Goal: Transaction & Acquisition: Subscribe to service/newsletter

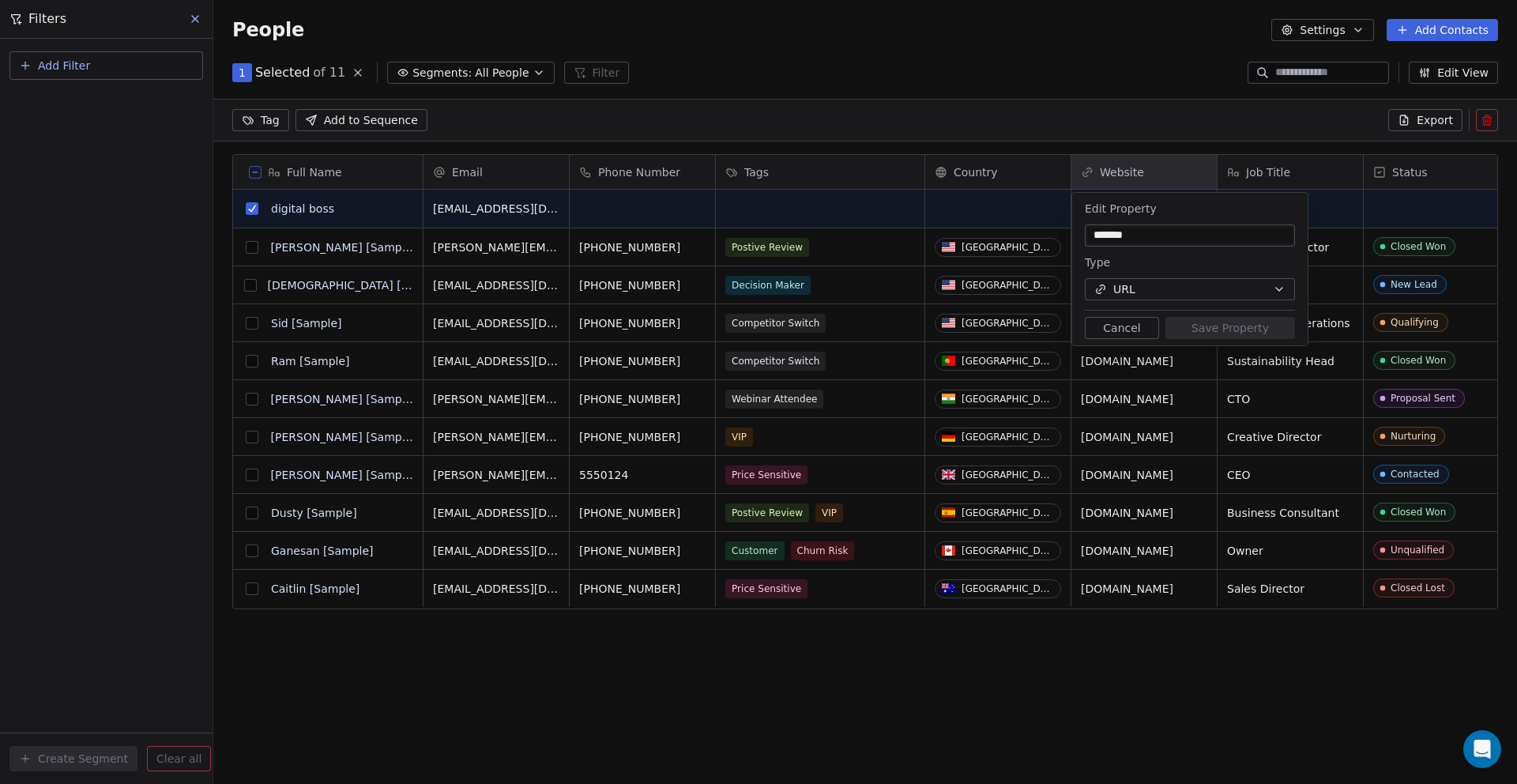
scroll to position [634, 1304]
click at [745, 181] on html "D Digital Asset Boss Contacts People Marketing Workflows Campaigns Sales Pipeli…" at bounding box center [758, 451] width 1517 height 902
click at [608, 208] on html "D Digital Asset Boss Contacts People Marketing Workflows Campaigns Sales Pipeli…" at bounding box center [758, 451] width 1517 height 902
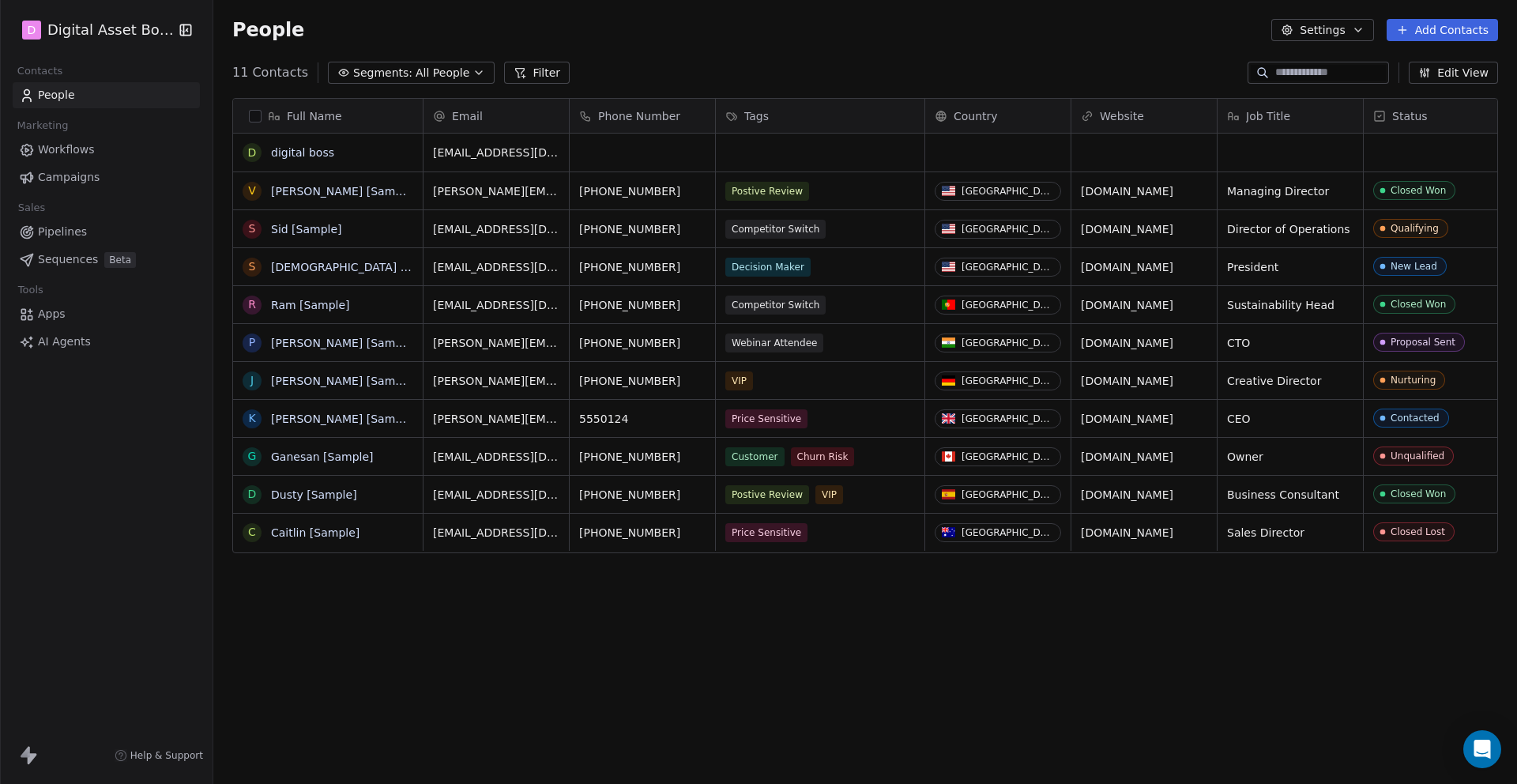
scroll to position [690, 1304]
click at [253, 155] on button "grid" at bounding box center [251, 152] width 12 height 12
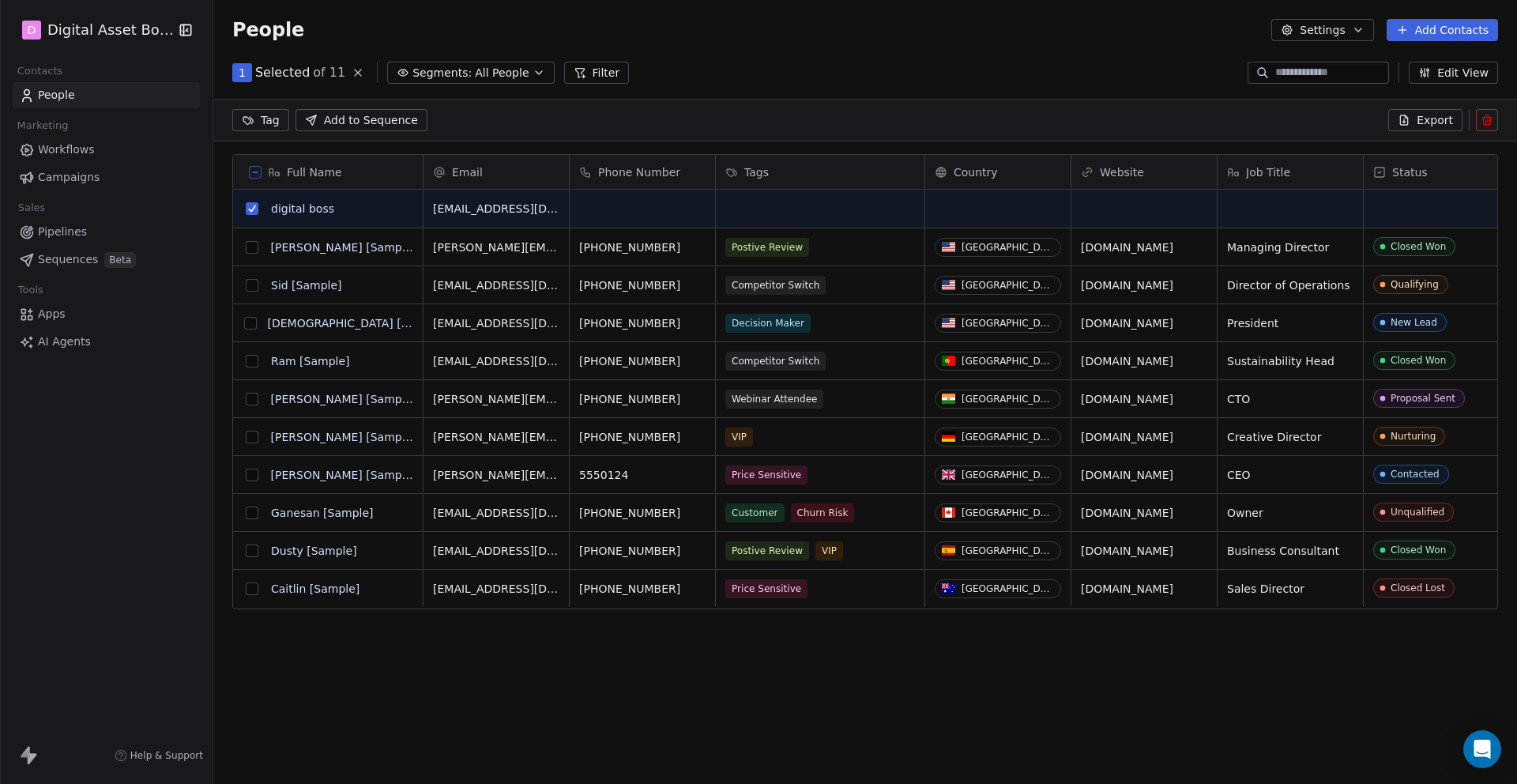
click at [1488, 126] on icon at bounding box center [1486, 120] width 12 height 12
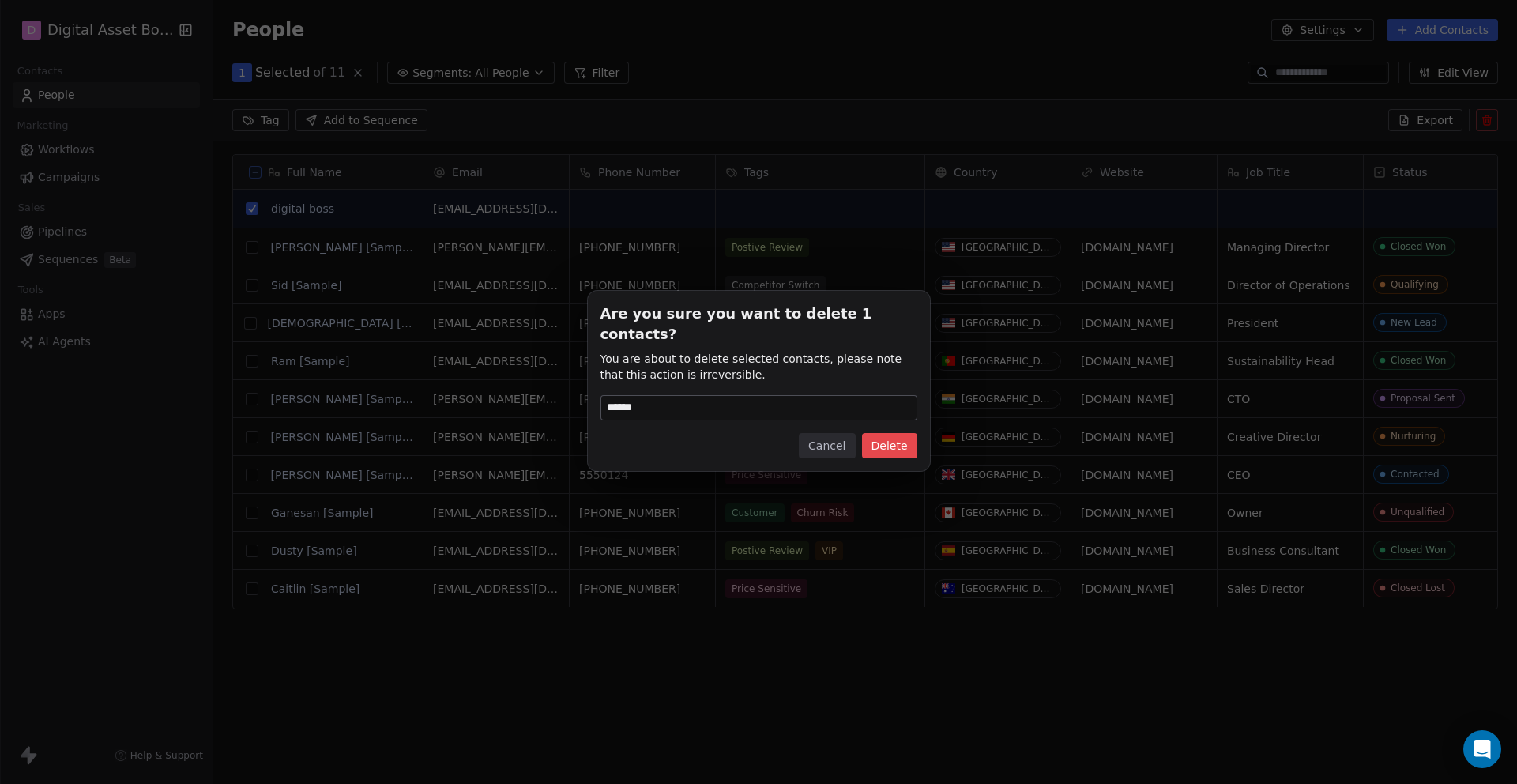
type input "******"
click at [904, 434] on button "Delete" at bounding box center [889, 446] width 55 height 26
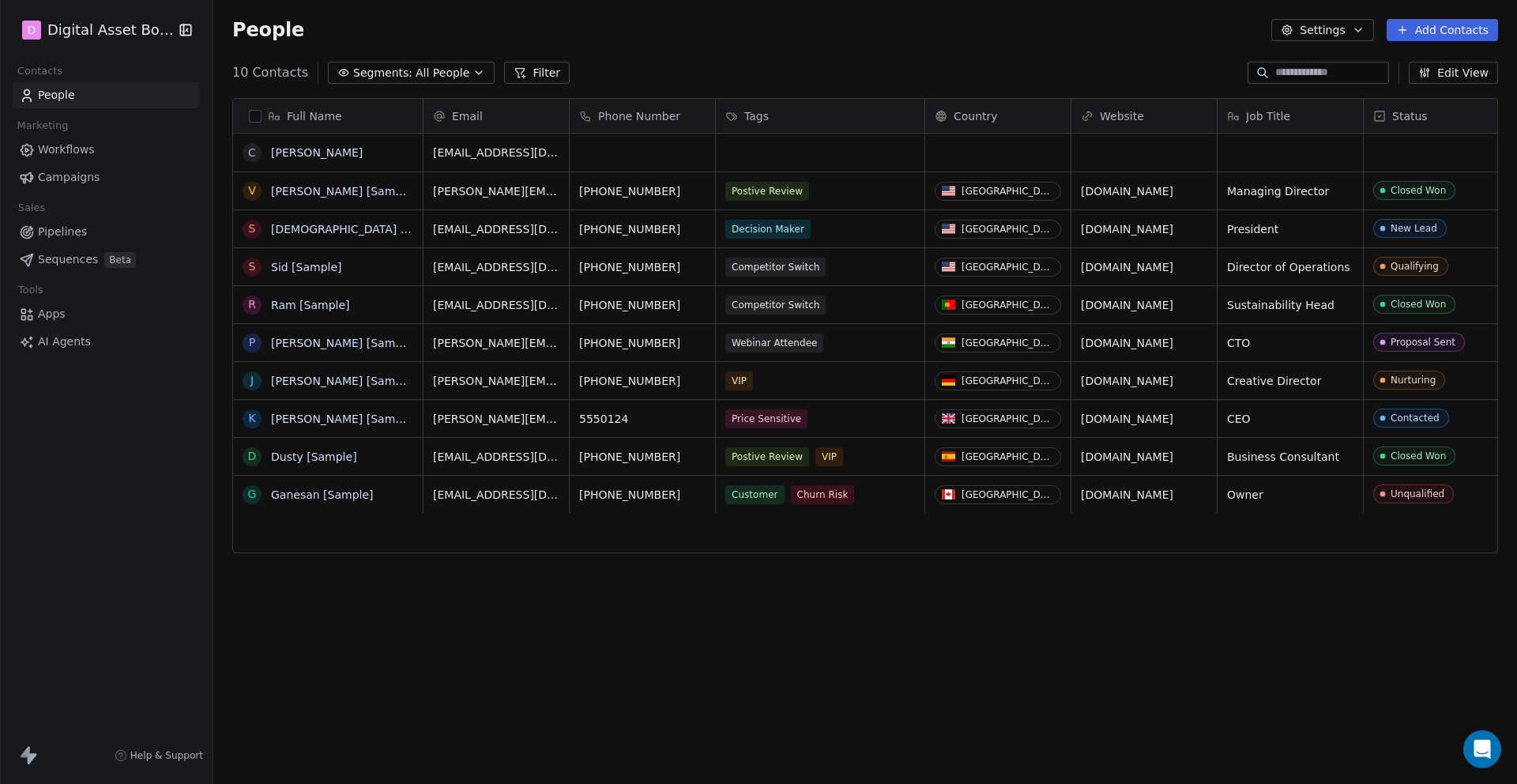
click at [741, 110] on div "Tags" at bounding box center [818, 116] width 186 height 16
click at [733, 145] on icon "Suggestions" at bounding box center [732, 149] width 9 height 9
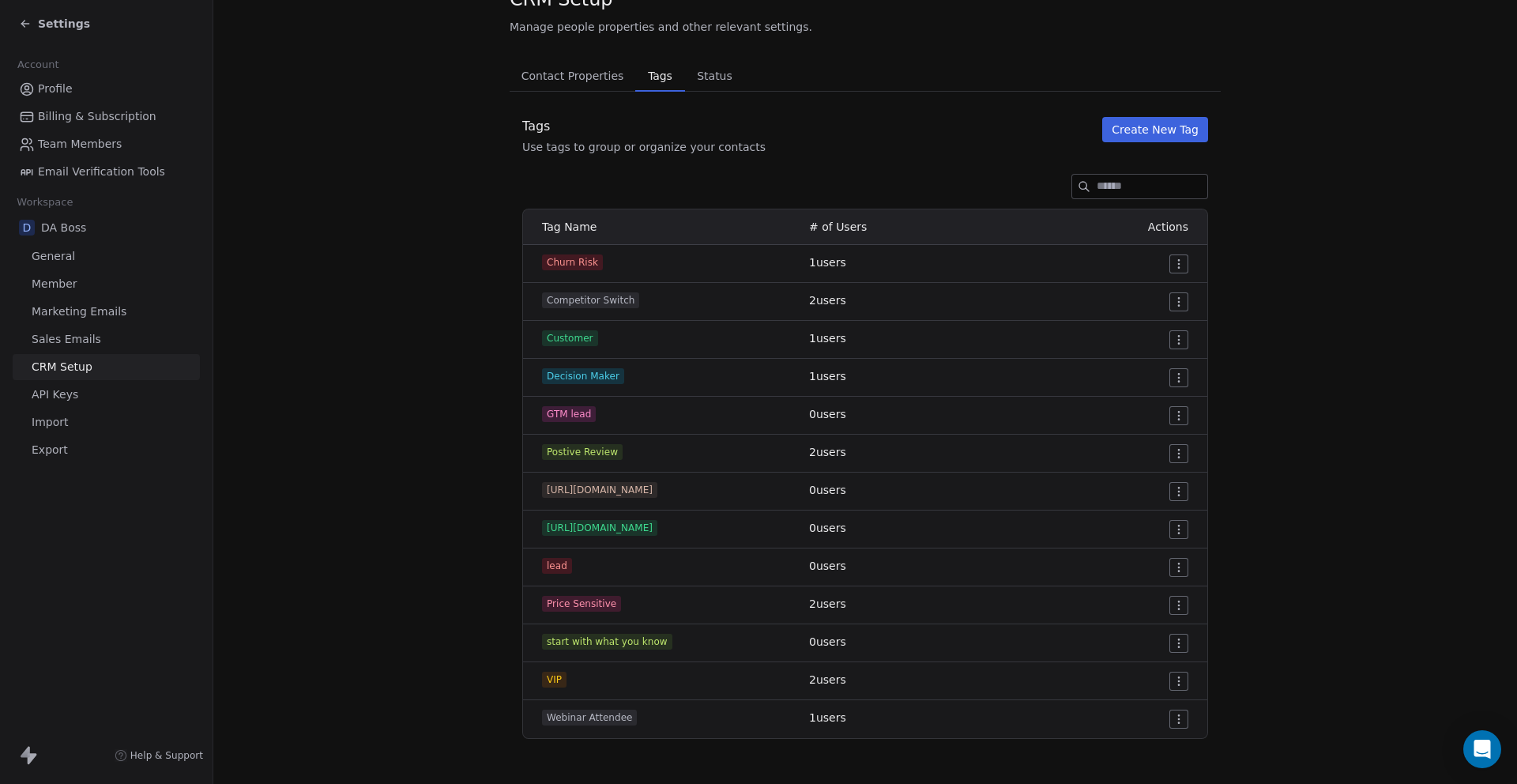
scroll to position [70, 0]
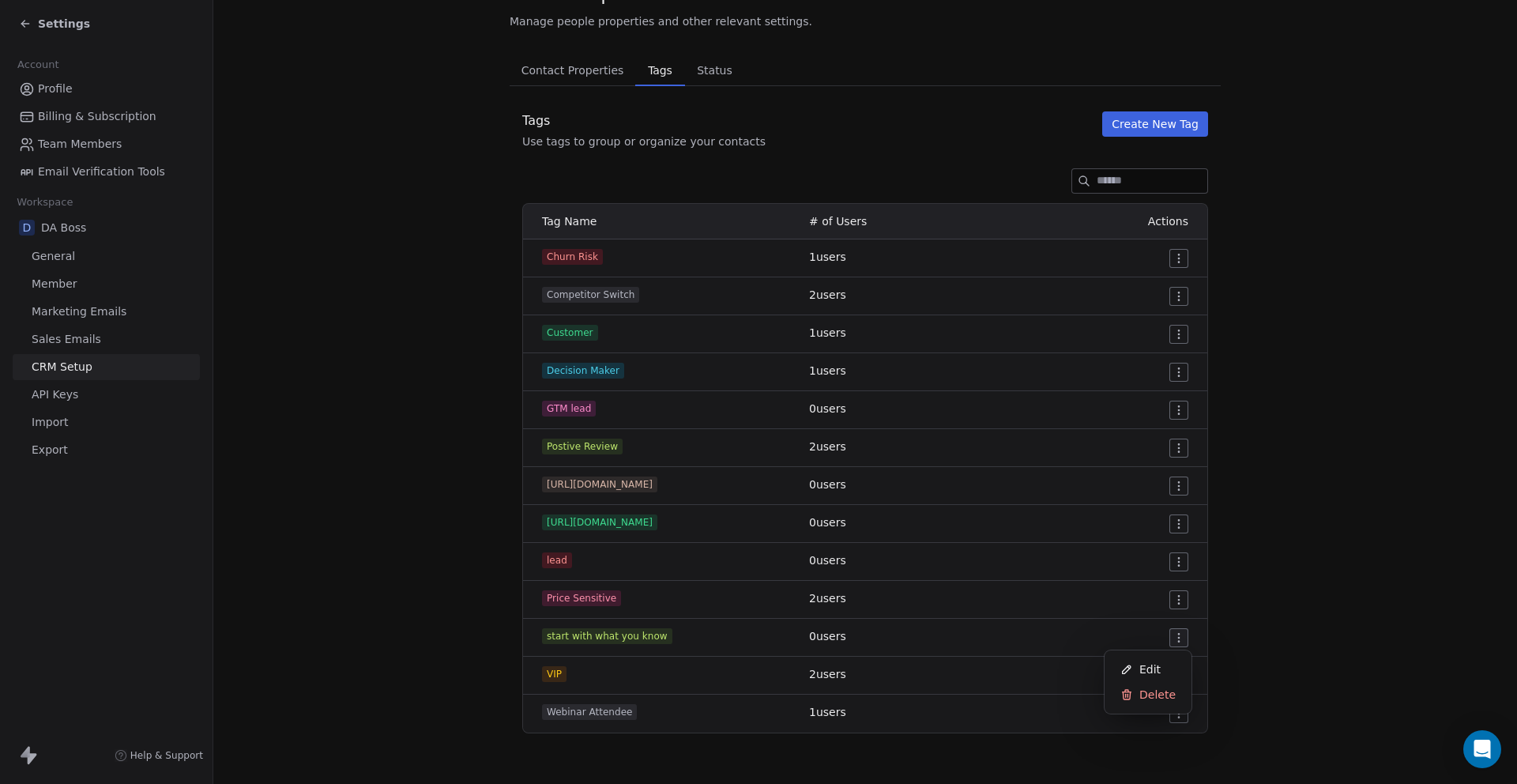
click at [1180, 638] on html "Settings Account Profile Billing & Subscription Team Members Email Verification…" at bounding box center [758, 451] width 1517 height 902
click at [756, 637] on html "Settings Account Profile Billing & Subscription Team Members Email Verification…" at bounding box center [758, 451] width 1517 height 902
click at [669, 635] on div "start with what you know" at bounding box center [666, 636] width 248 height 16
click at [626, 632] on span "start with what you know" at bounding box center [607, 636] width 131 height 16
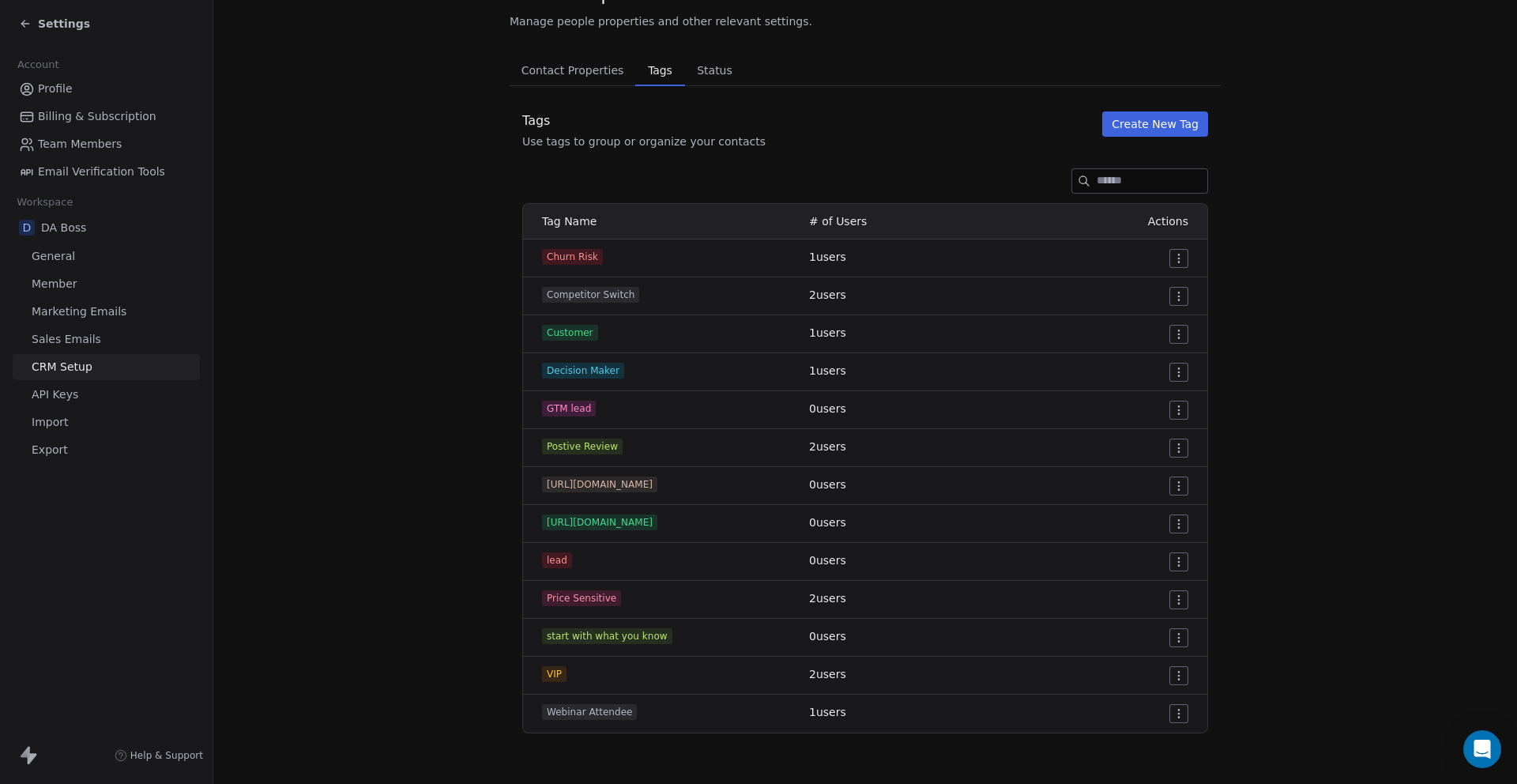
click at [692, 636] on div "start with what you know" at bounding box center [666, 636] width 248 height 16
click at [692, 638] on div "start with what you know" at bounding box center [666, 636] width 248 height 16
click at [574, 72] on span "Contact Properties" at bounding box center [572, 70] width 115 height 22
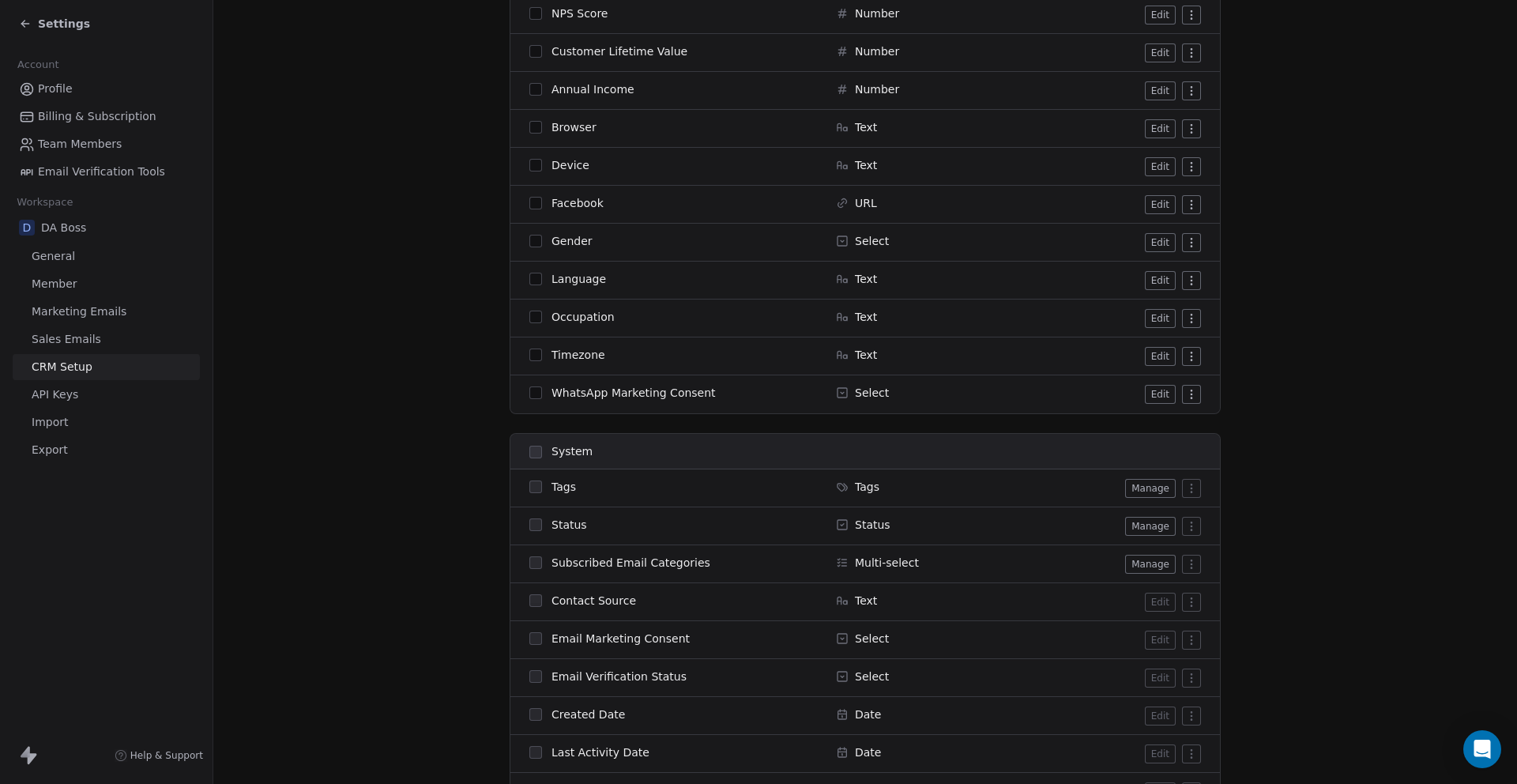
scroll to position [740, 0]
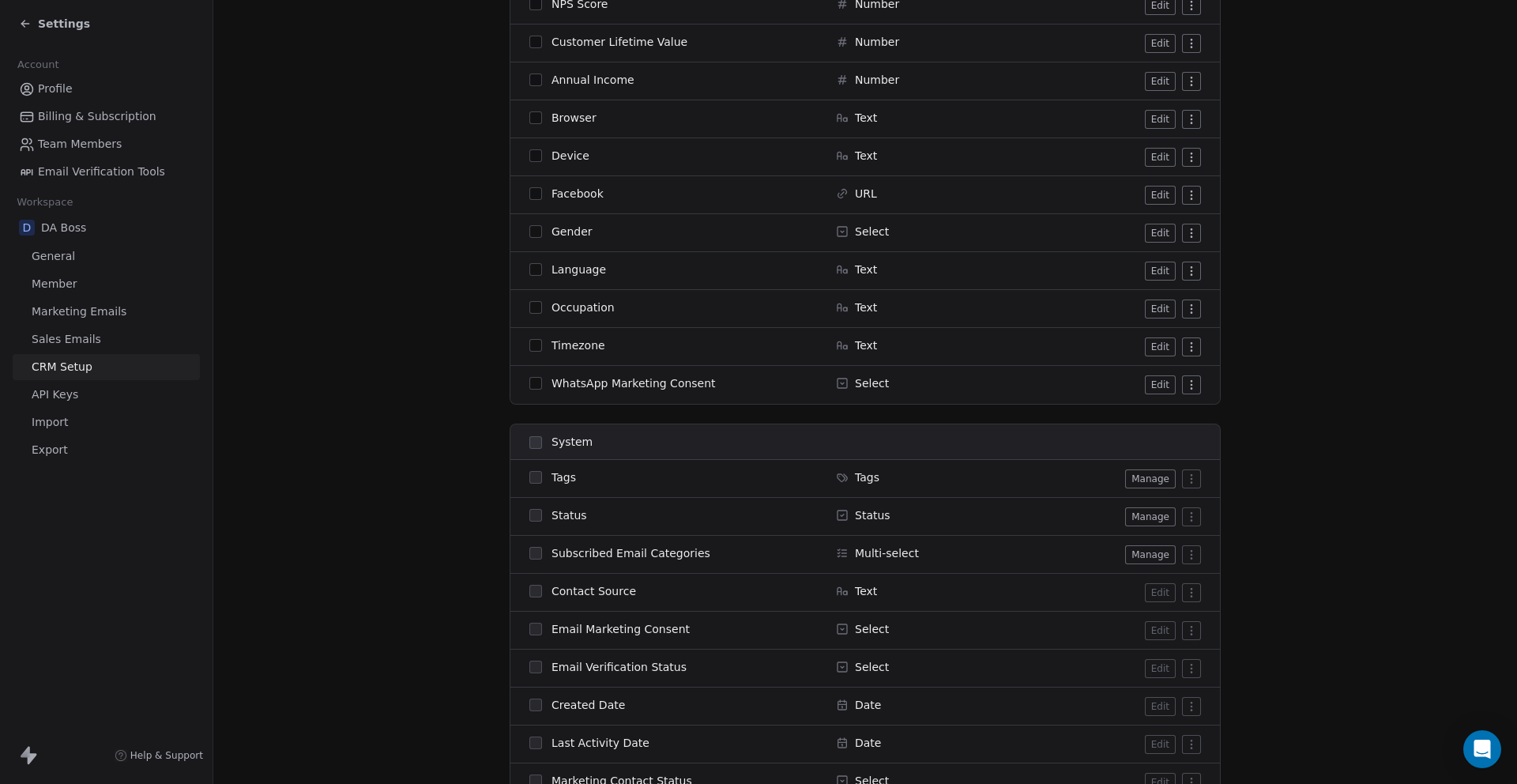
click at [1151, 473] on button "Manage" at bounding box center [1150, 479] width 50 height 19
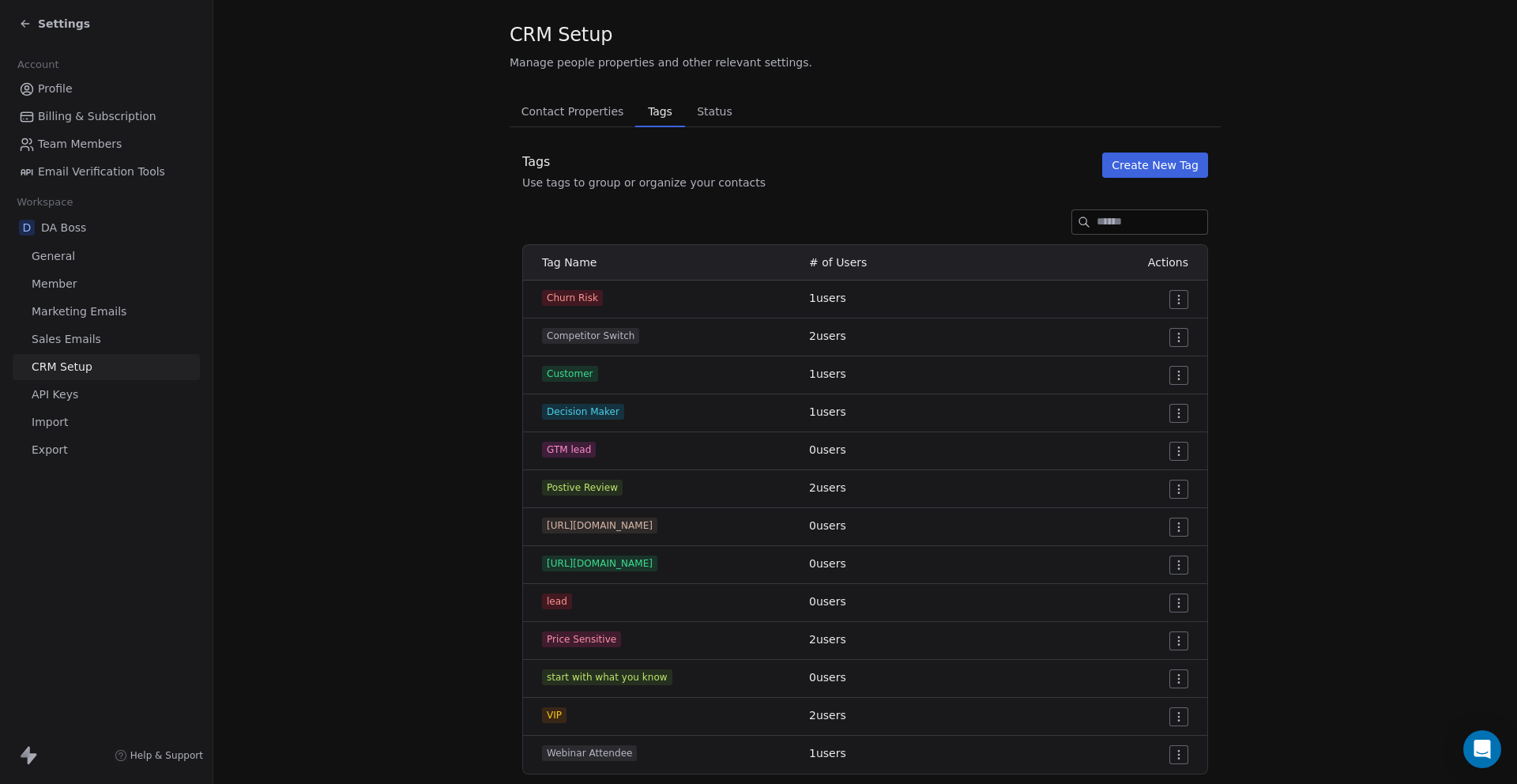
scroll to position [58, 0]
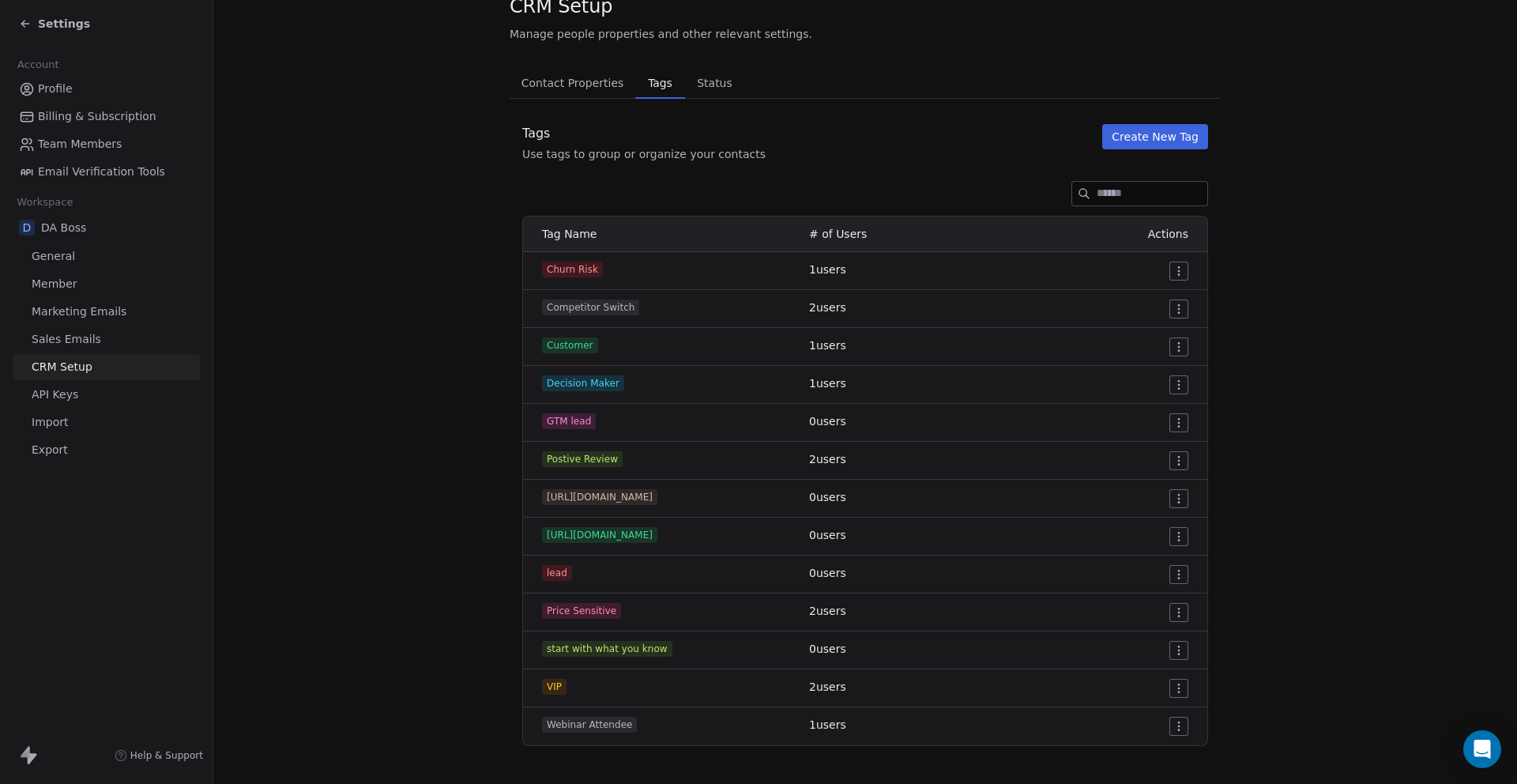
click at [544, 83] on span "Contact Properties" at bounding box center [572, 83] width 115 height 22
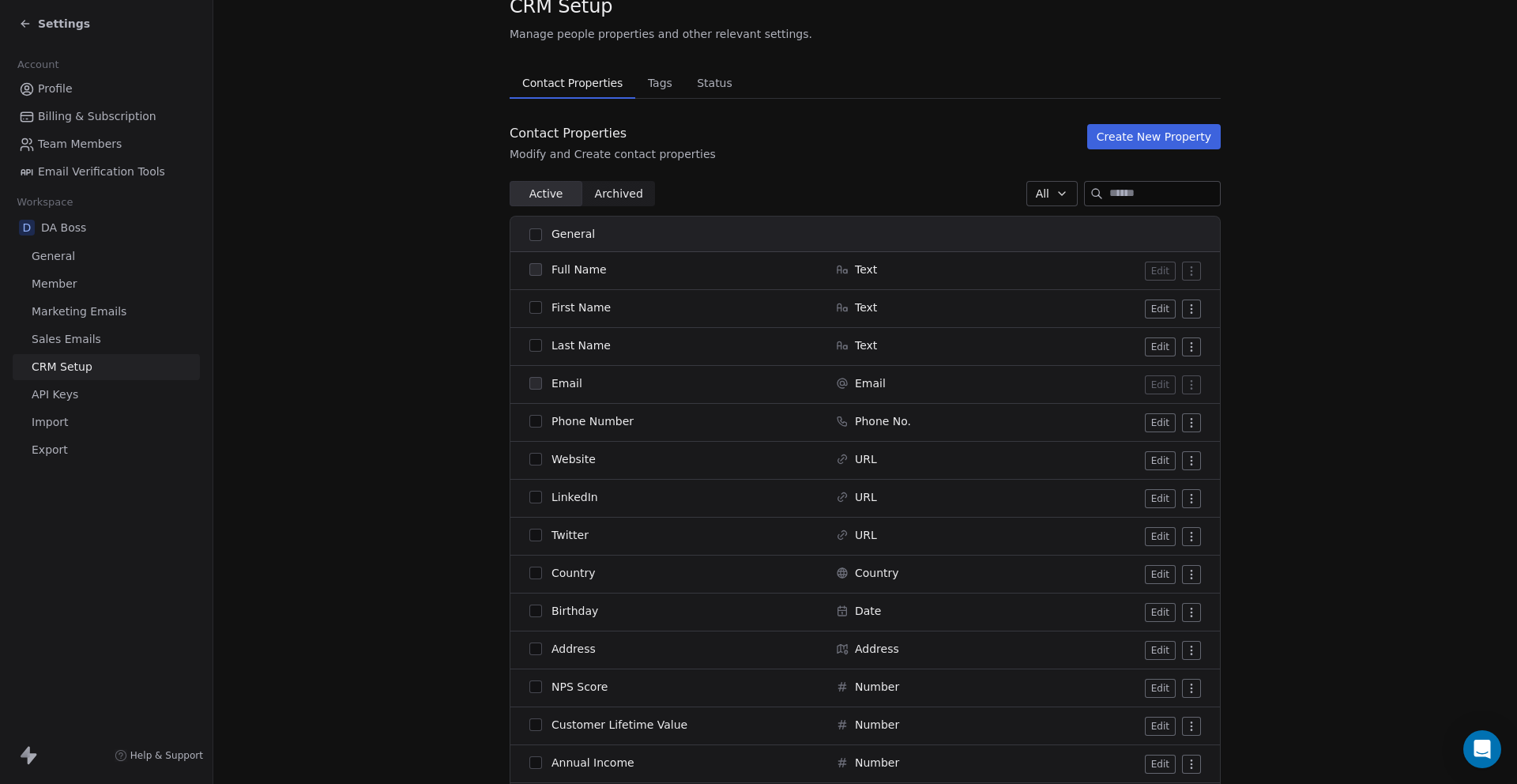
click at [642, 87] on span "Tags" at bounding box center [660, 83] width 37 height 22
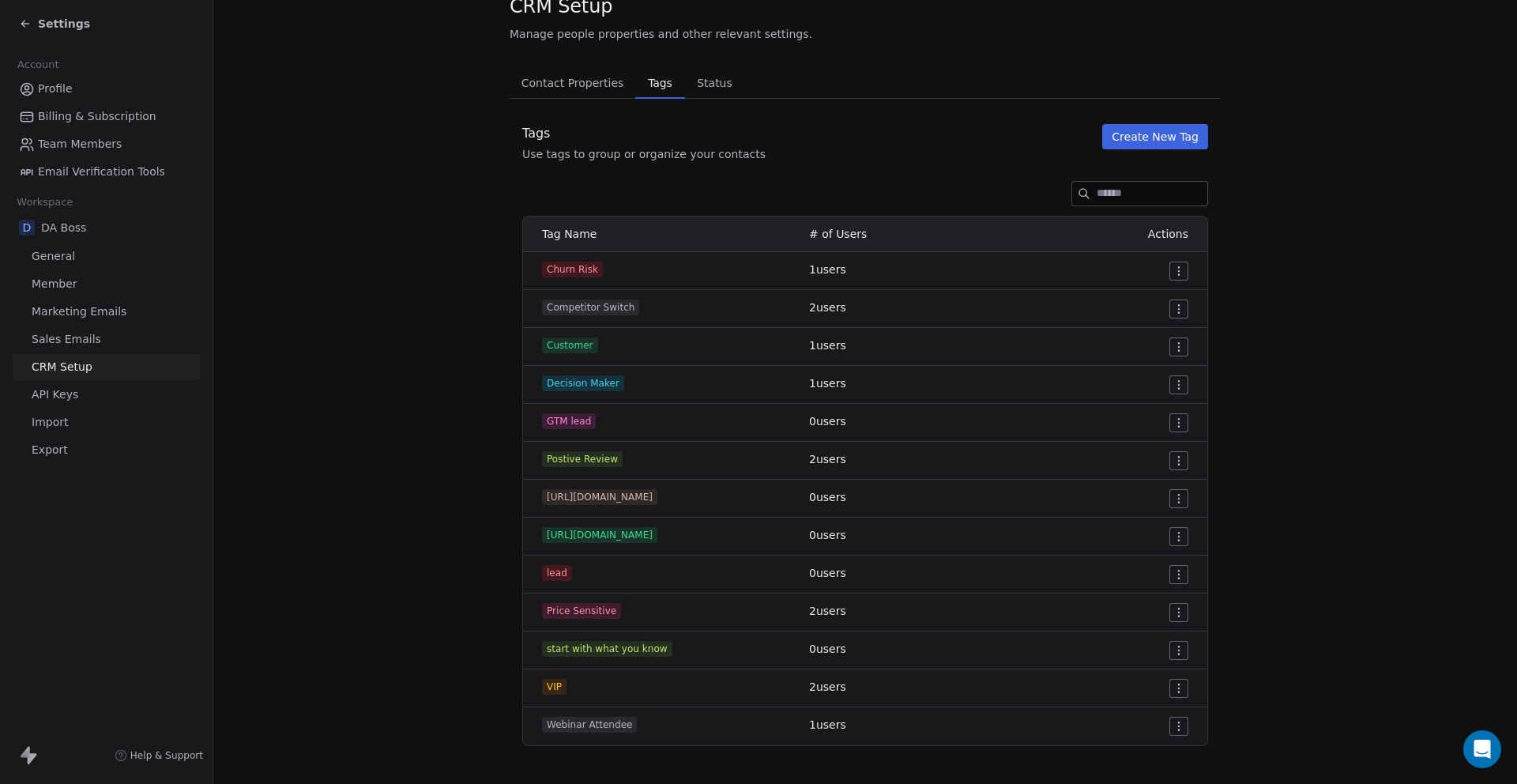
click at [713, 88] on span "Status" at bounding box center [715, 83] width 48 height 22
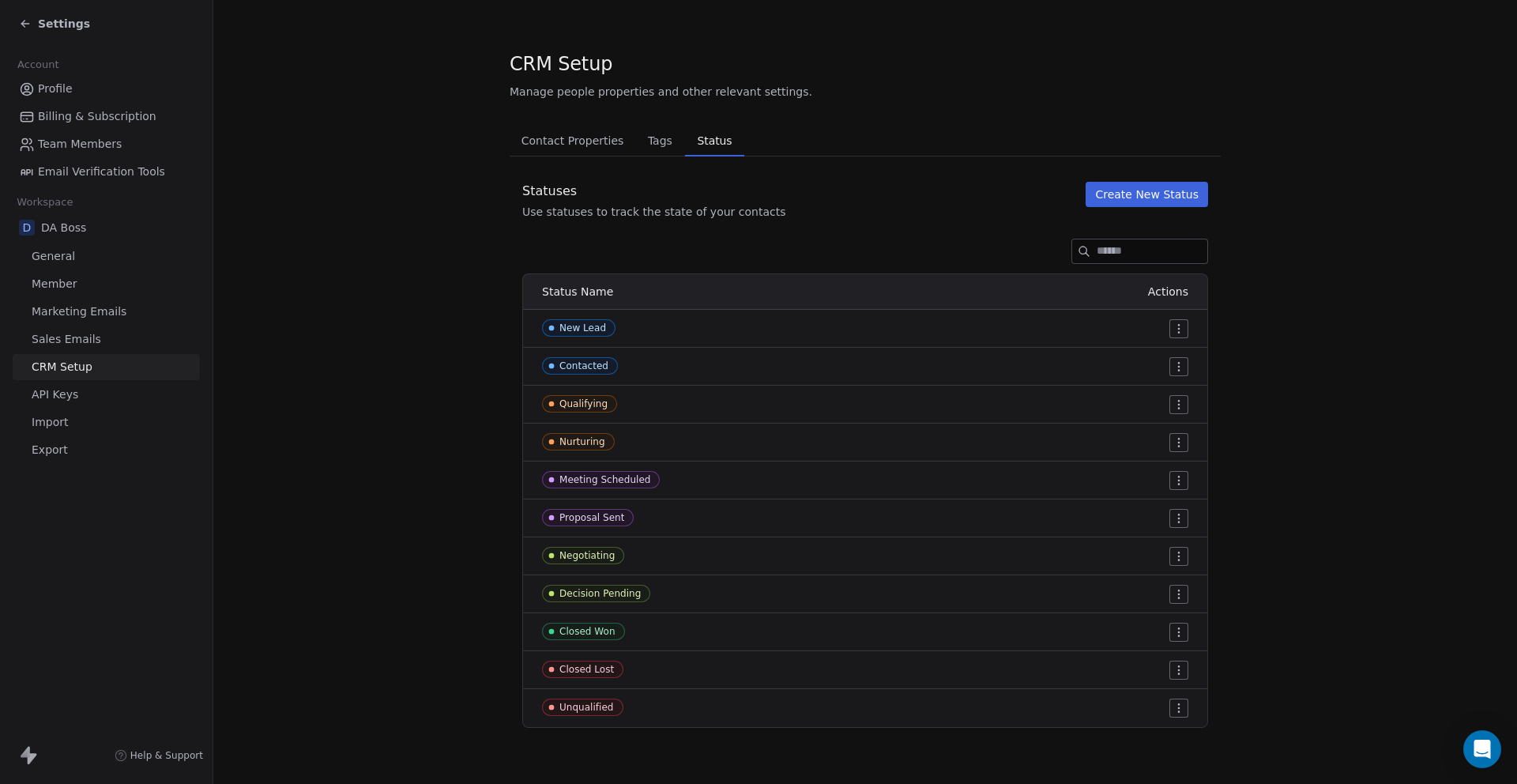
click at [26, 25] on icon at bounding box center [25, 23] width 12 height 12
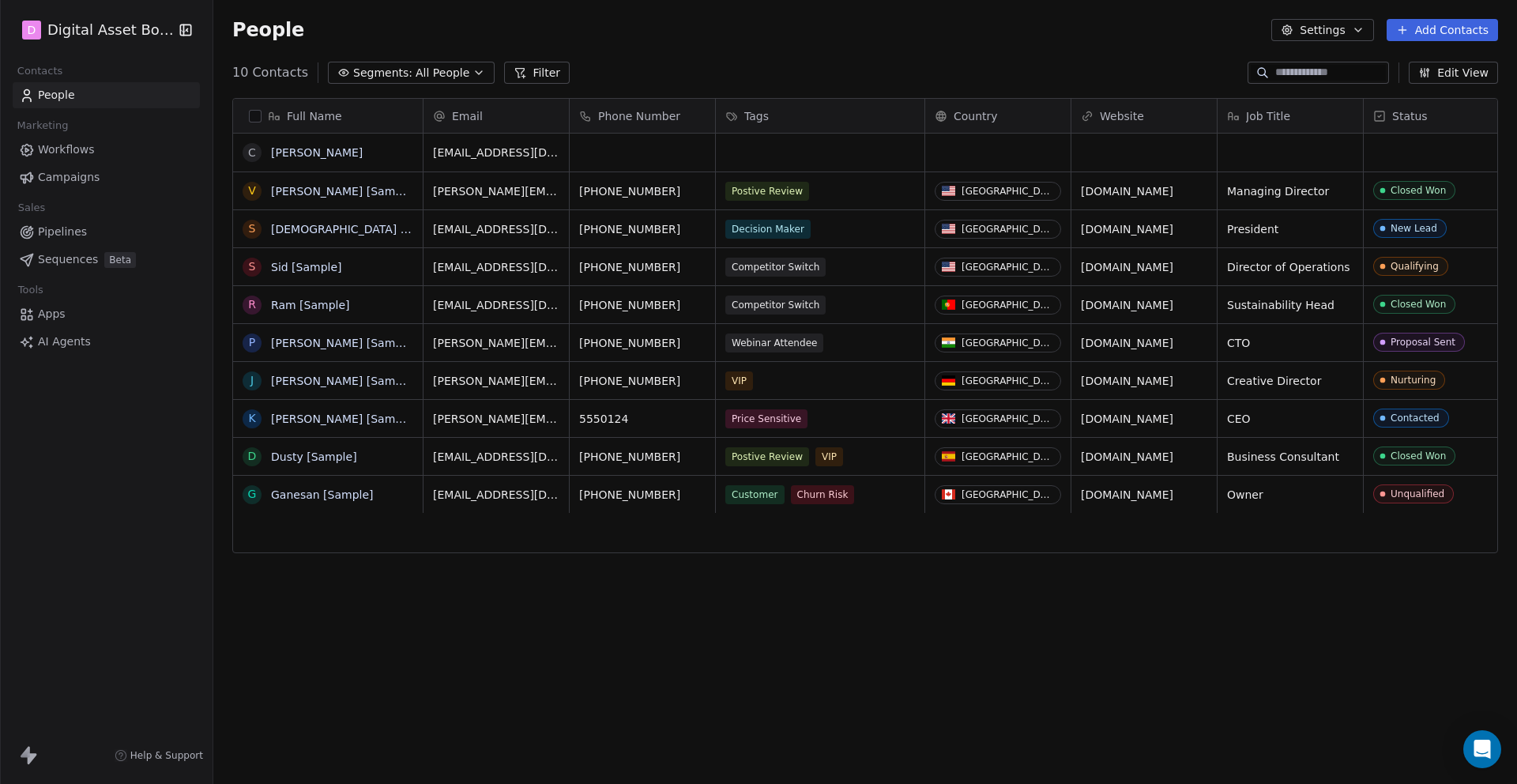
scroll to position [690, 1304]
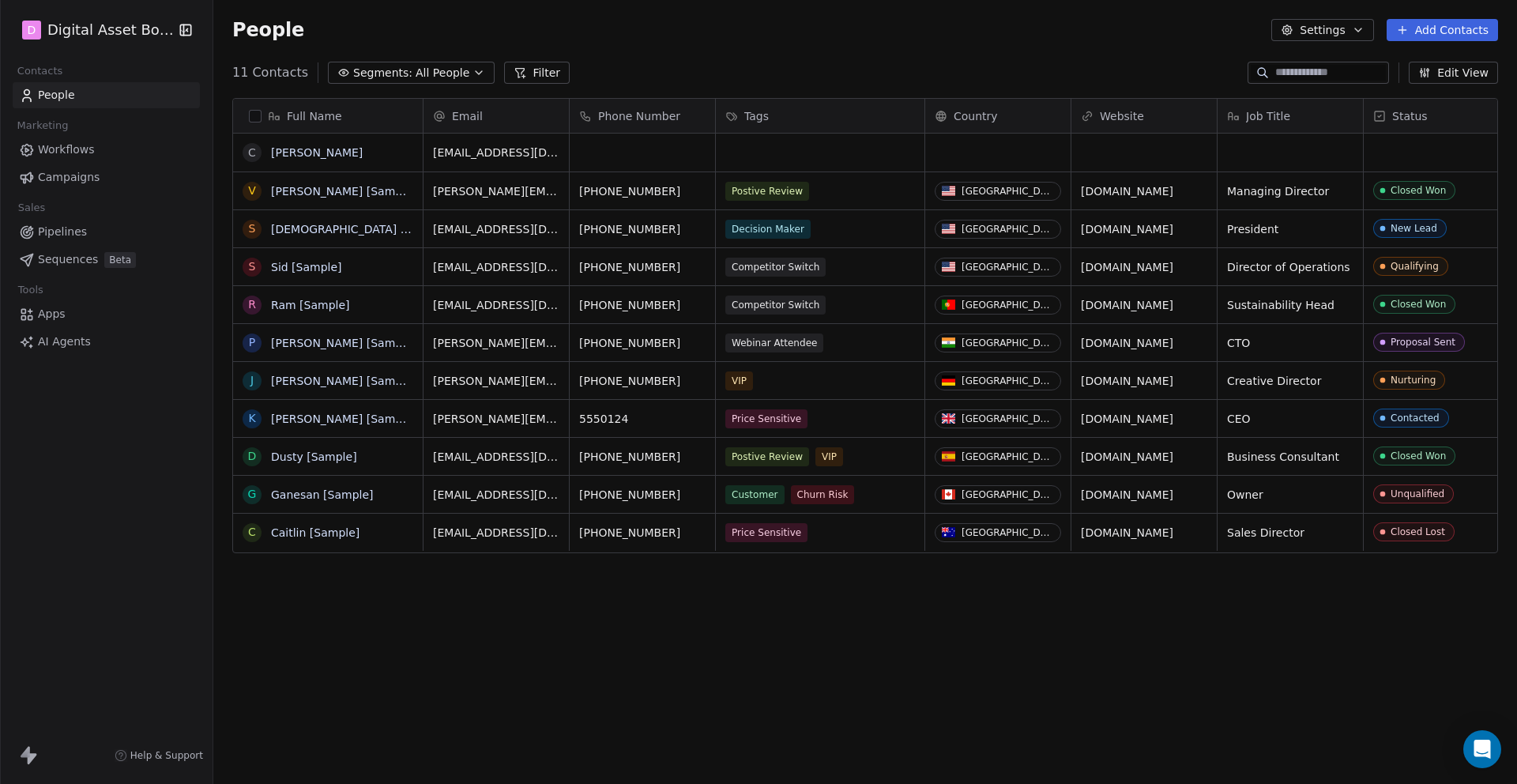
click at [750, 113] on span "Tags" at bounding box center [757, 116] width 25 height 16
click at [749, 148] on span "Manage property" at bounding box center [792, 149] width 95 height 16
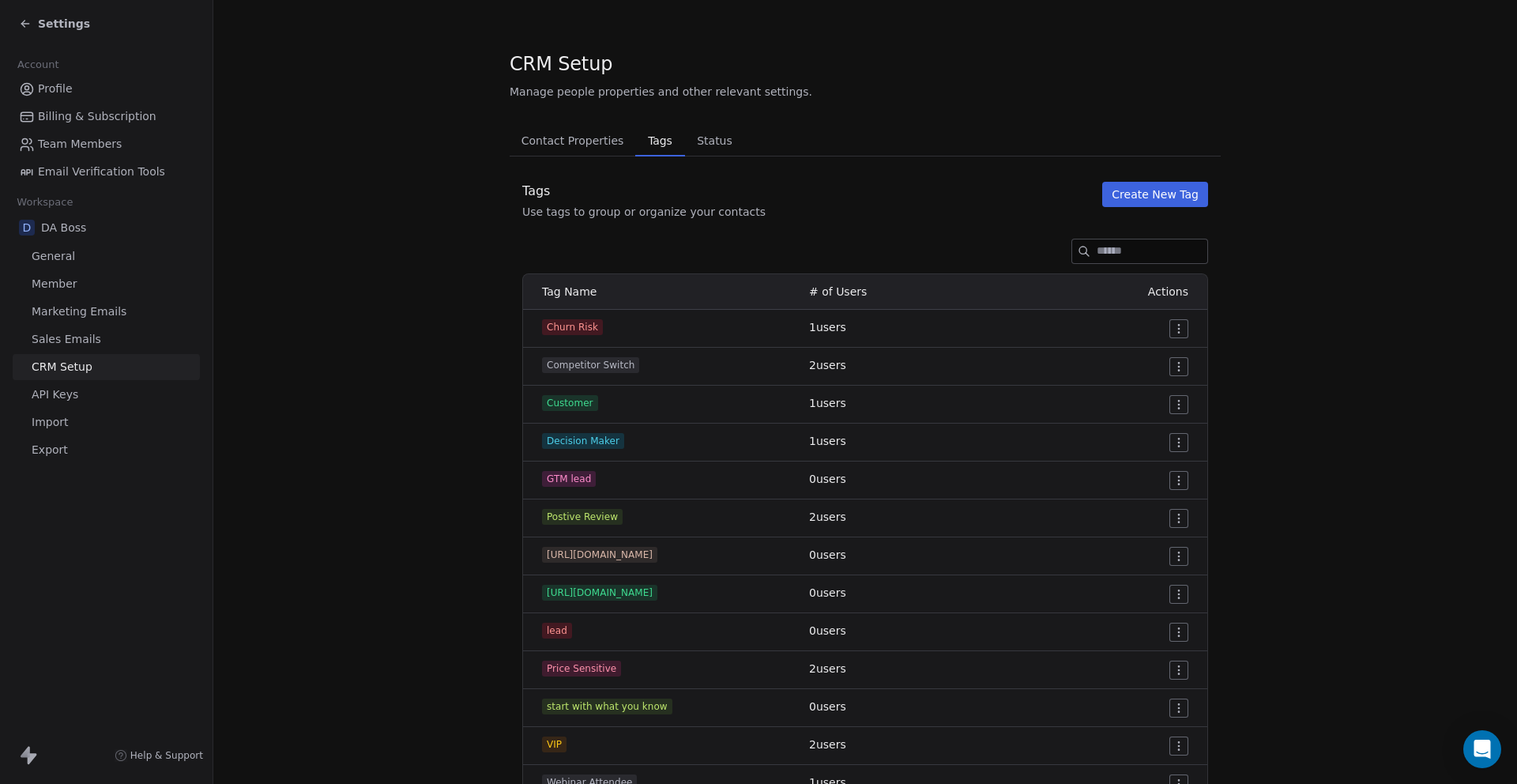
click at [1154, 196] on button "Create New Tag" at bounding box center [1156, 194] width 106 height 26
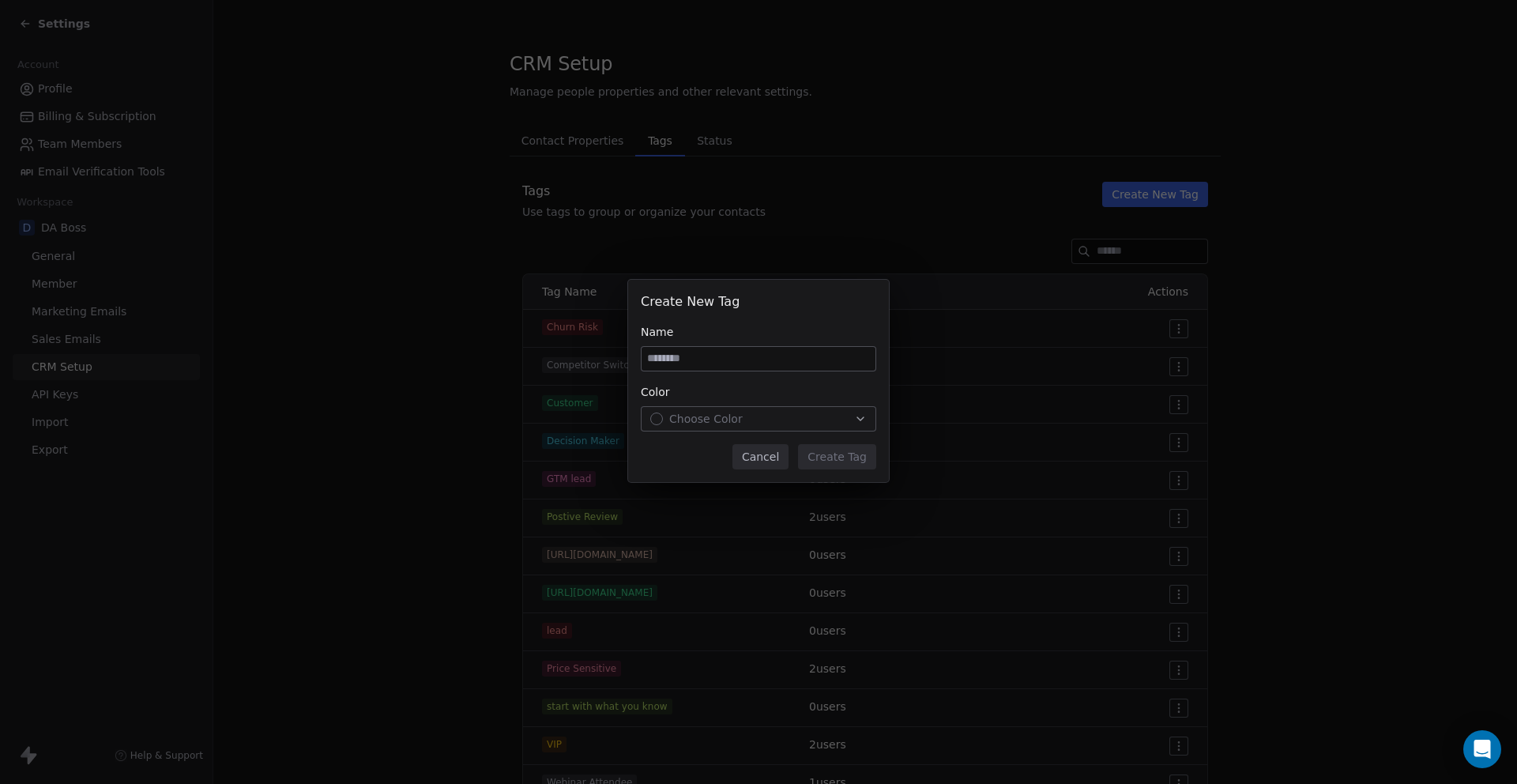
click at [710, 358] on input at bounding box center [758, 358] width 234 height 24
click at [770, 458] on button "Cancel" at bounding box center [761, 457] width 56 height 26
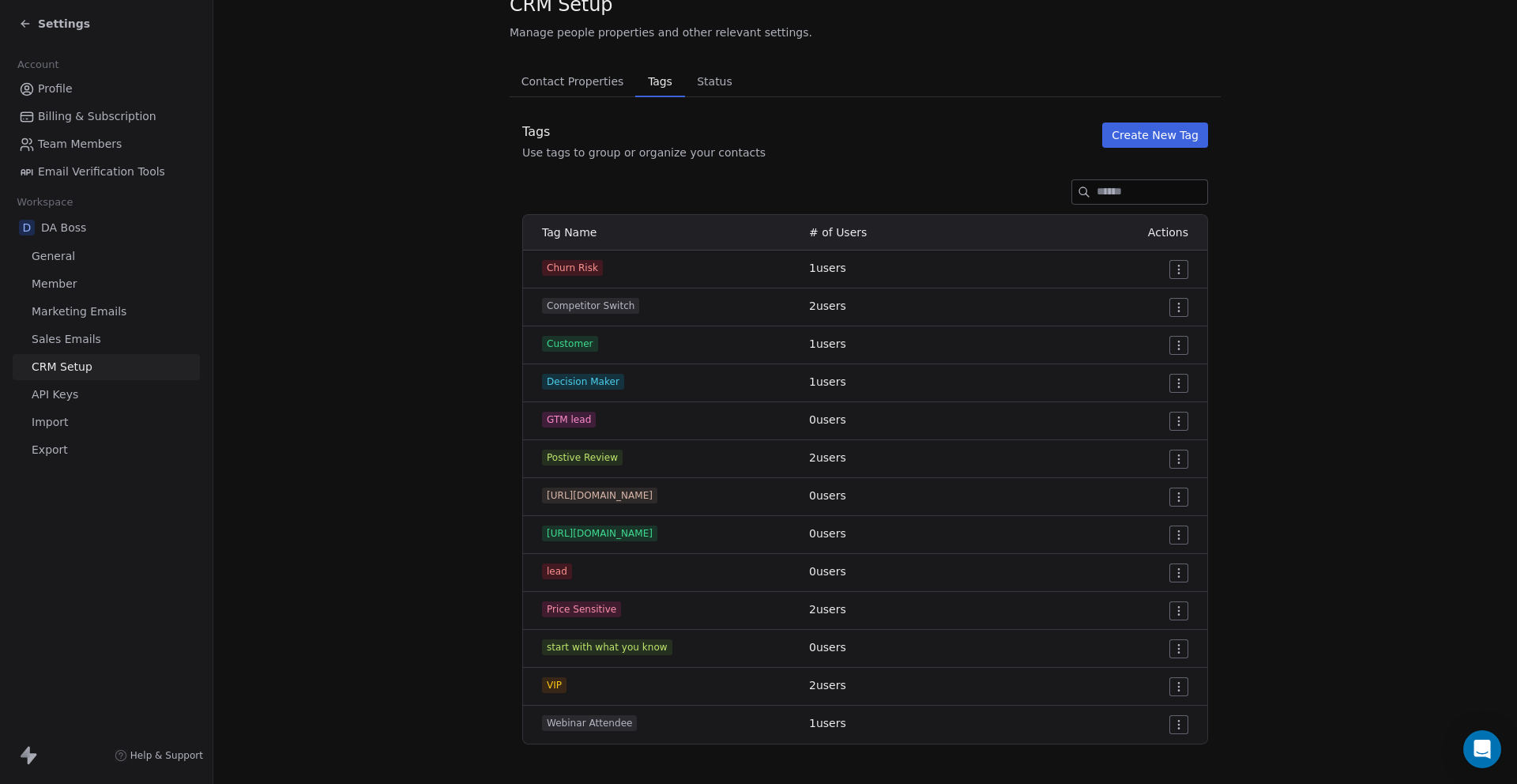
scroll to position [70, 0]
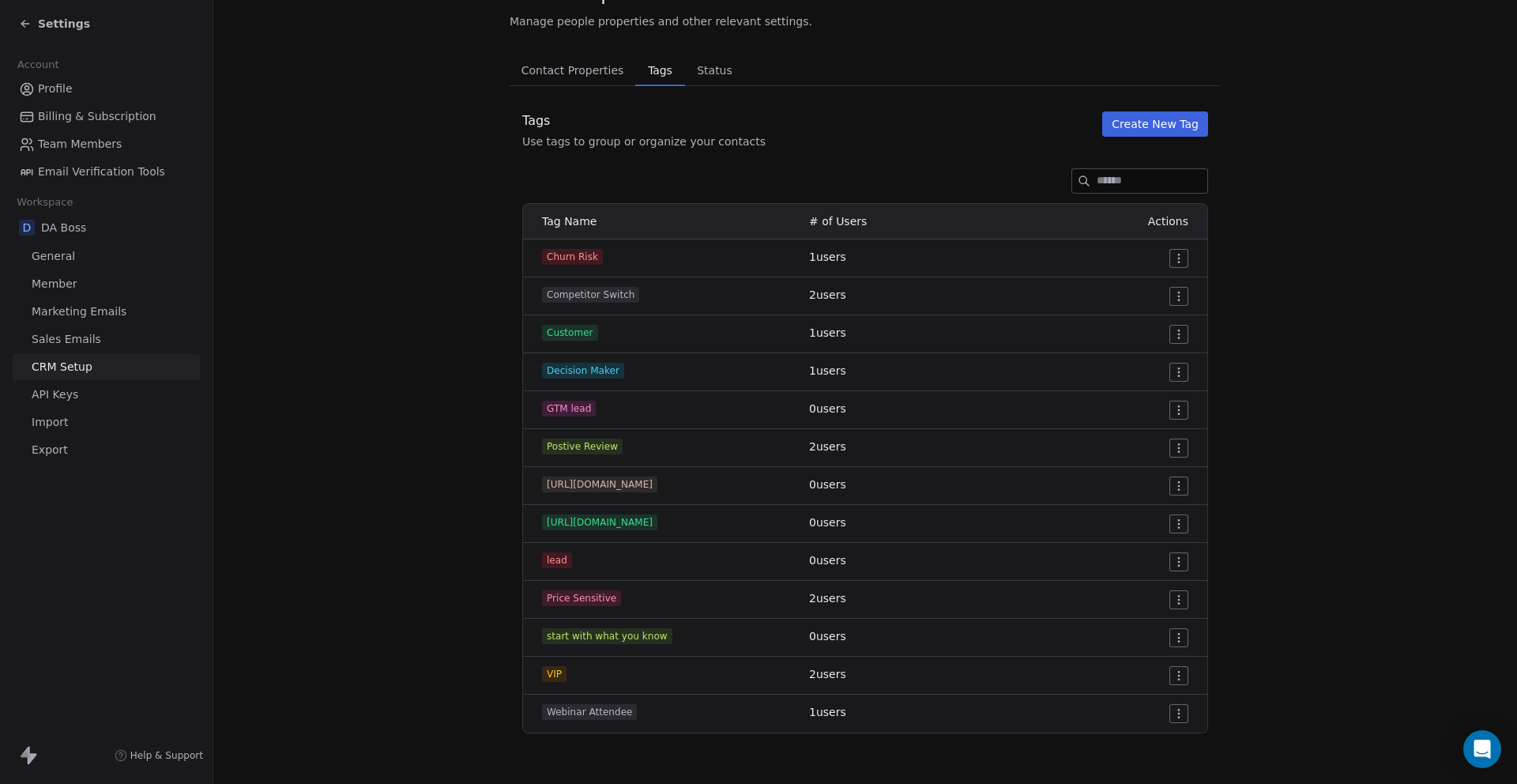
click at [660, 633] on span "start with what you know" at bounding box center [607, 636] width 131 height 16
click at [640, 645] on td "start with what you know" at bounding box center [661, 638] width 276 height 38
click at [1178, 643] on html "Settings Account Profile Billing & Subscription Team Members Email Verification…" at bounding box center [758, 451] width 1517 height 902
click at [1154, 667] on span "Edit" at bounding box center [1151, 669] width 22 height 16
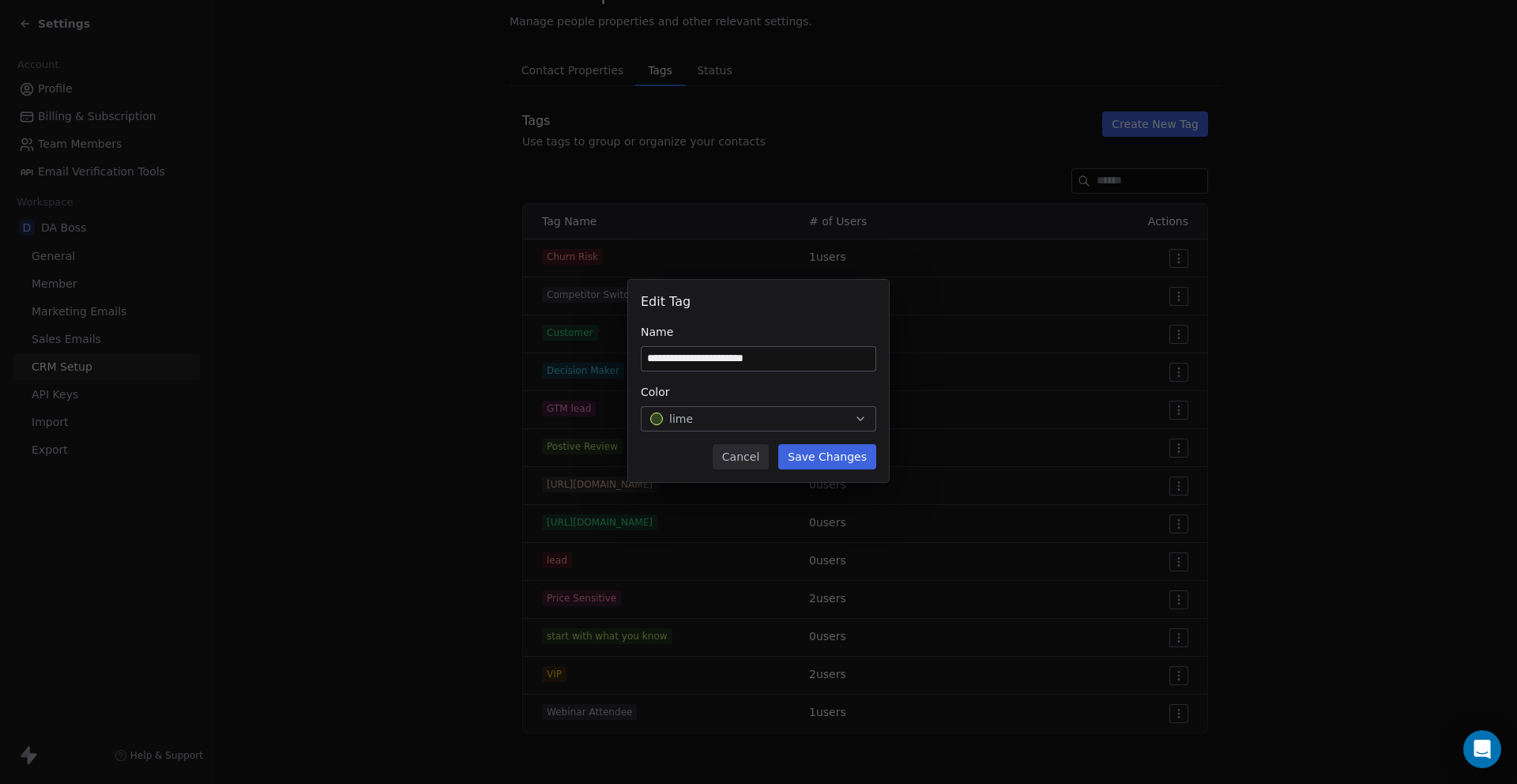
click at [816, 466] on button "Save Changes" at bounding box center [827, 457] width 98 height 26
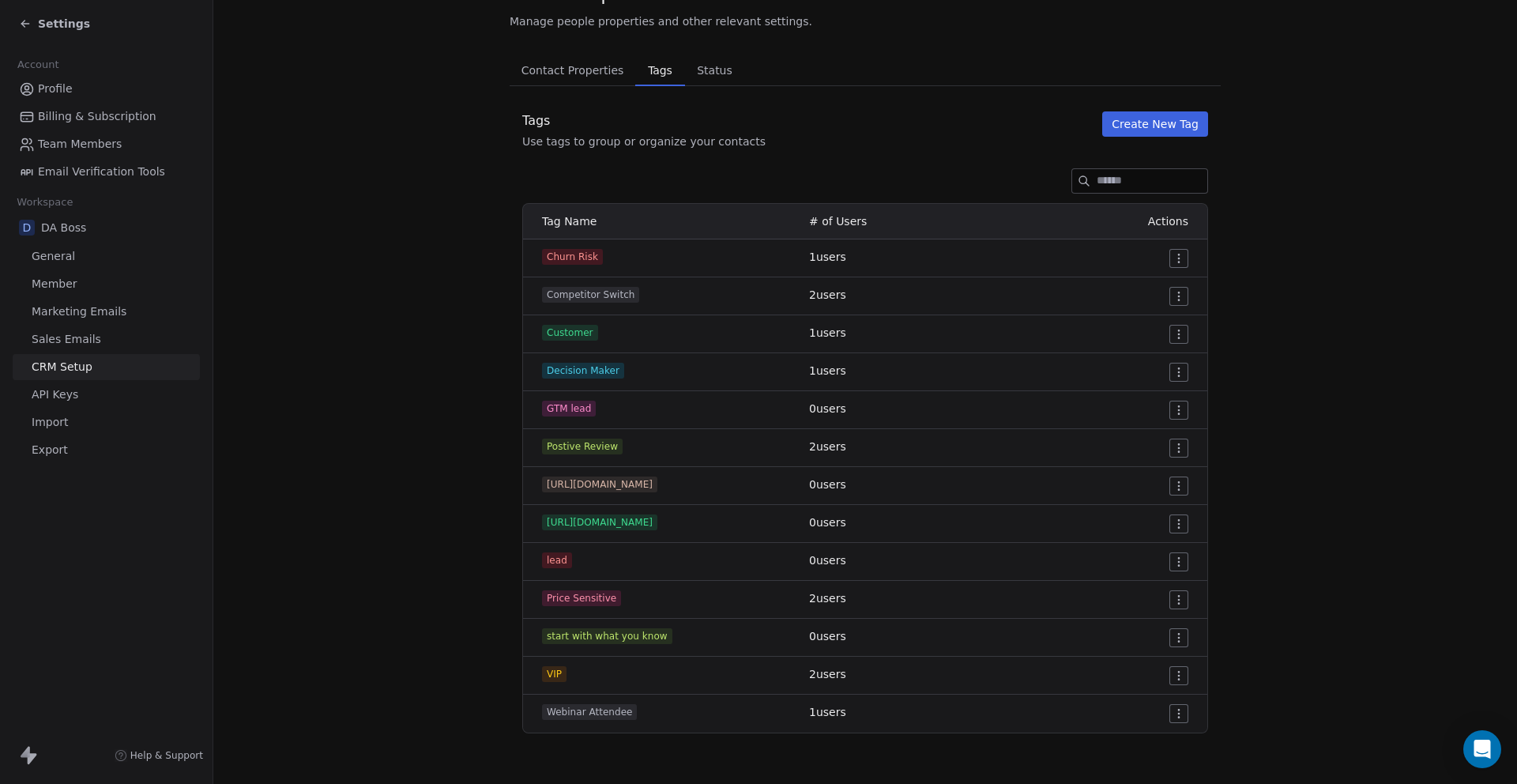
click at [32, 18] on div "Settings" at bounding box center [55, 23] width 71 height 16
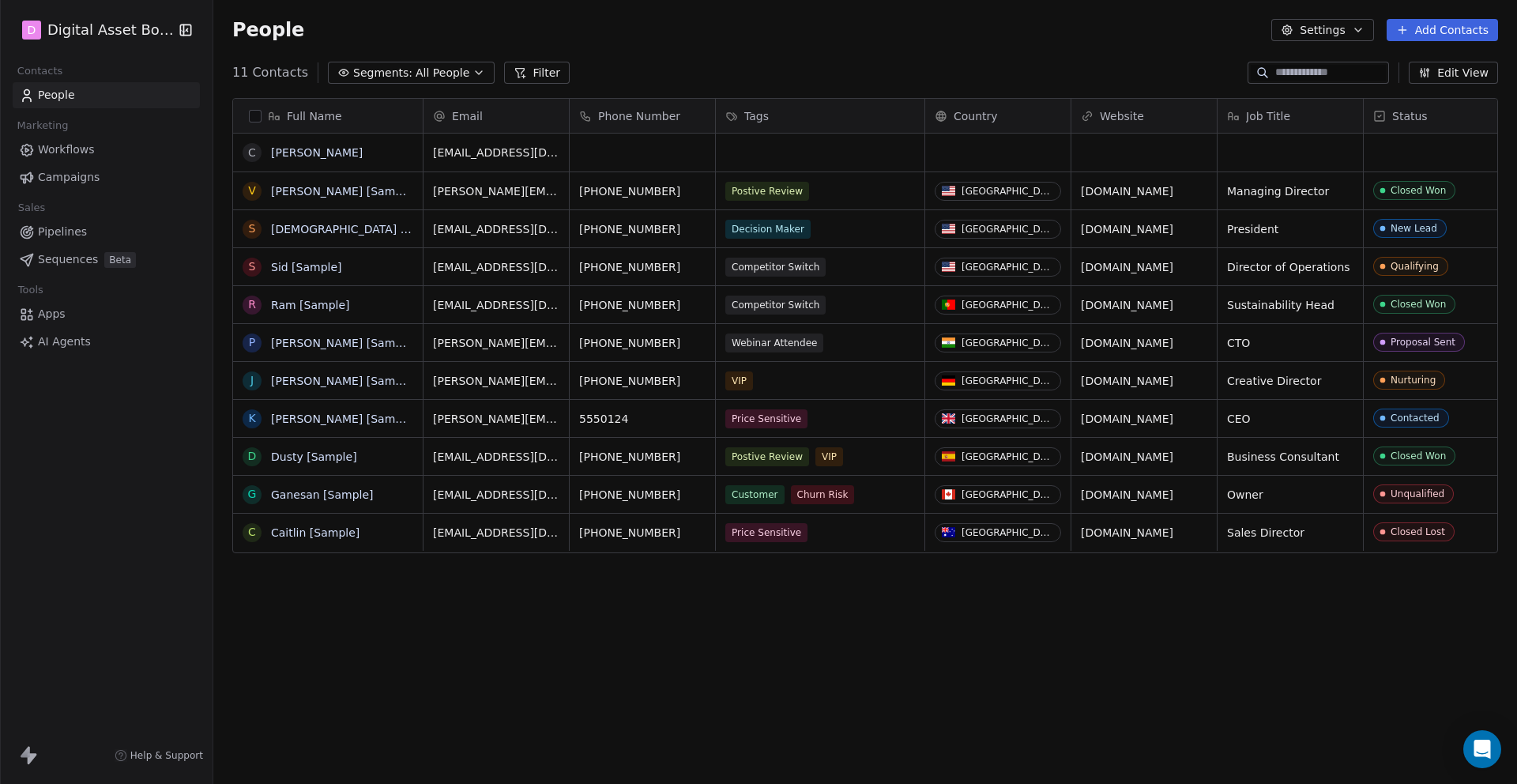
scroll to position [690, 1304]
click at [302, 189] on link "[PERSON_NAME] [Sample]" at bounding box center [344, 191] width 146 height 12
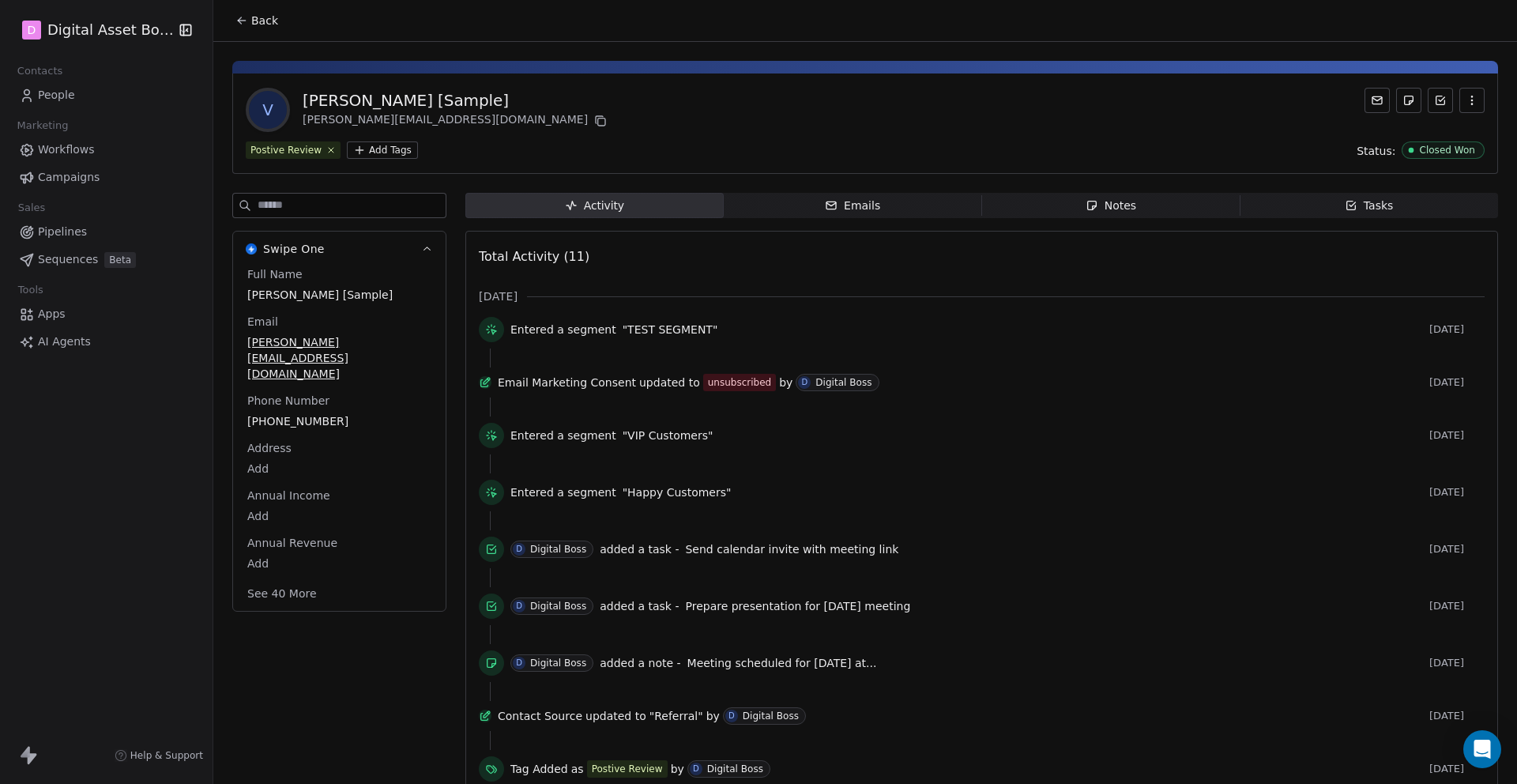
click at [59, 94] on span "People" at bounding box center [56, 95] width 37 height 17
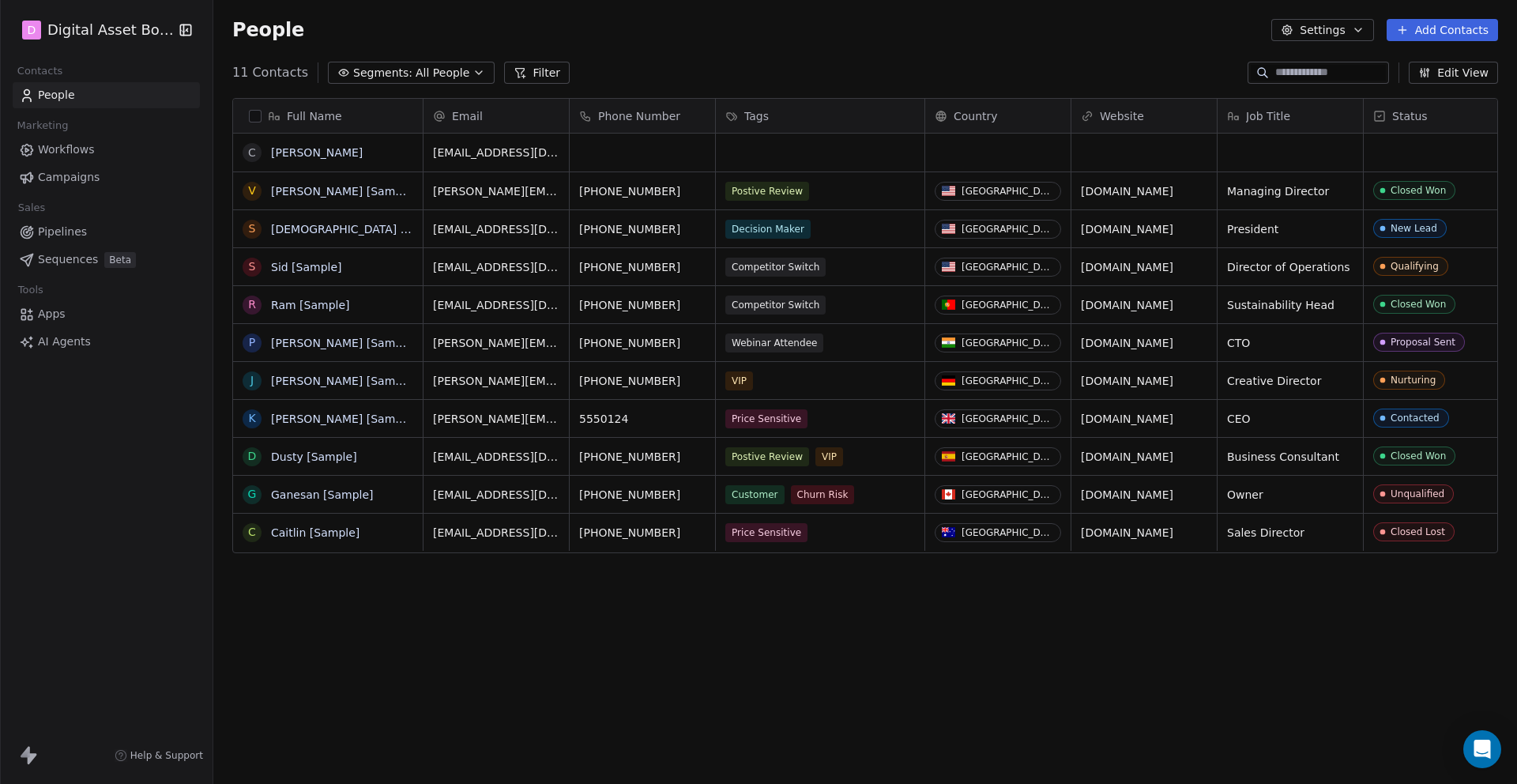
scroll to position [690, 1304]
click at [257, 151] on button "grid" at bounding box center [251, 152] width 12 height 12
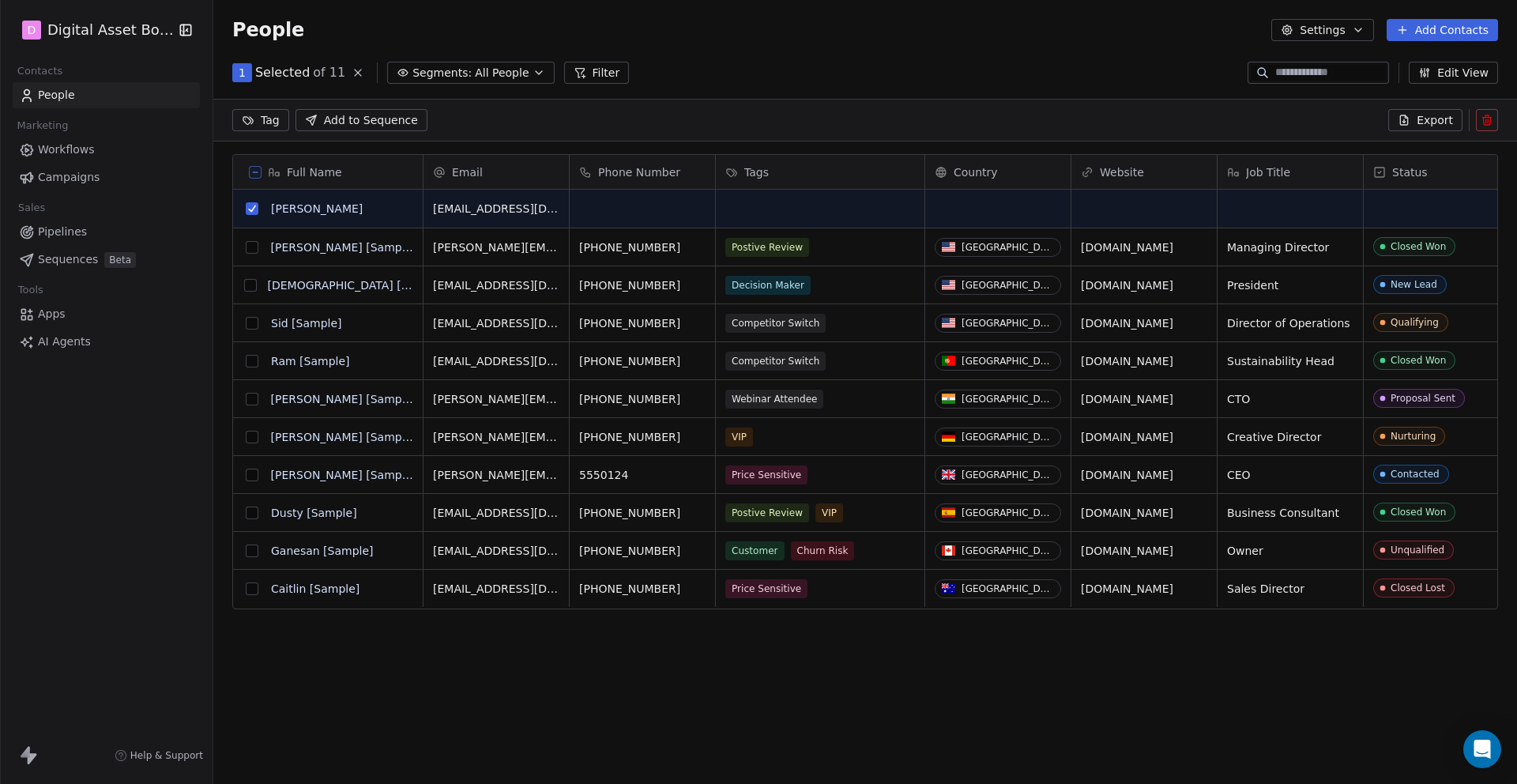
scroll to position [634, 1304]
click at [576, 74] on icon at bounding box center [580, 73] width 9 height 9
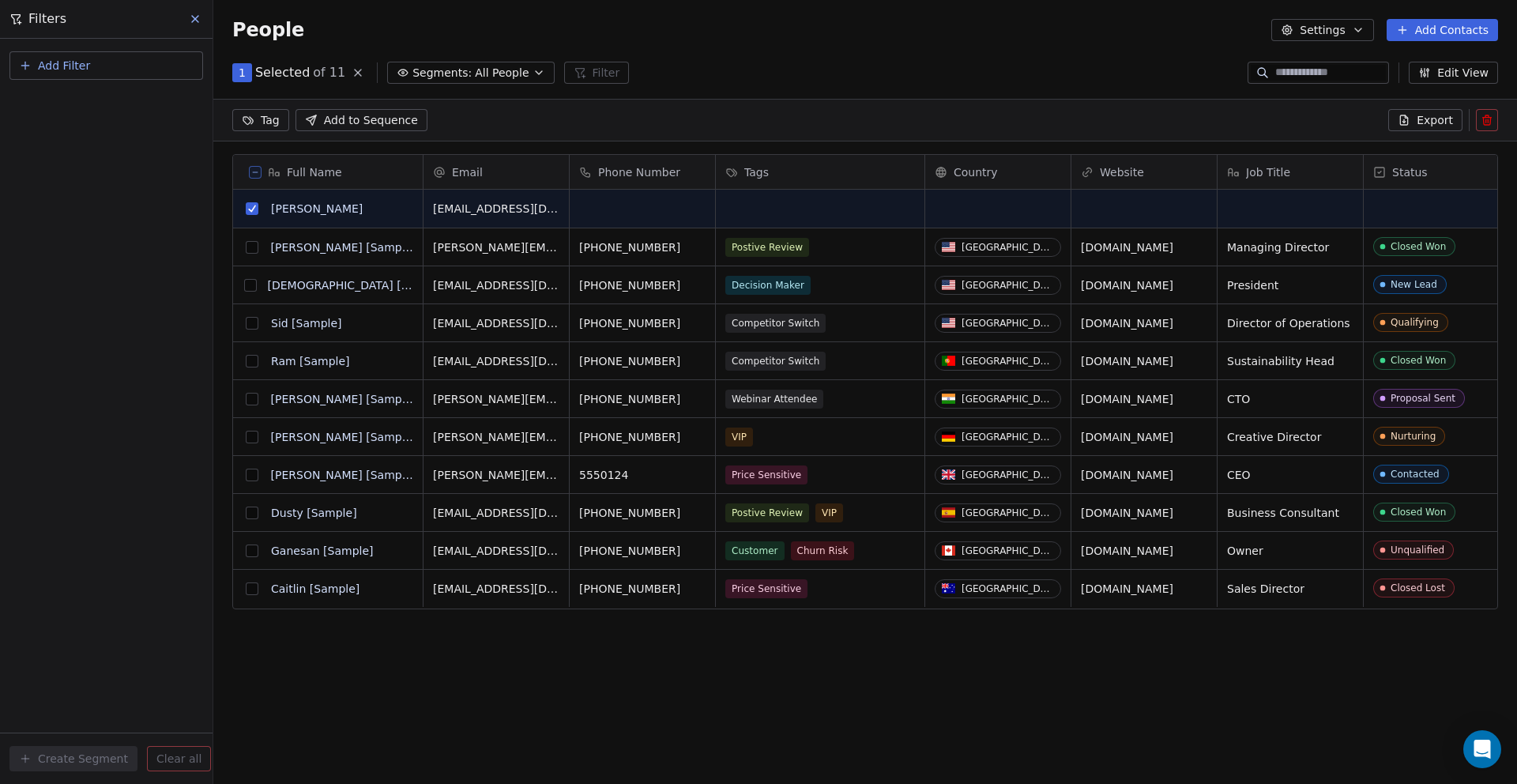
click at [31, 65] on button "Add Filter" at bounding box center [106, 65] width 194 height 28
click at [51, 103] on span "Contact properties" at bounding box center [78, 103] width 103 height 17
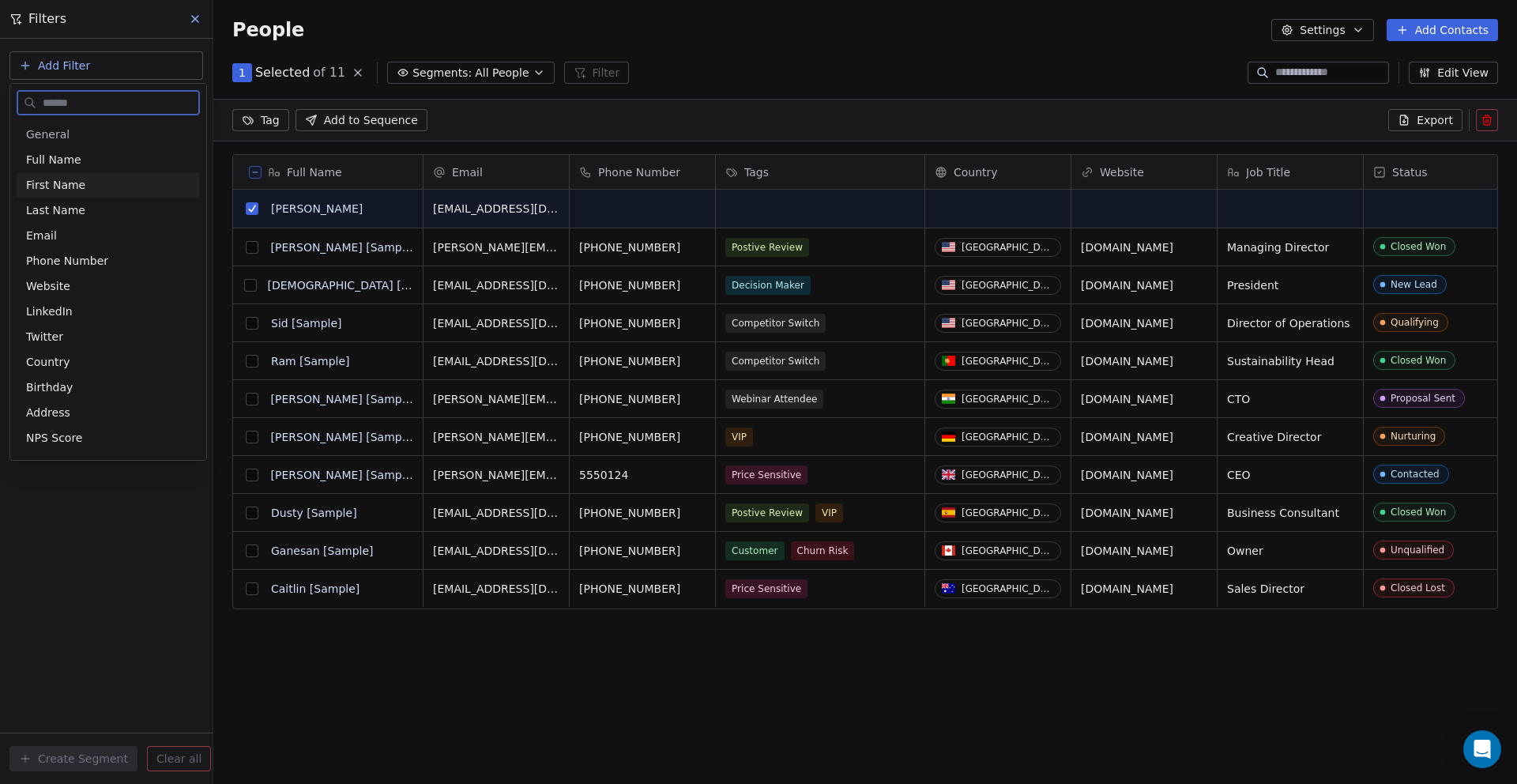
click at [46, 180] on span "First Name" at bounding box center [56, 184] width 60 height 16
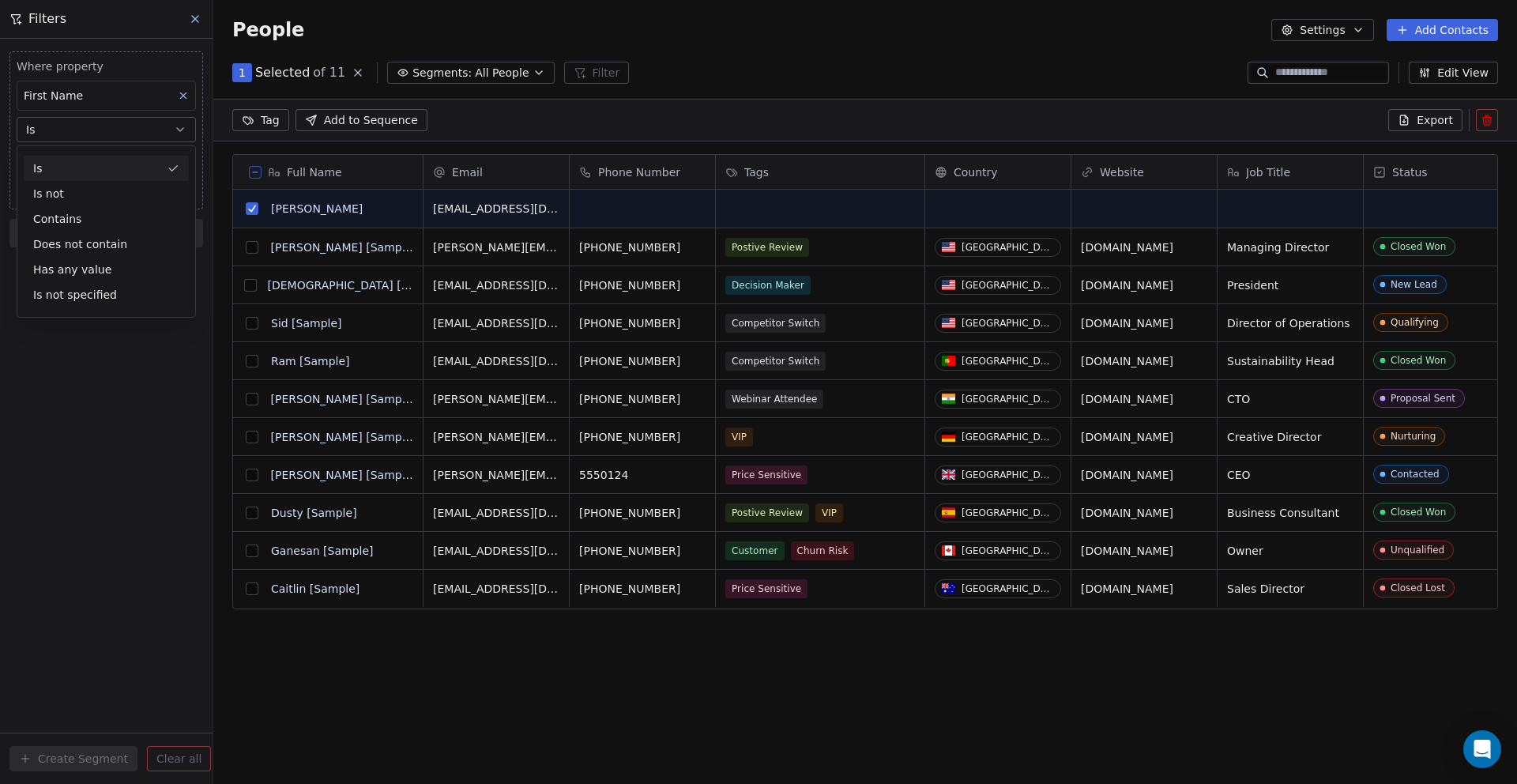
click at [186, 93] on icon at bounding box center [183, 95] width 11 height 11
click at [96, 65] on button "Add Filter" at bounding box center [106, 65] width 194 height 28
click at [75, 127] on span "Contact activity" at bounding box center [70, 128] width 88 height 17
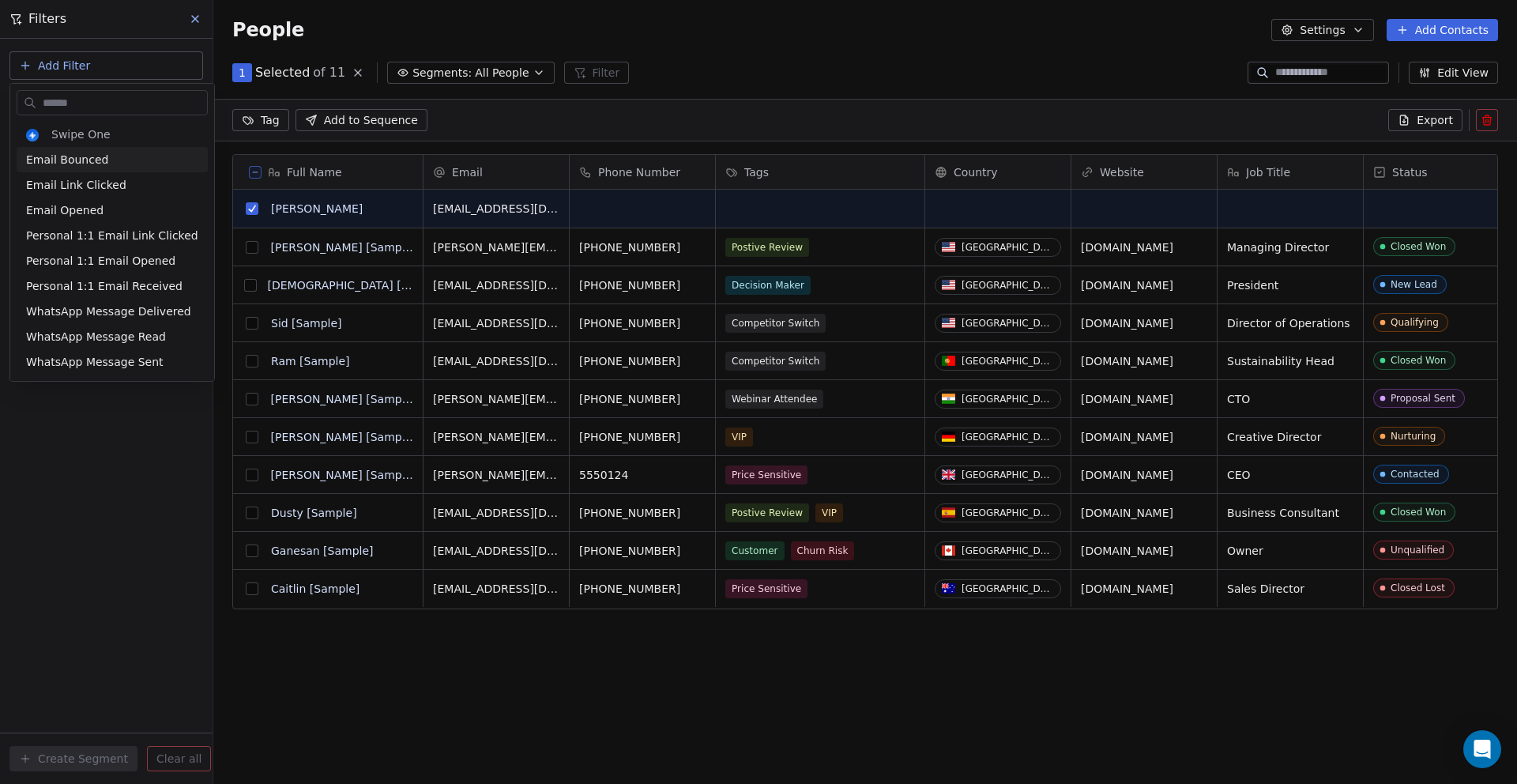
click at [100, 100] on input "text" at bounding box center [123, 103] width 168 height 23
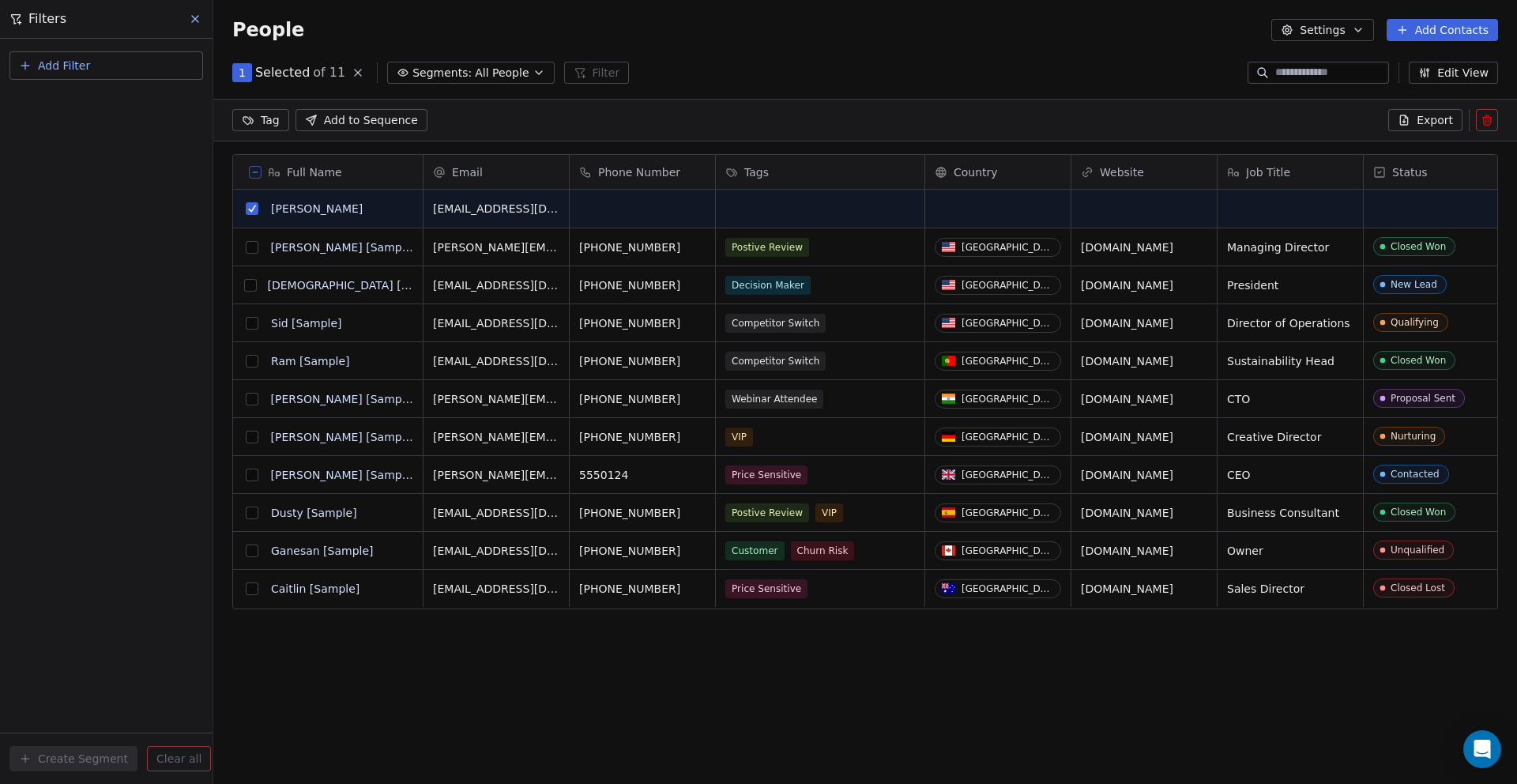
click at [7, 184] on html "D Digital Asset Boss Contacts People Marketing Workflows Campaigns Sales Pipeli…" at bounding box center [758, 451] width 1517 height 902
click at [65, 69] on span "Add Filter" at bounding box center [64, 66] width 52 height 17
click at [70, 104] on span "Contact properties" at bounding box center [78, 103] width 103 height 17
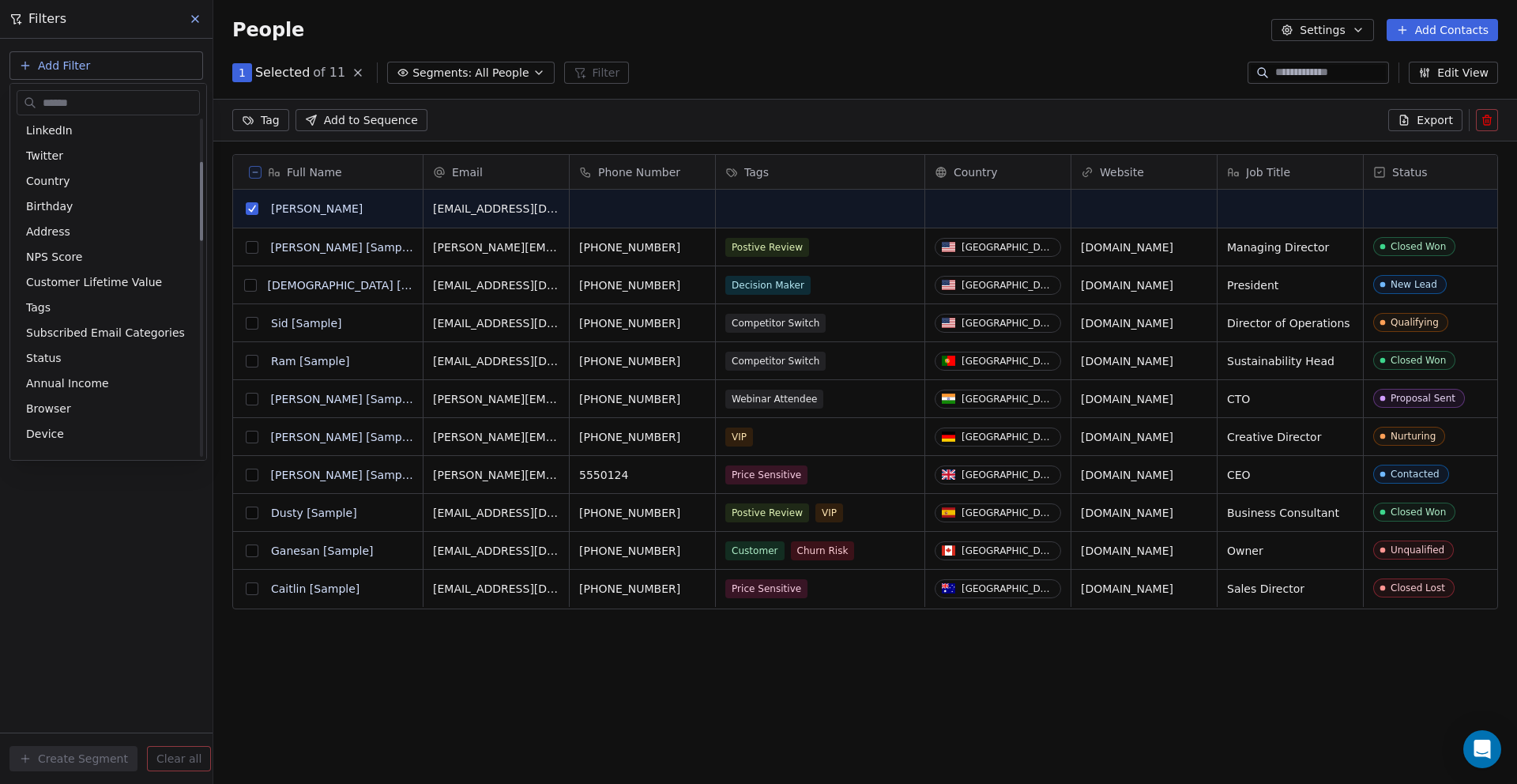
scroll to position [182, 0]
click at [43, 306] on span "Tags" at bounding box center [39, 306] width 25 height 16
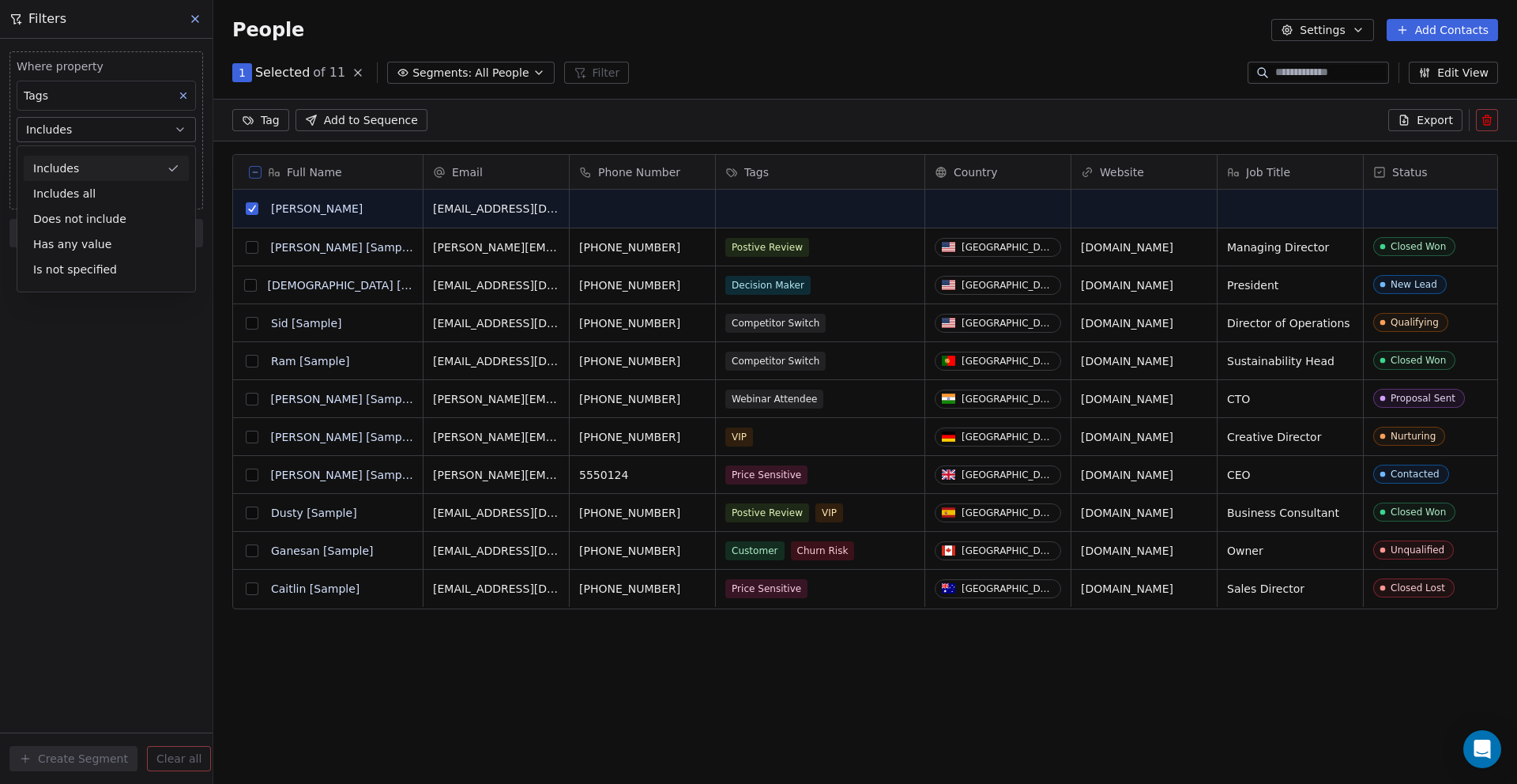
click at [78, 165] on div "Includes" at bounding box center [107, 168] width 165 height 26
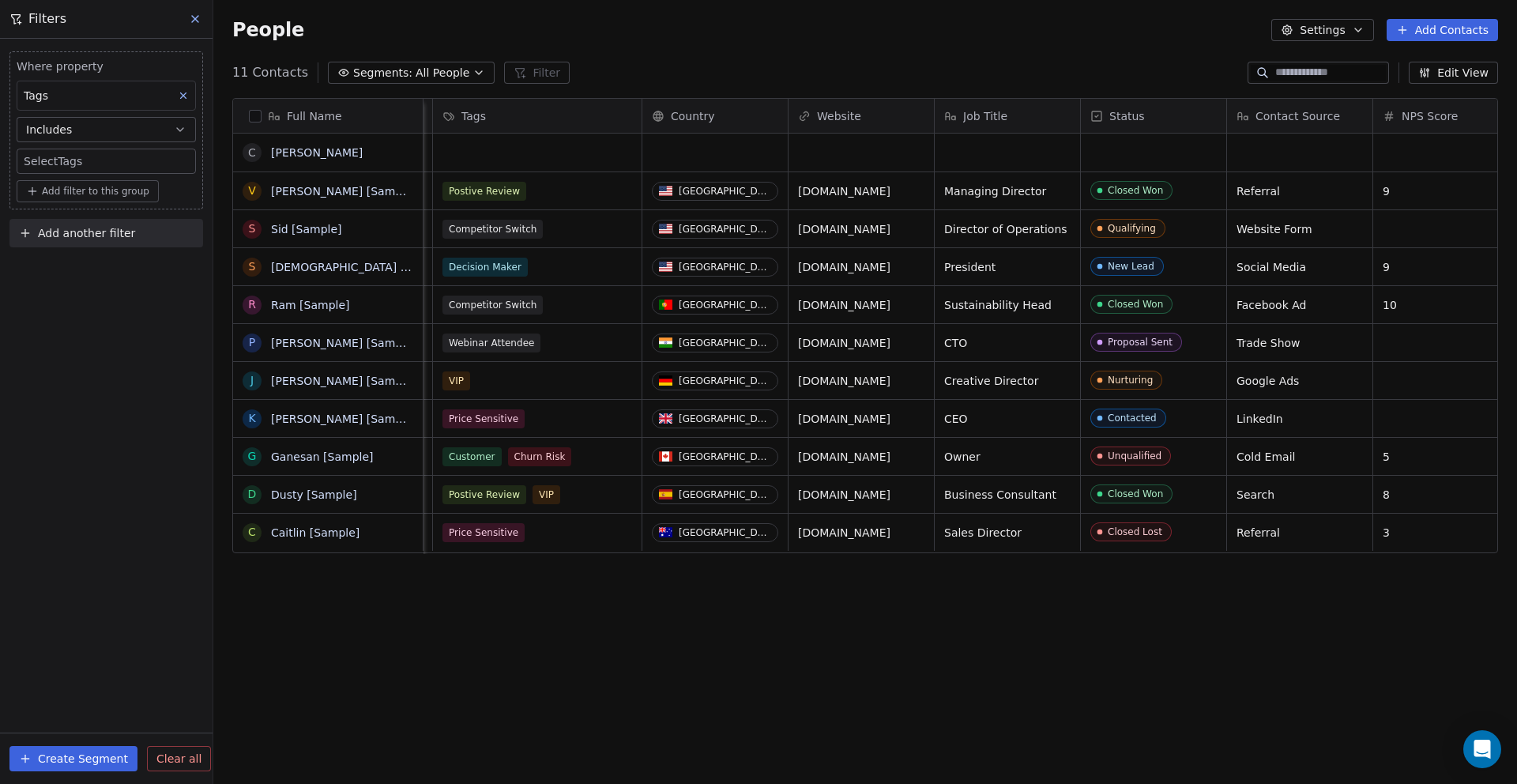
scroll to position [0, 0]
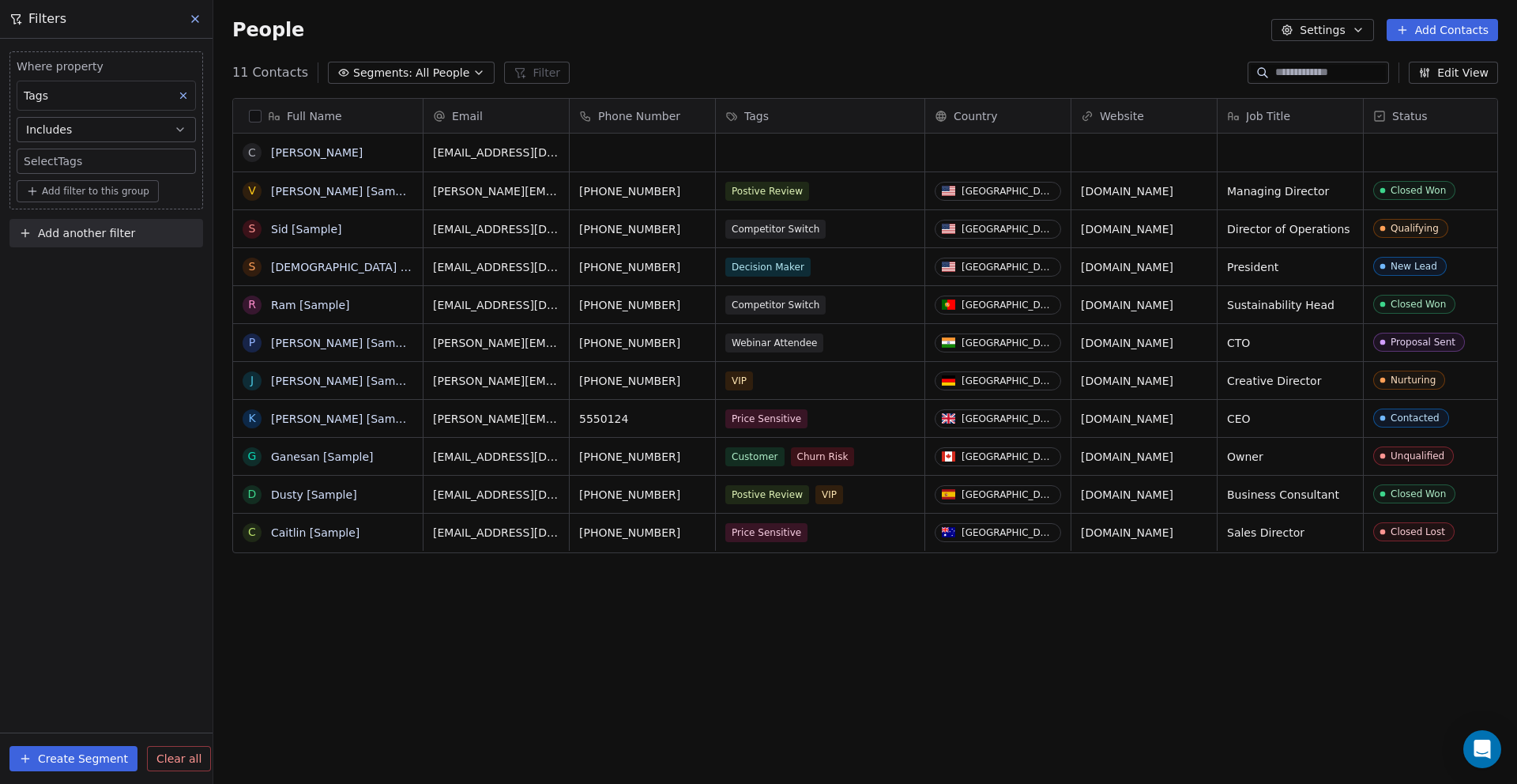
click at [472, 69] on icon "button" at bounding box center [478, 72] width 12 height 12
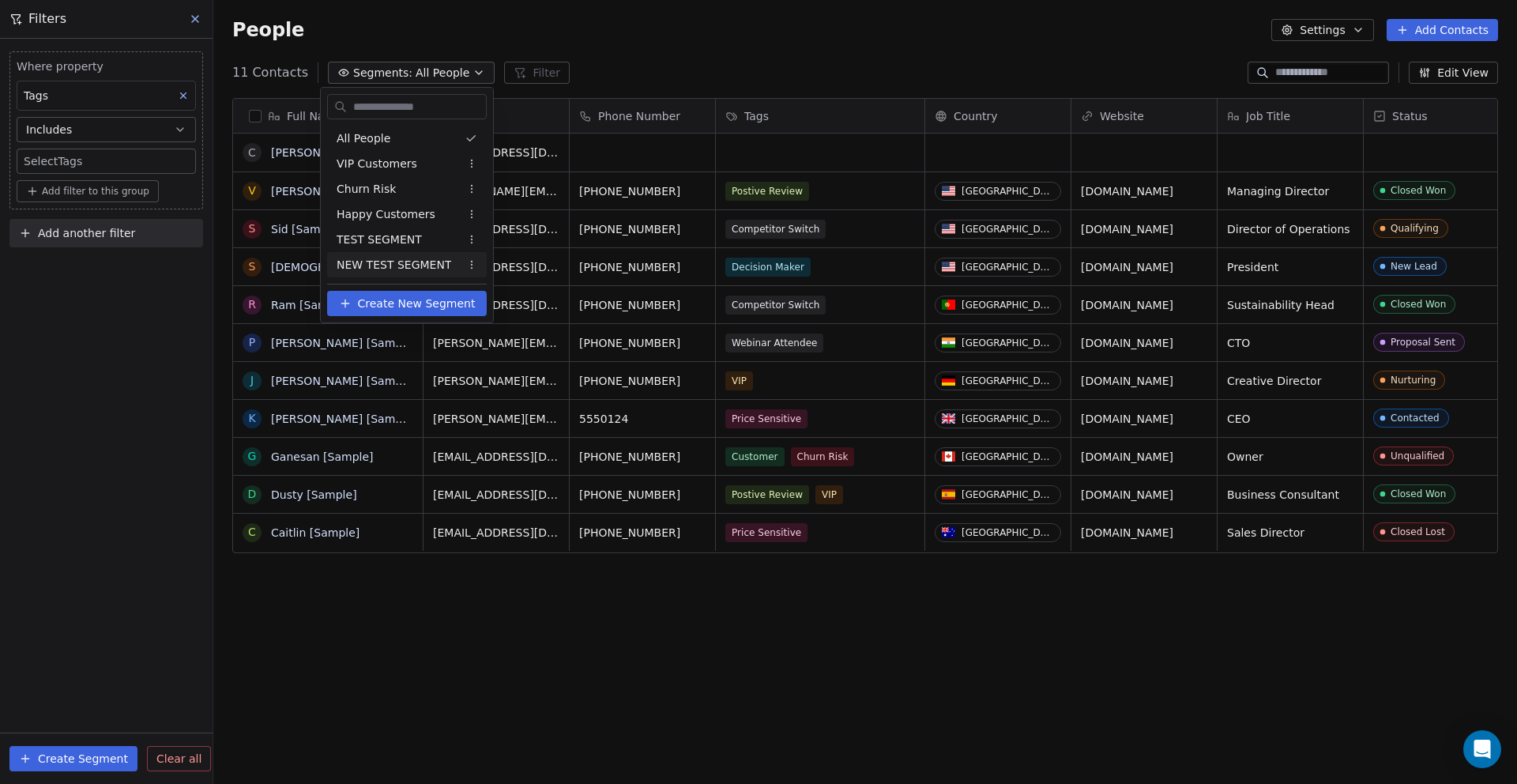
click at [348, 304] on icon at bounding box center [345, 304] width 7 height 0
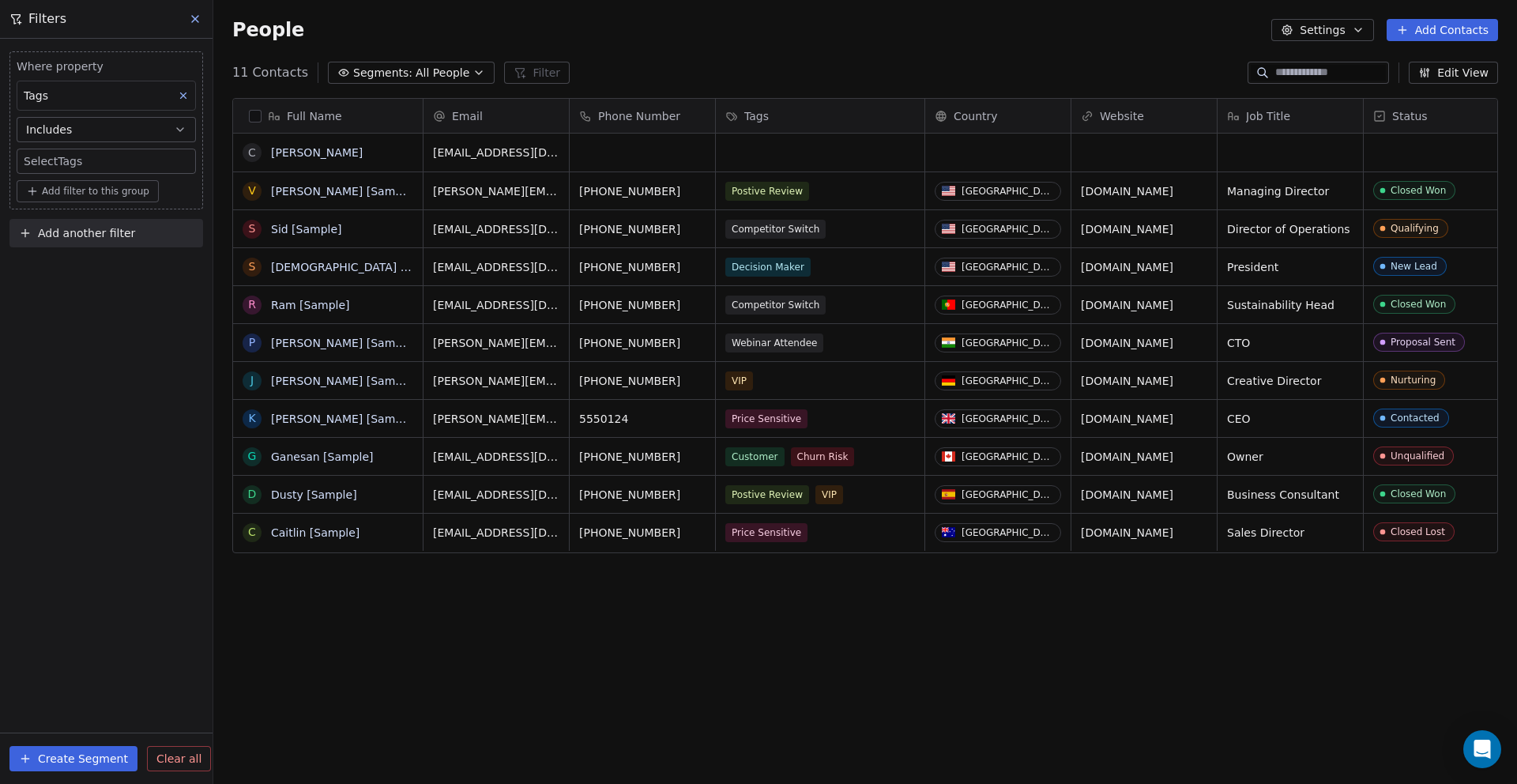
click at [0, 0] on button "grid" at bounding box center [0, 0] width 0 height 0
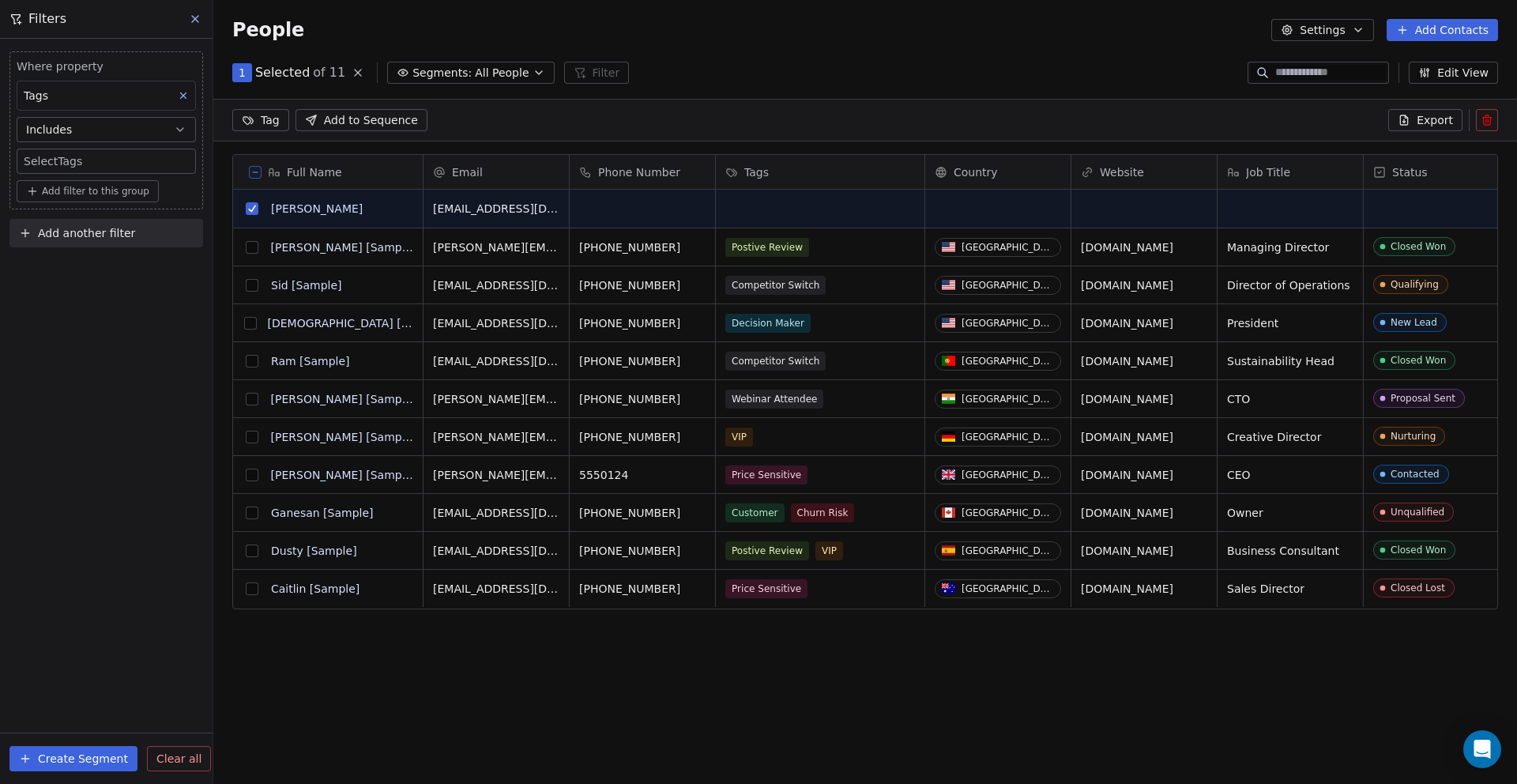
click at [533, 67] on icon "button" at bounding box center [538, 72] width 12 height 12
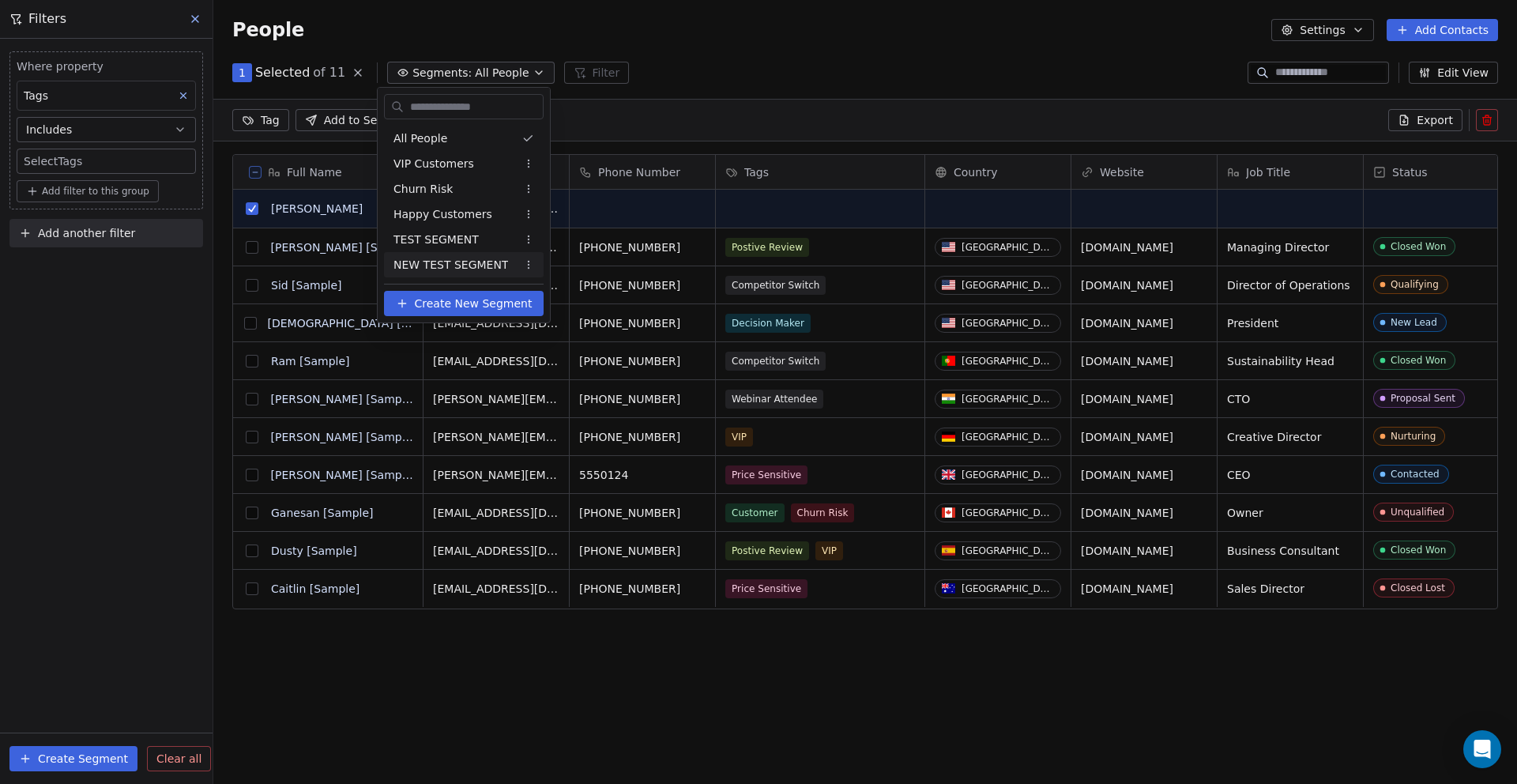
click at [416, 300] on button "Create New Segment" at bounding box center [463, 304] width 160 height 26
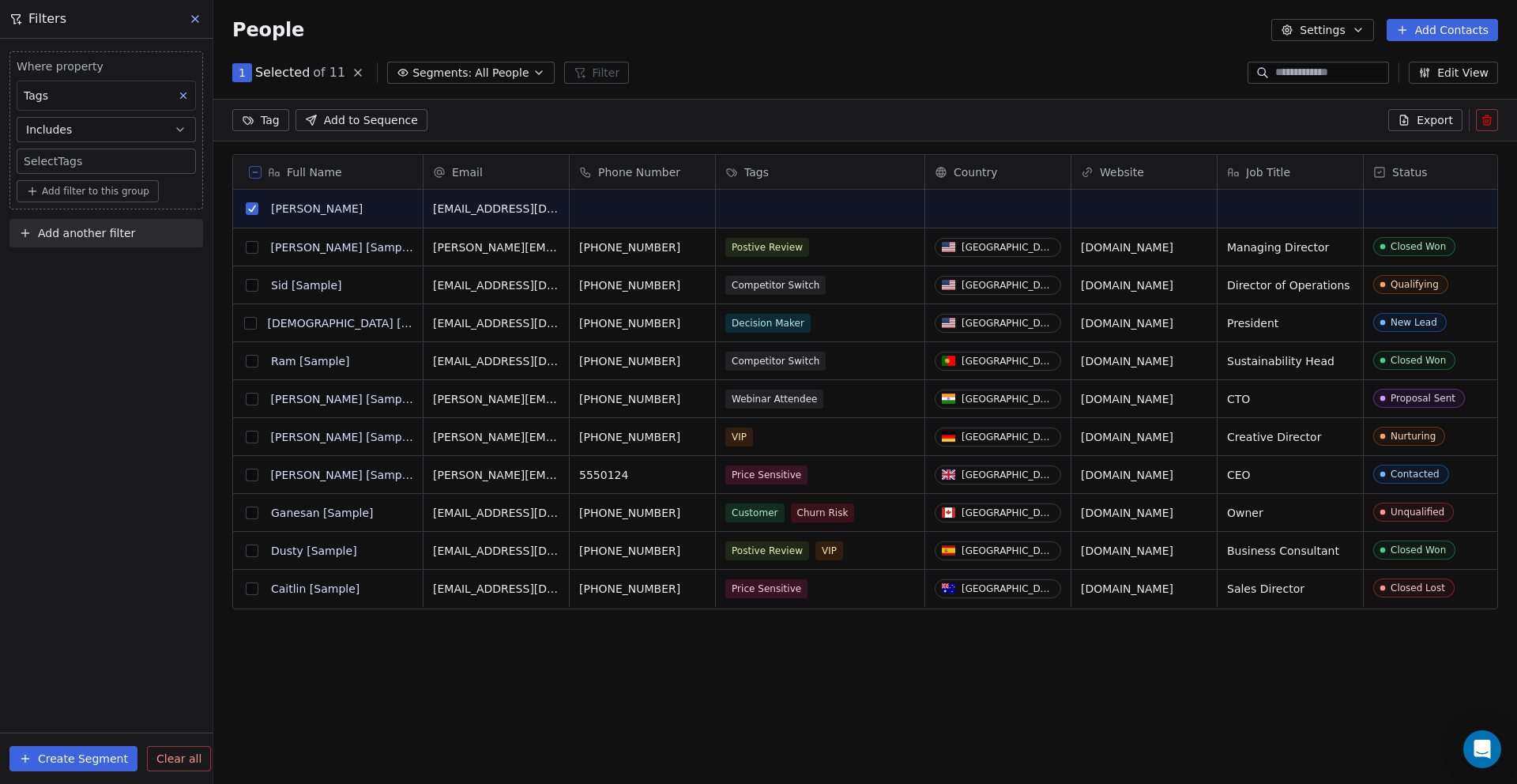
click at [195, 18] on icon at bounding box center [195, 19] width 7 height 7
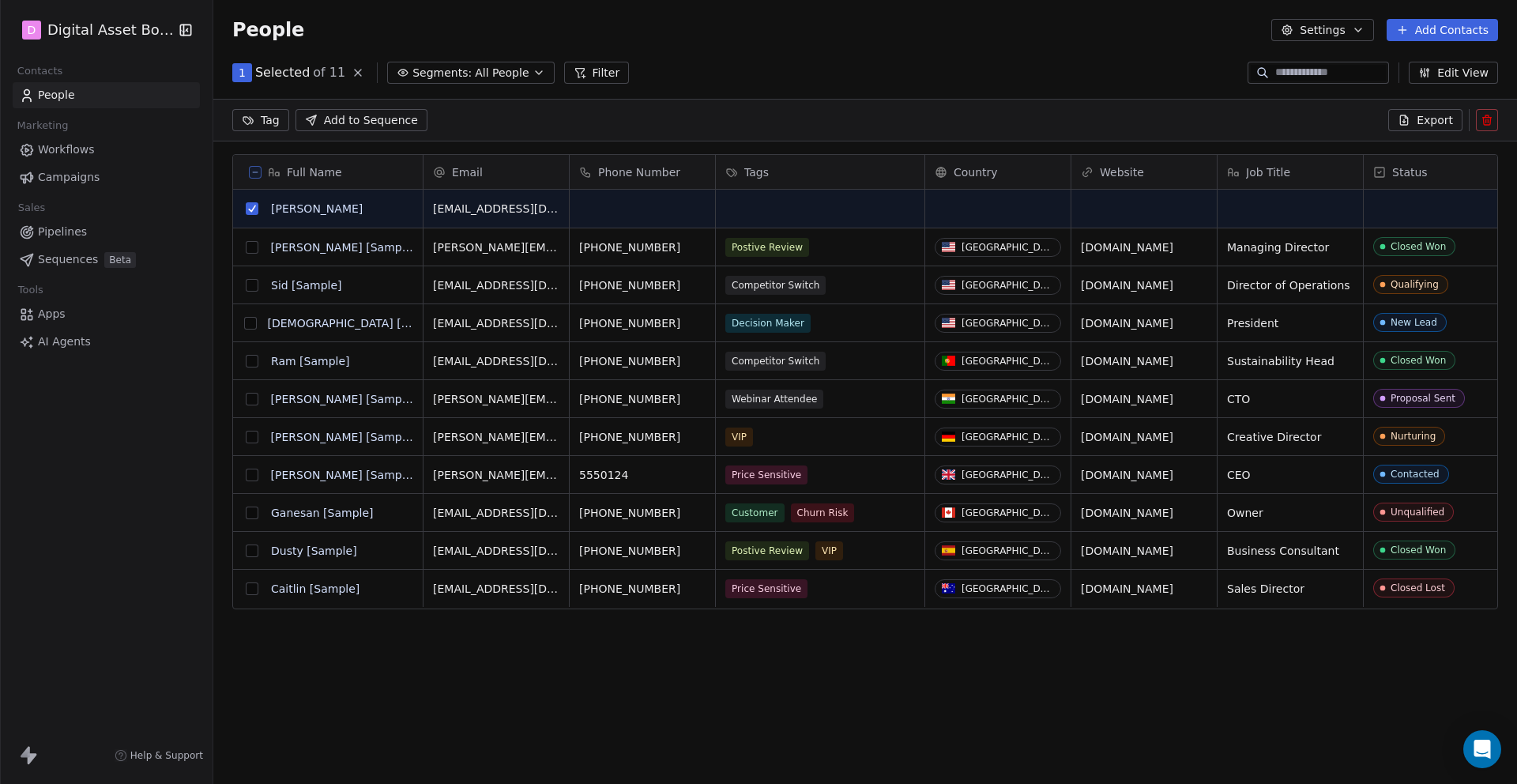
click at [533, 72] on icon "button" at bounding box center [538, 72] width 12 height 12
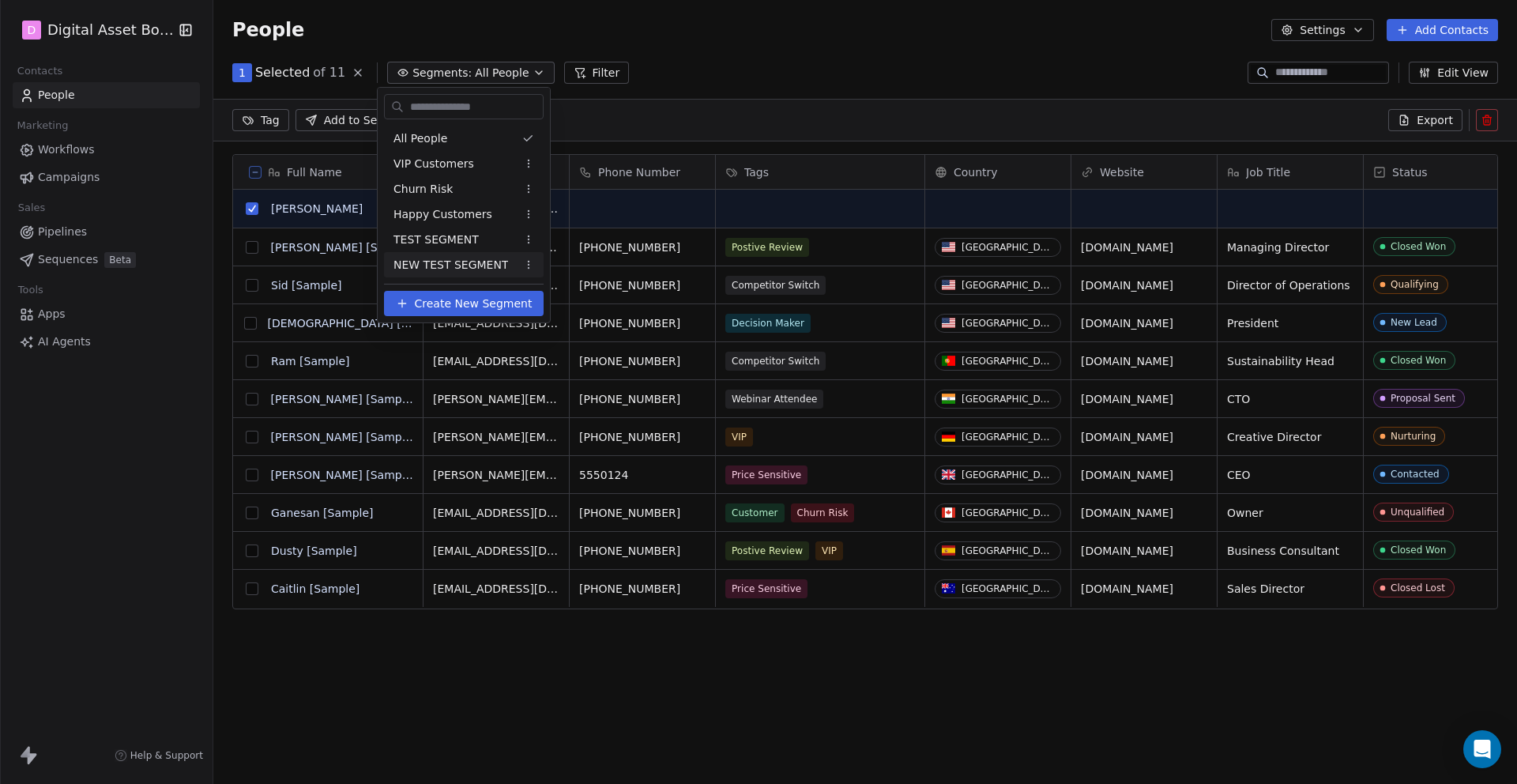
click at [406, 307] on icon at bounding box center [402, 303] width 12 height 12
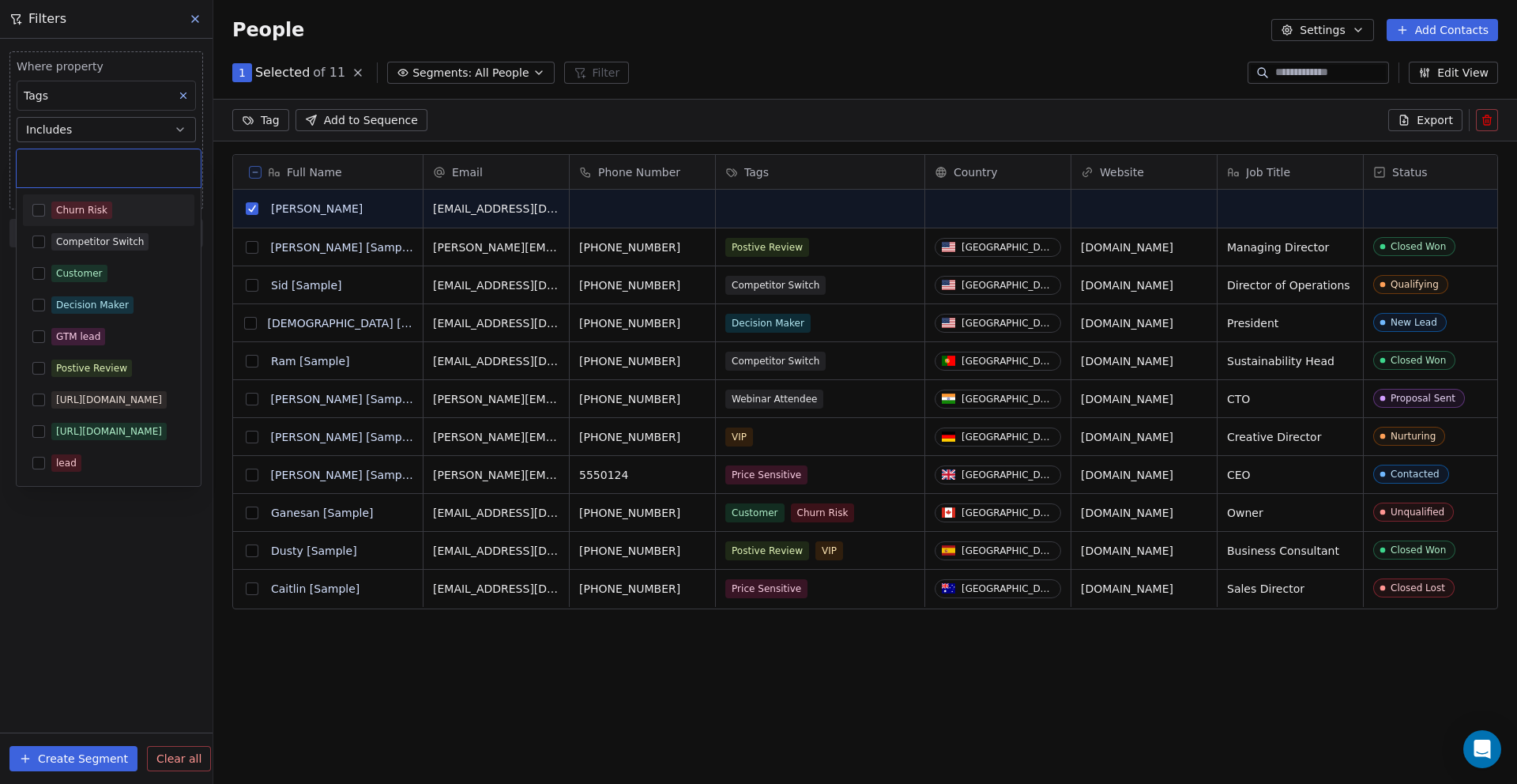
click at [105, 160] on body "D Digital Asset Boss Contacts People Marketing Workflows Campaigns Sales Pipeli…" at bounding box center [758, 451] width 1517 height 902
click at [45, 399] on button "Suggestions" at bounding box center [38, 400] width 12 height 12
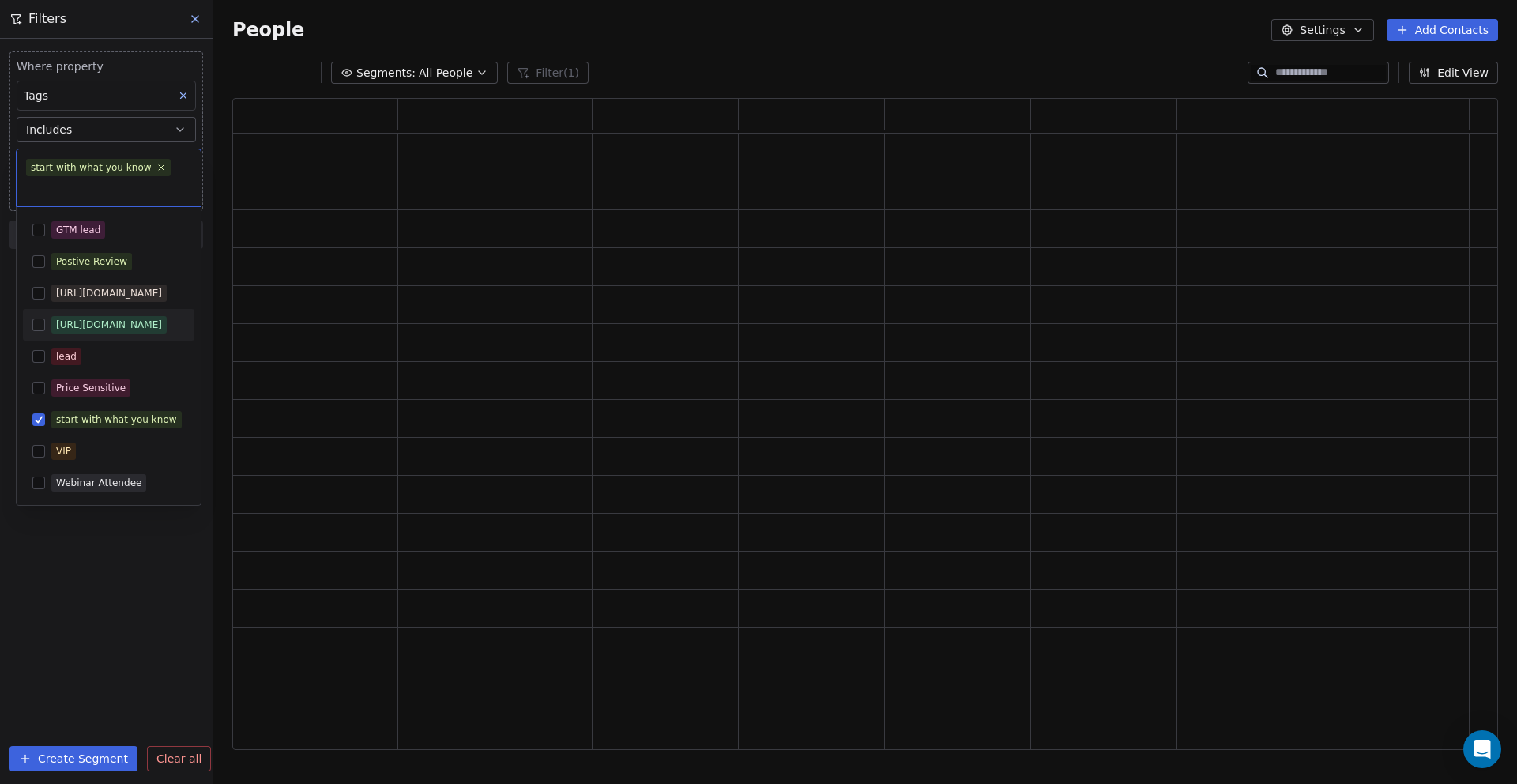
click at [750, 195] on html "D Digital Asset Boss Contacts People Marketing Workflows Campaigns Sales Pipeli…" at bounding box center [758, 451] width 1517 height 902
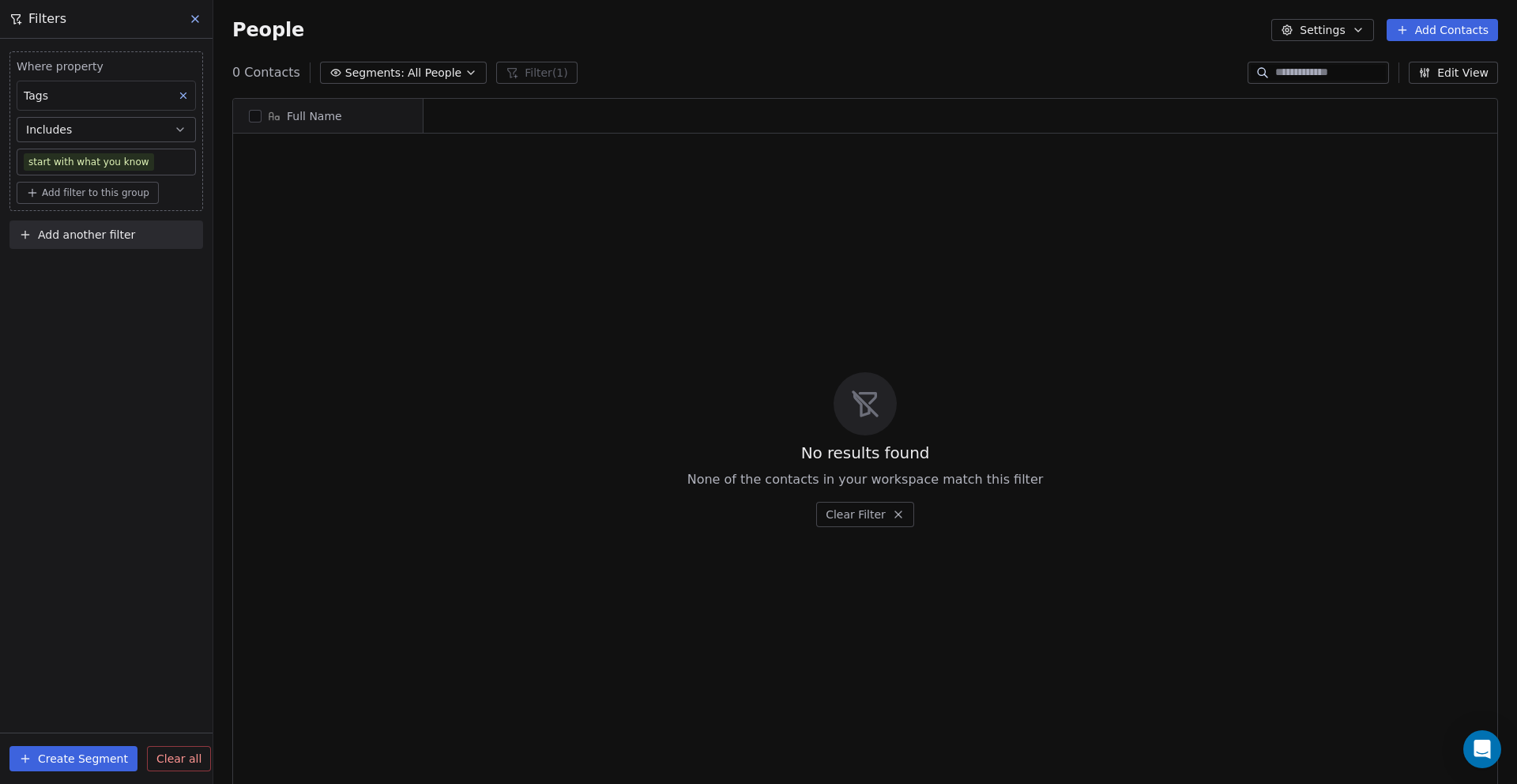
scroll to position [690, 1304]
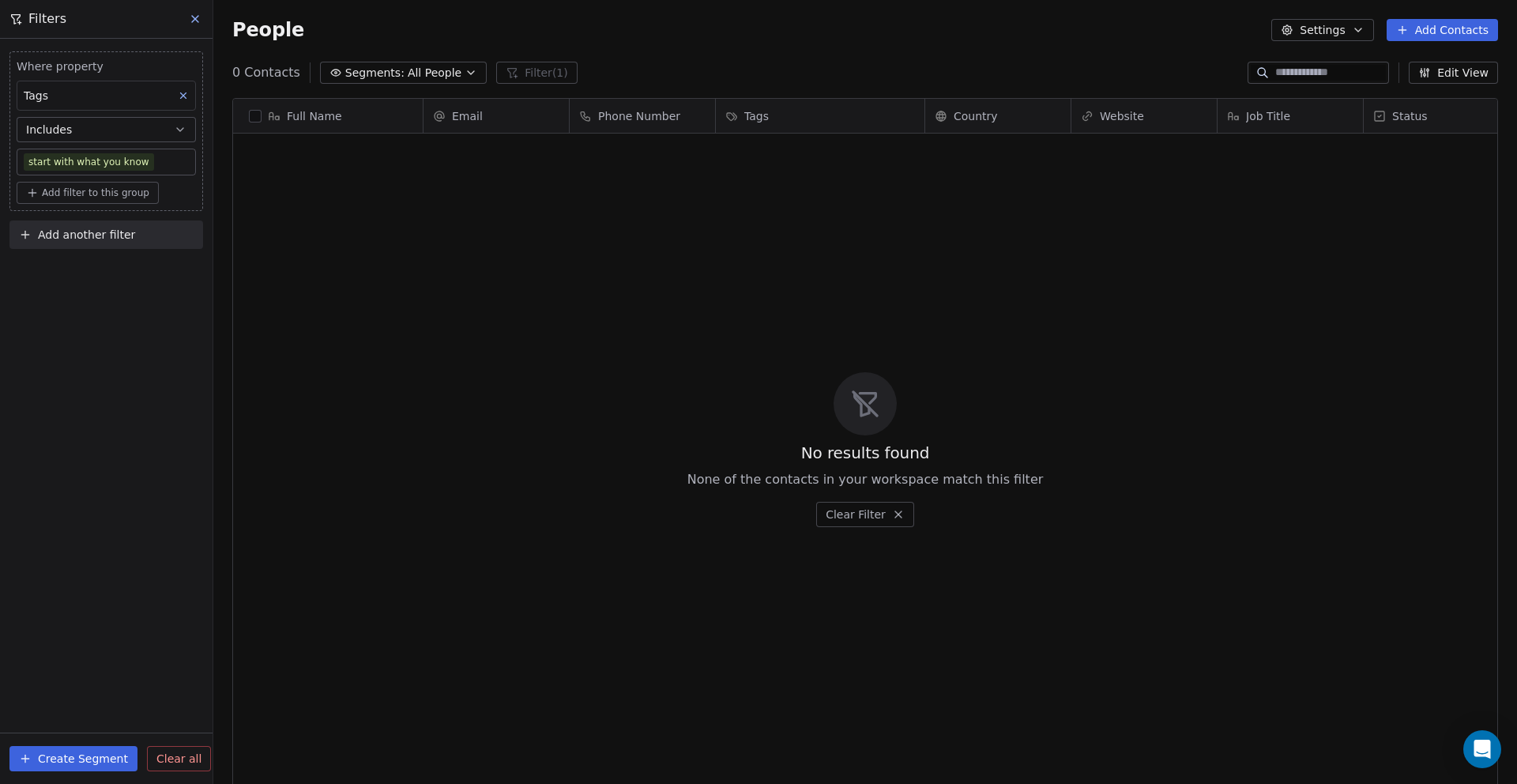
click at [198, 18] on icon at bounding box center [194, 18] width 12 height 12
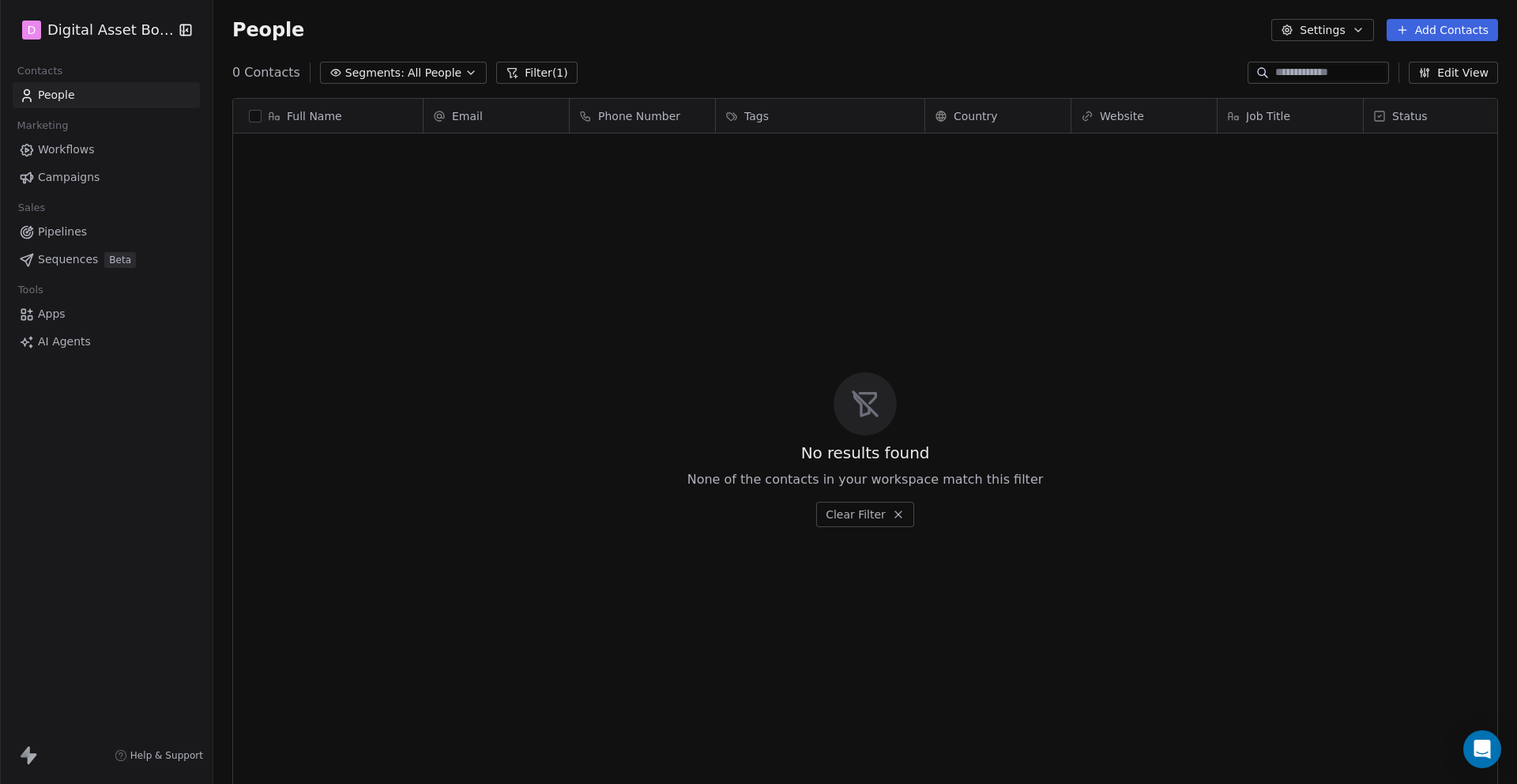
click at [55, 99] on span "People" at bounding box center [56, 95] width 37 height 17
click at [45, 73] on span "Contacts" at bounding box center [40, 71] width 60 height 24
click at [438, 73] on span "All People" at bounding box center [434, 73] width 54 height 17
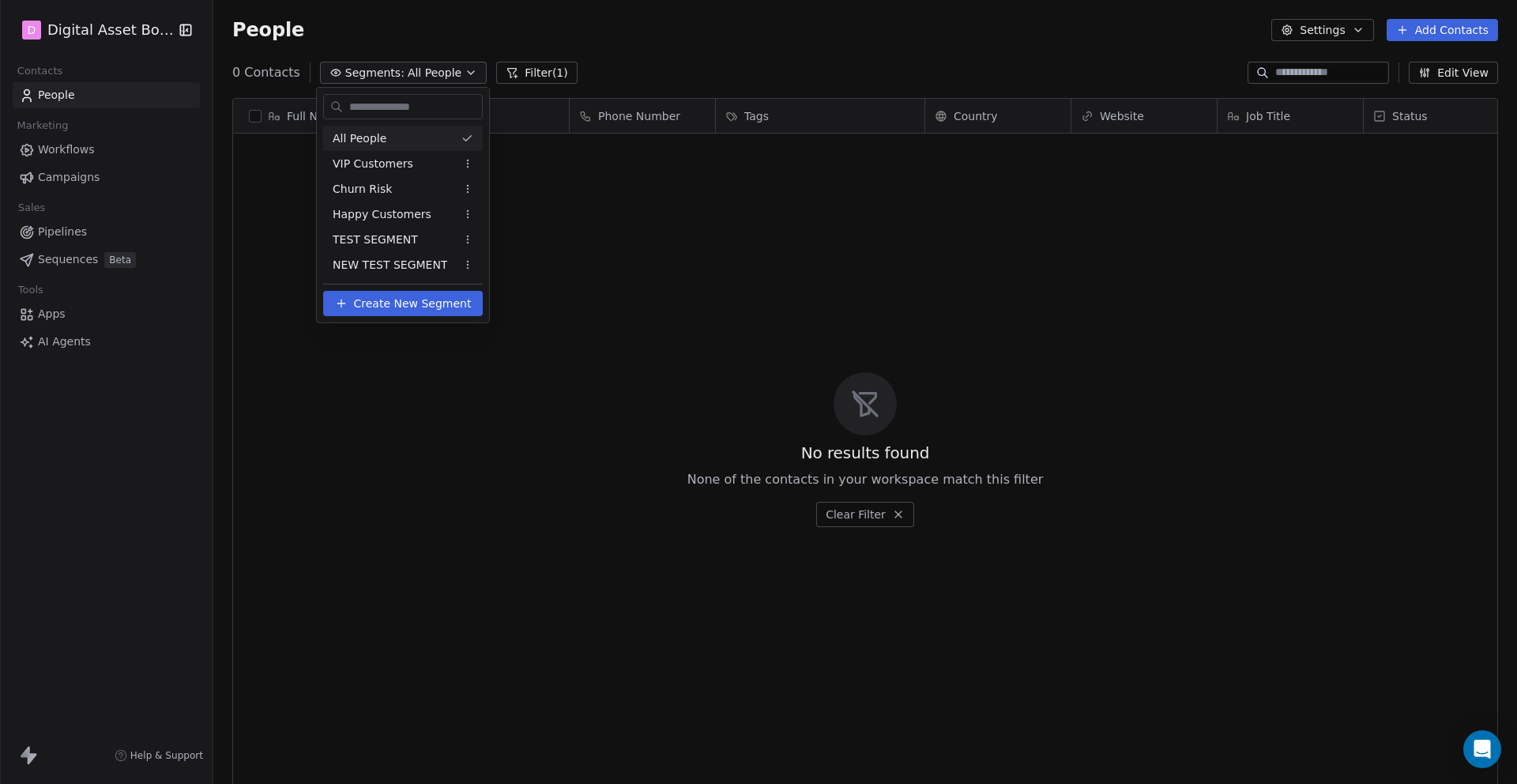
click at [361, 135] on span "All People" at bounding box center [359, 139] width 54 height 17
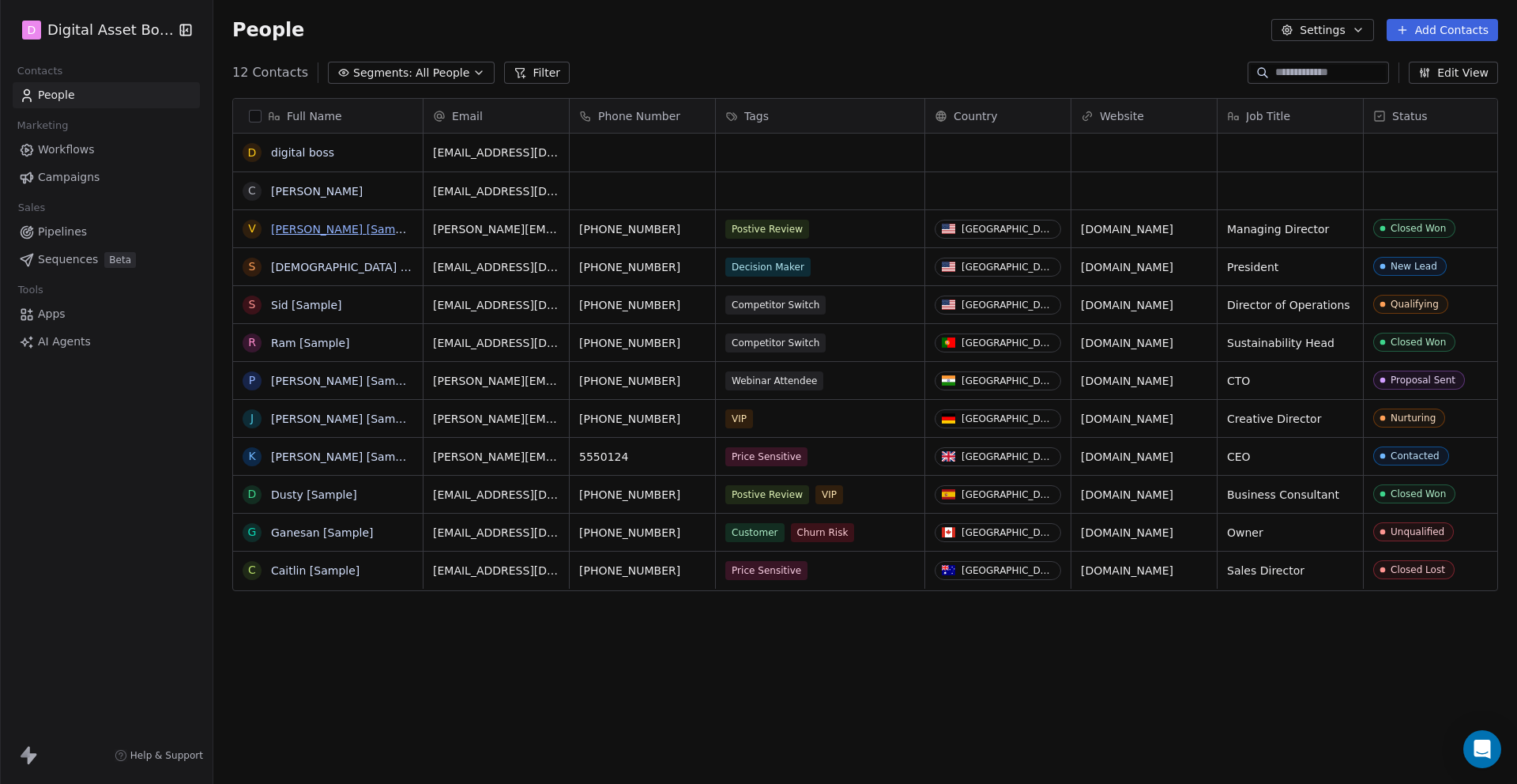
click at [300, 232] on link "[PERSON_NAME] [Sample]" at bounding box center [344, 228] width 146 height 12
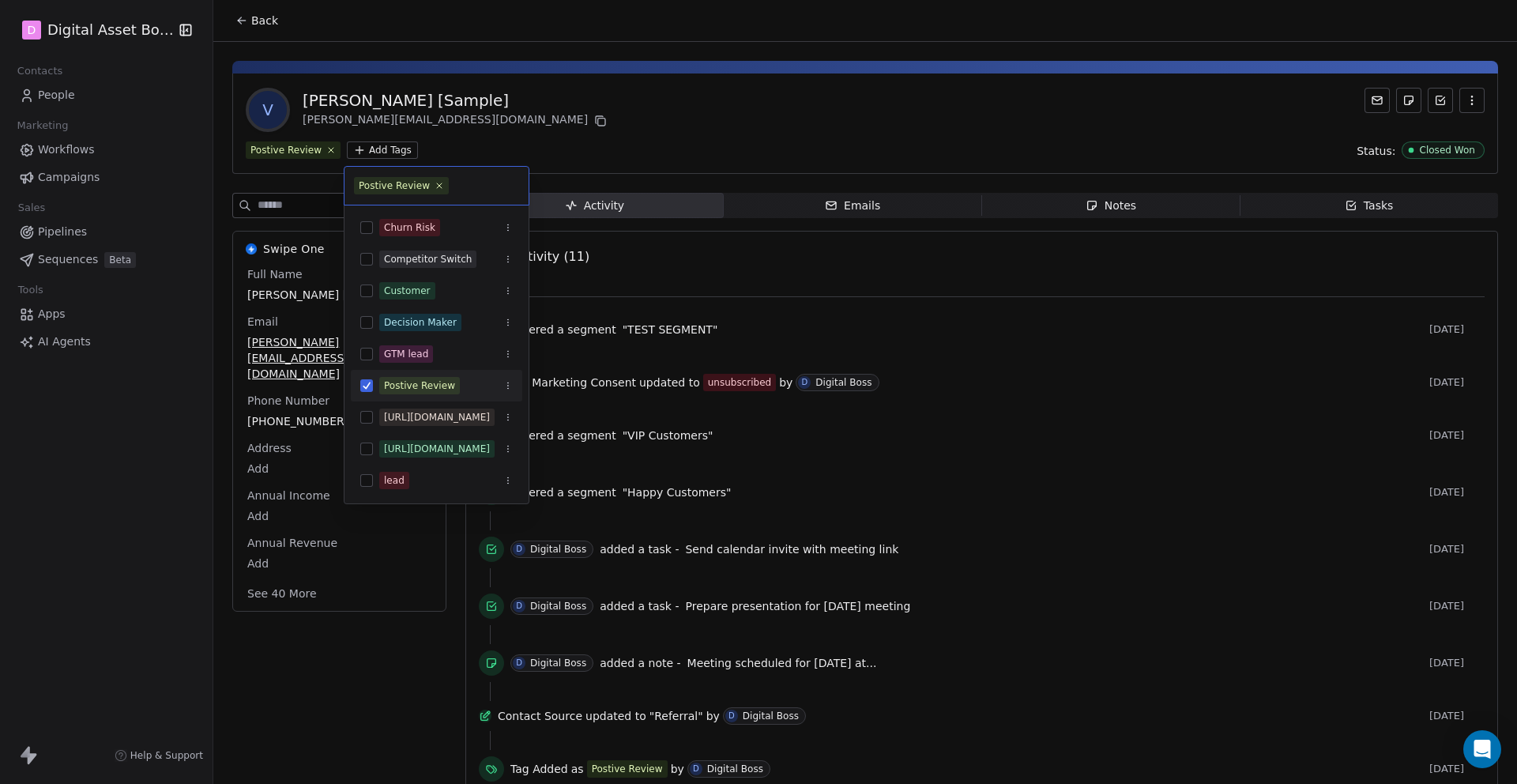
click at [363, 151] on html "D Digital Asset Boss Contacts People Marketing Workflows Campaigns Sales Pipeli…" at bounding box center [758, 451] width 1517 height 902
click at [186, 393] on html "D Digital Asset Boss Contacts People Marketing Workflows Campaigns Sales Pipeli…" at bounding box center [758, 451] width 1517 height 902
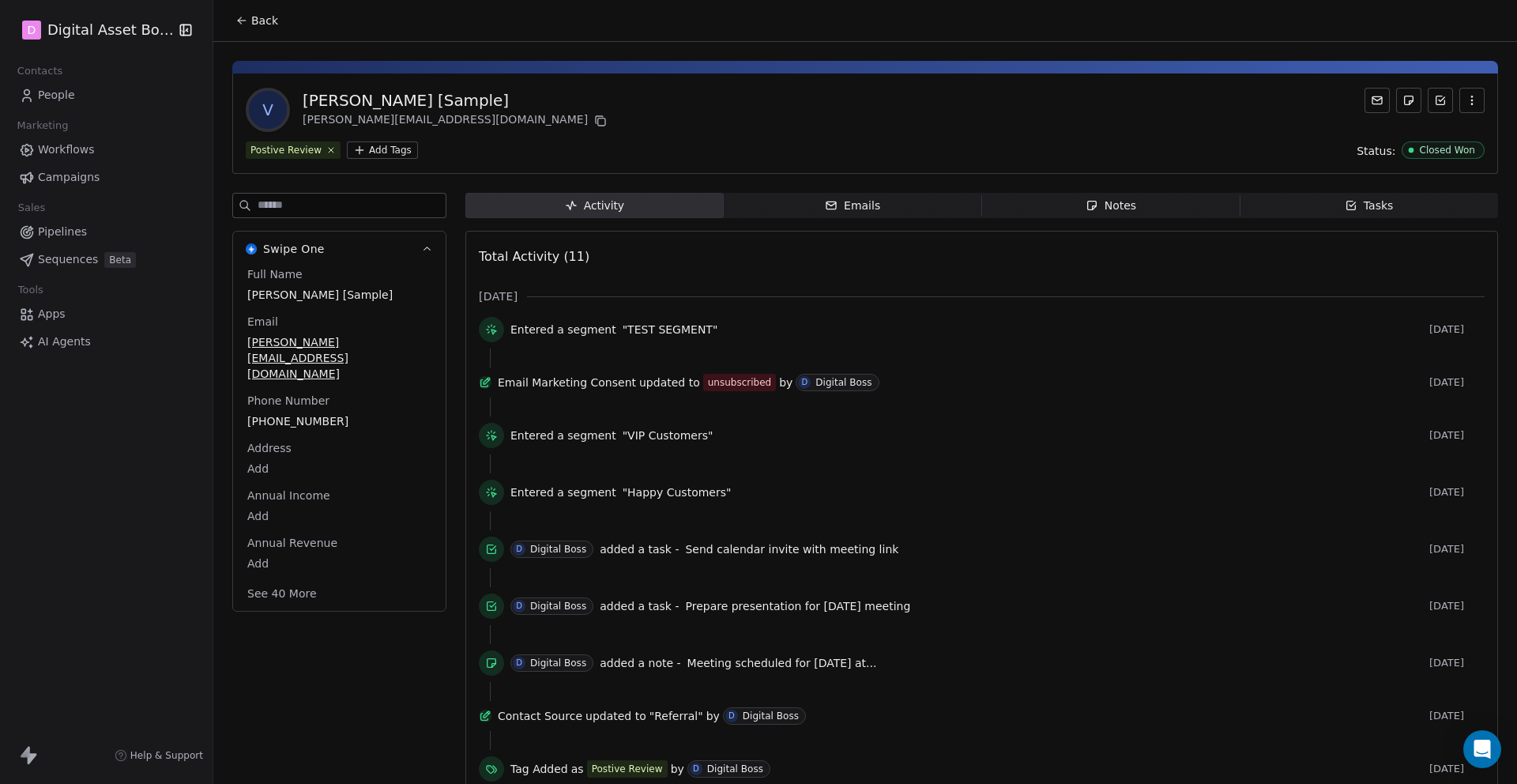
click at [51, 92] on span "People" at bounding box center [56, 95] width 37 height 17
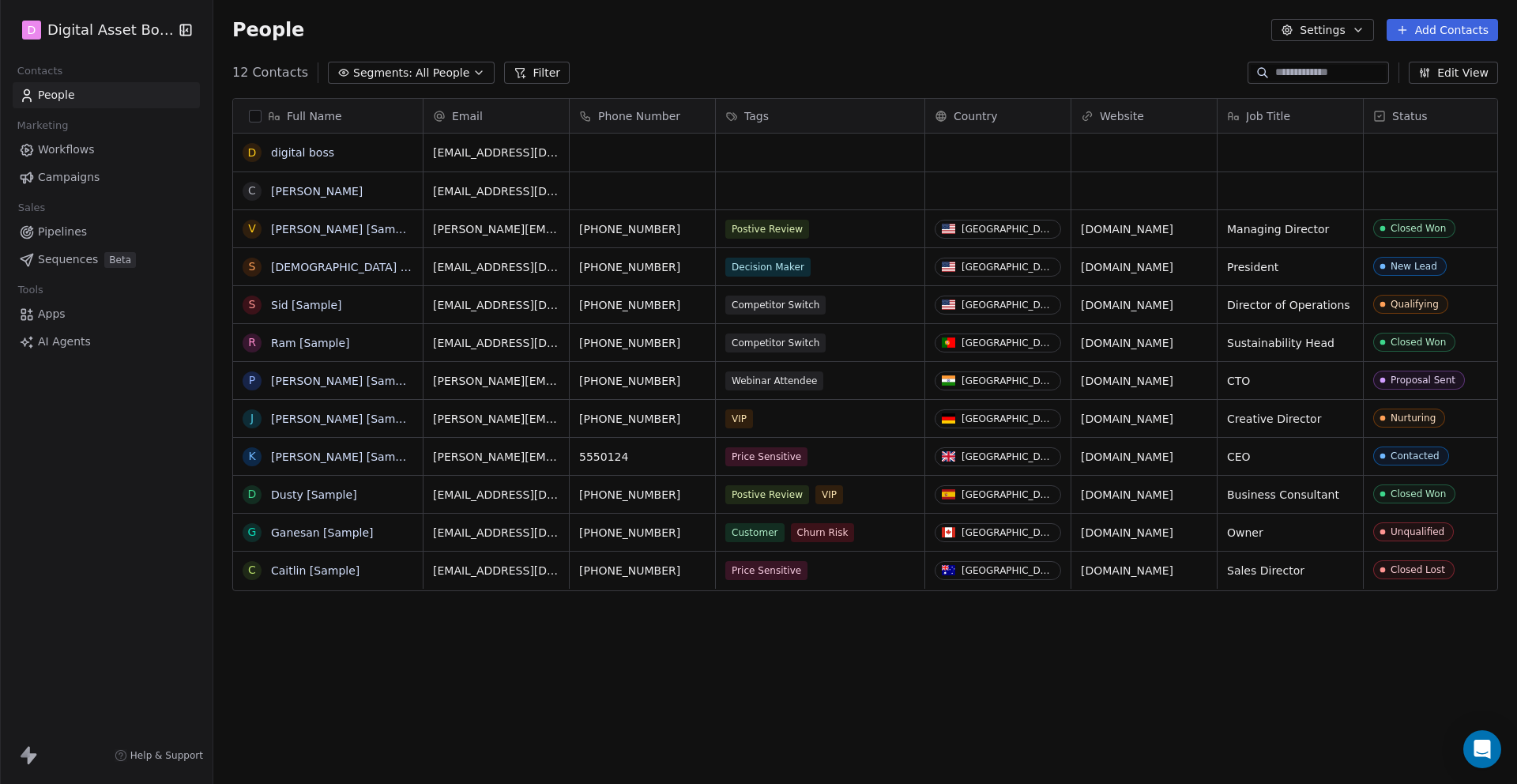
scroll to position [690, 1304]
click at [79, 151] on span "Workflows" at bounding box center [66, 150] width 57 height 17
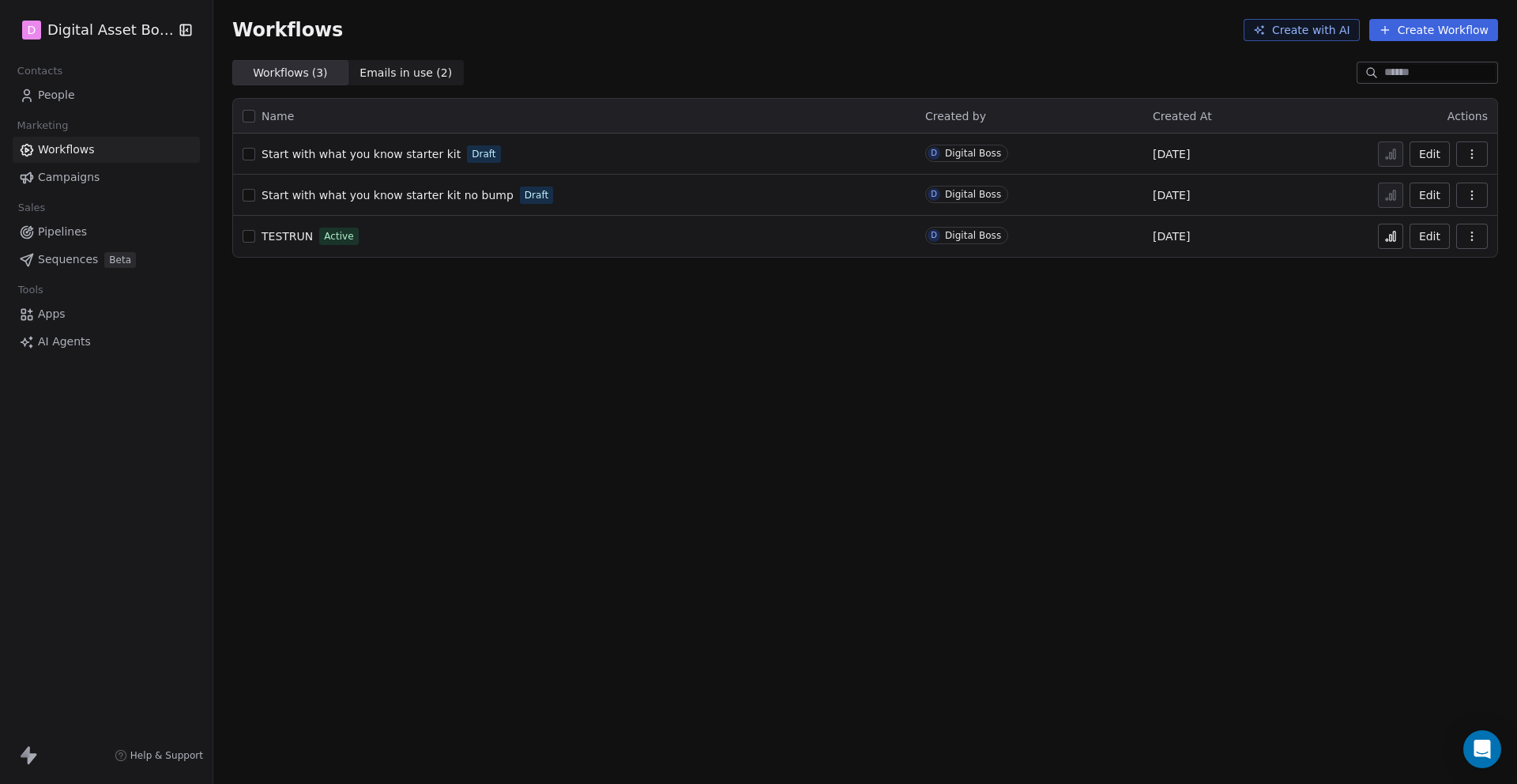
click at [357, 149] on span "Start with what you know starter kit" at bounding box center [361, 154] width 199 height 12
click at [57, 177] on span "Campaigns" at bounding box center [69, 177] width 62 height 17
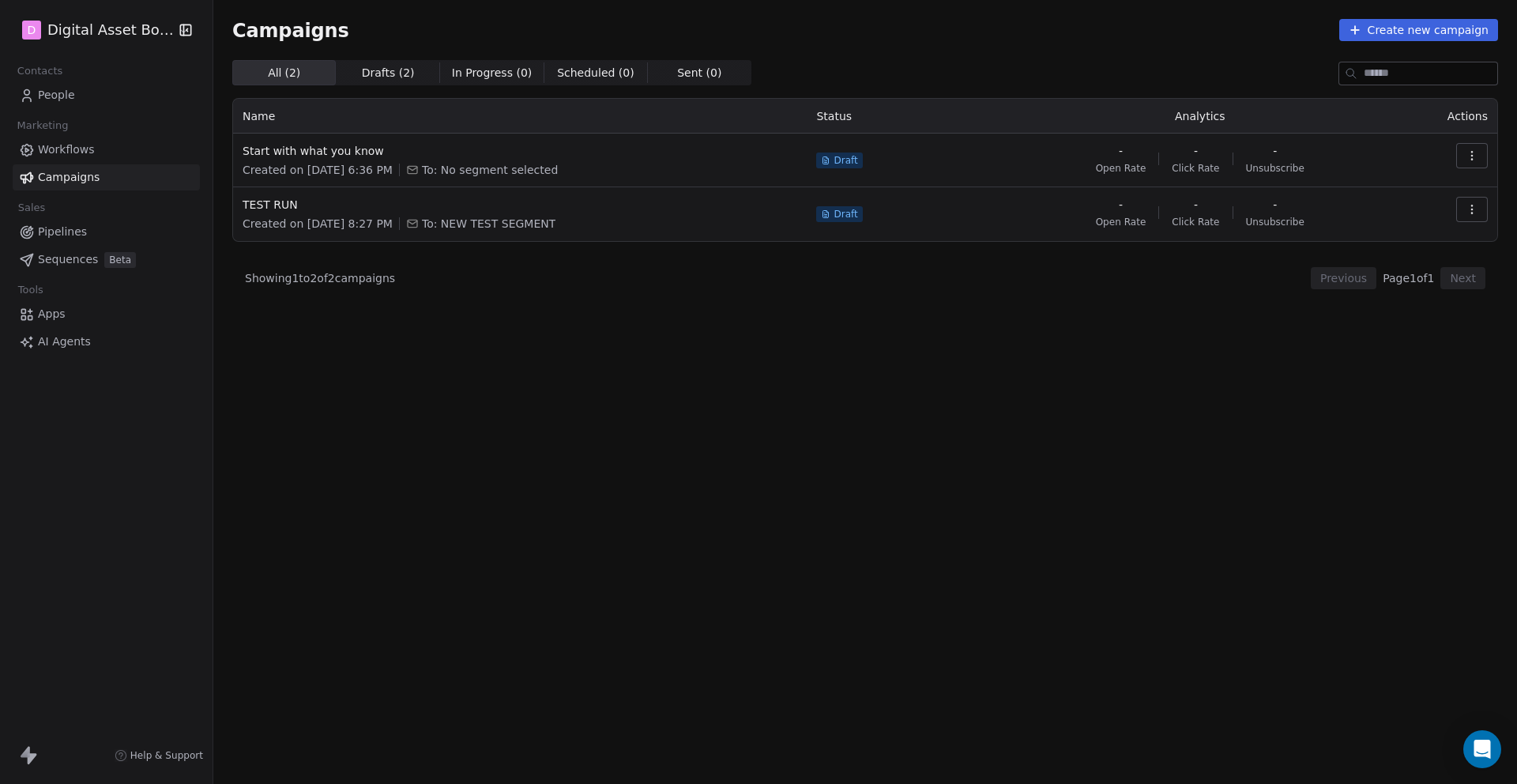
click at [52, 96] on span "People" at bounding box center [56, 95] width 37 height 17
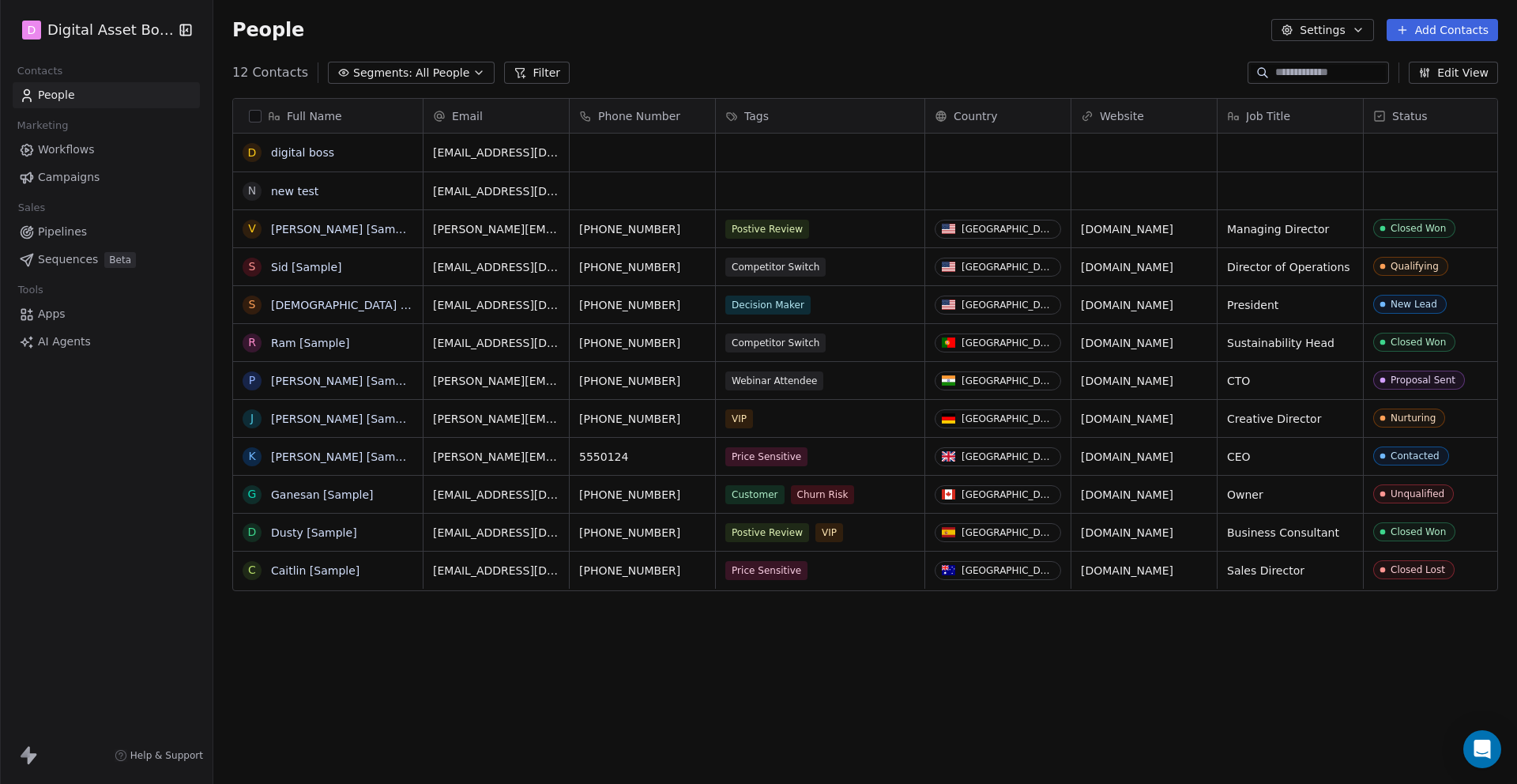
scroll to position [690, 1304]
click at [252, 155] on button "grid" at bounding box center [251, 152] width 12 height 12
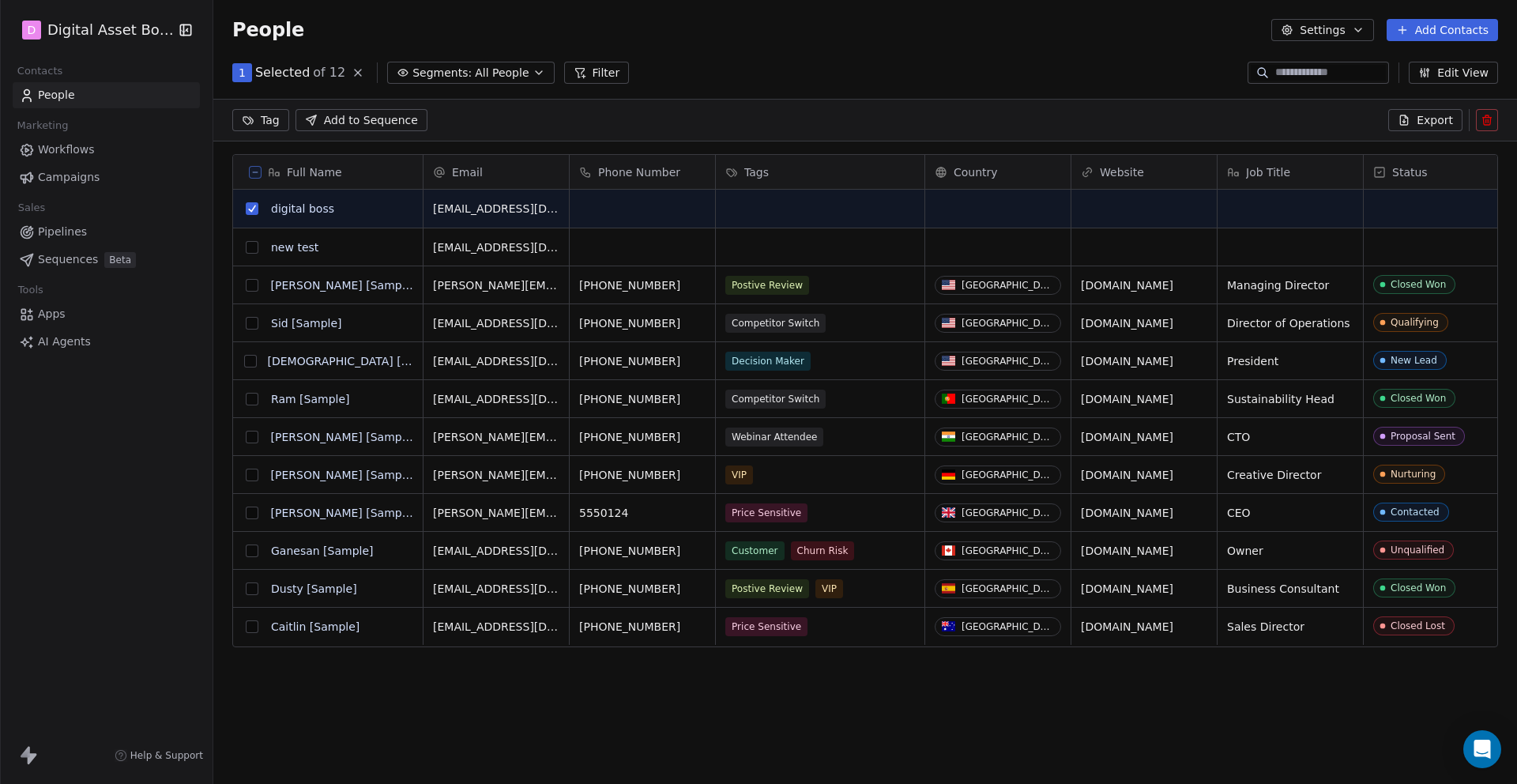
click at [251, 246] on button "grid" at bounding box center [251, 246] width 12 height 12
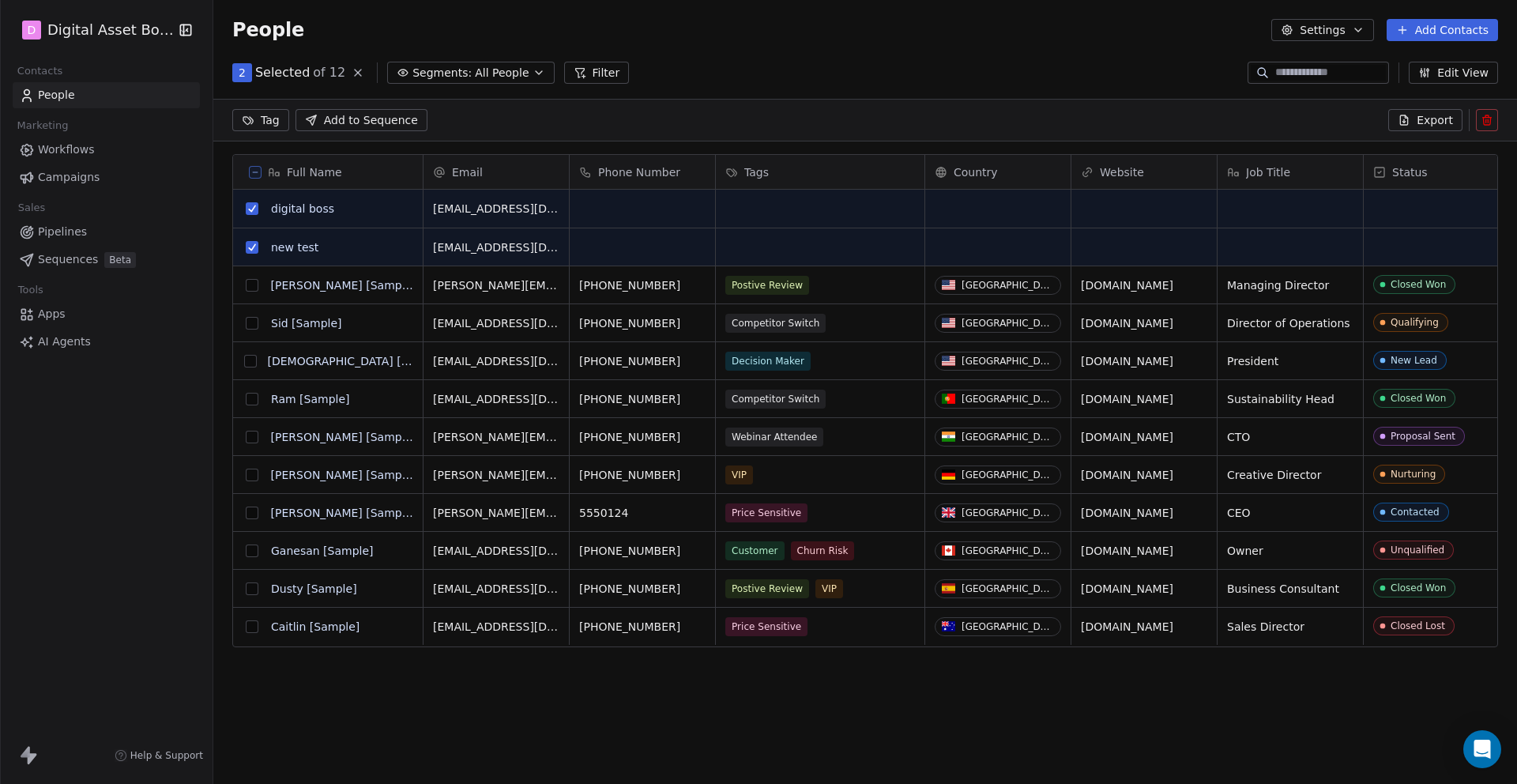
click at [1492, 122] on icon at bounding box center [1486, 120] width 12 height 12
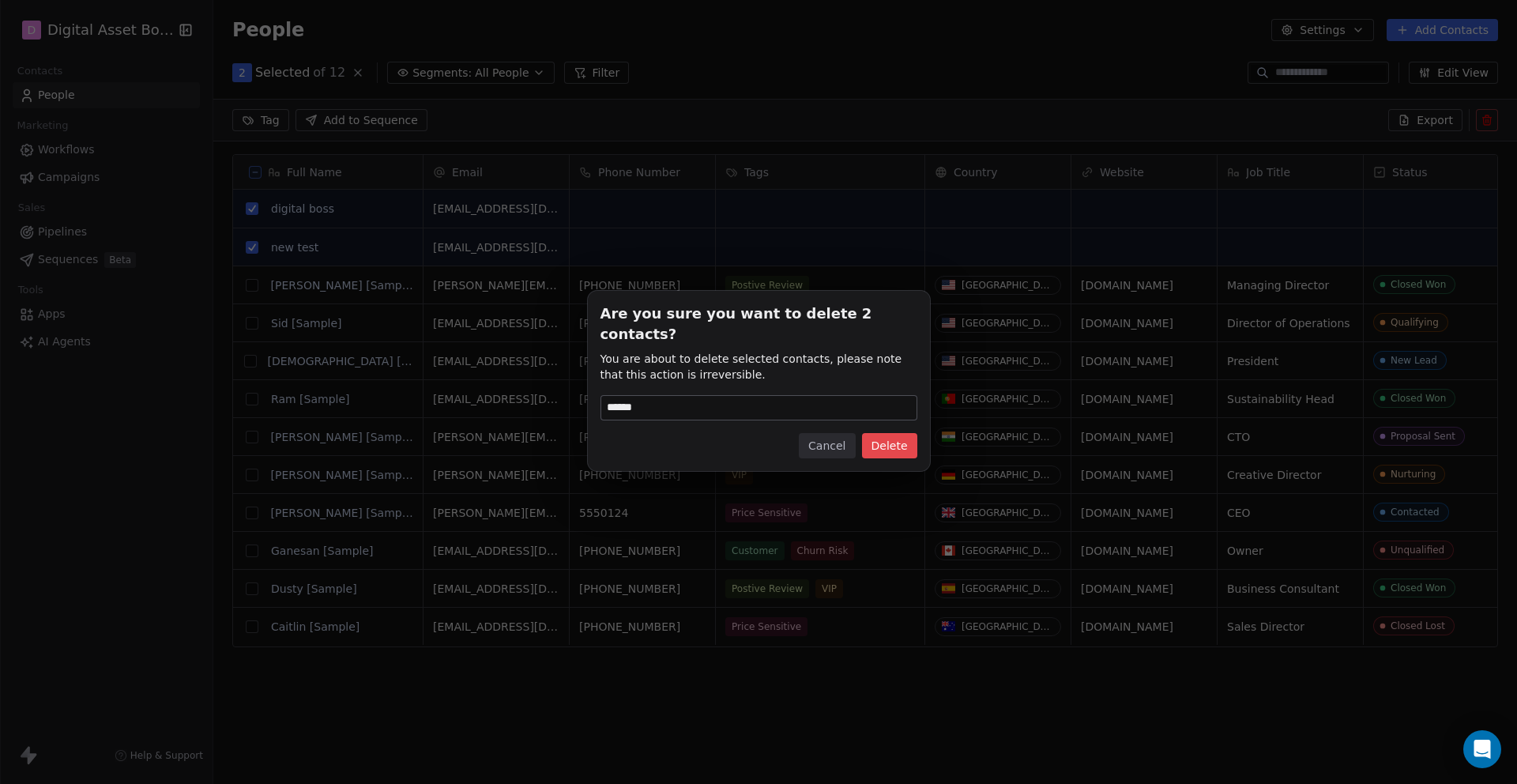
type input "******"
click at [883, 433] on button "Delete" at bounding box center [889, 446] width 55 height 26
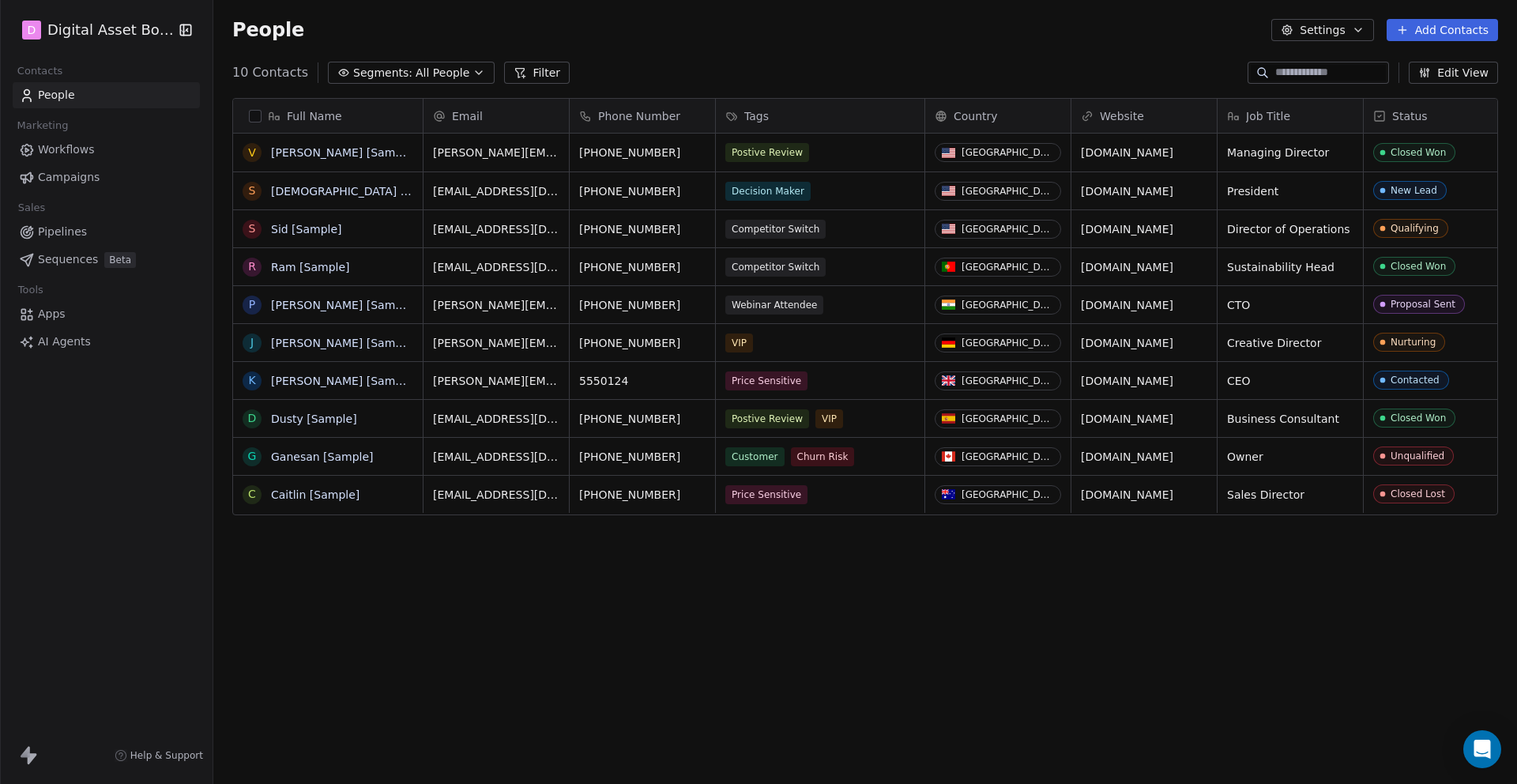
click at [68, 149] on span "Workflows" at bounding box center [66, 150] width 57 height 17
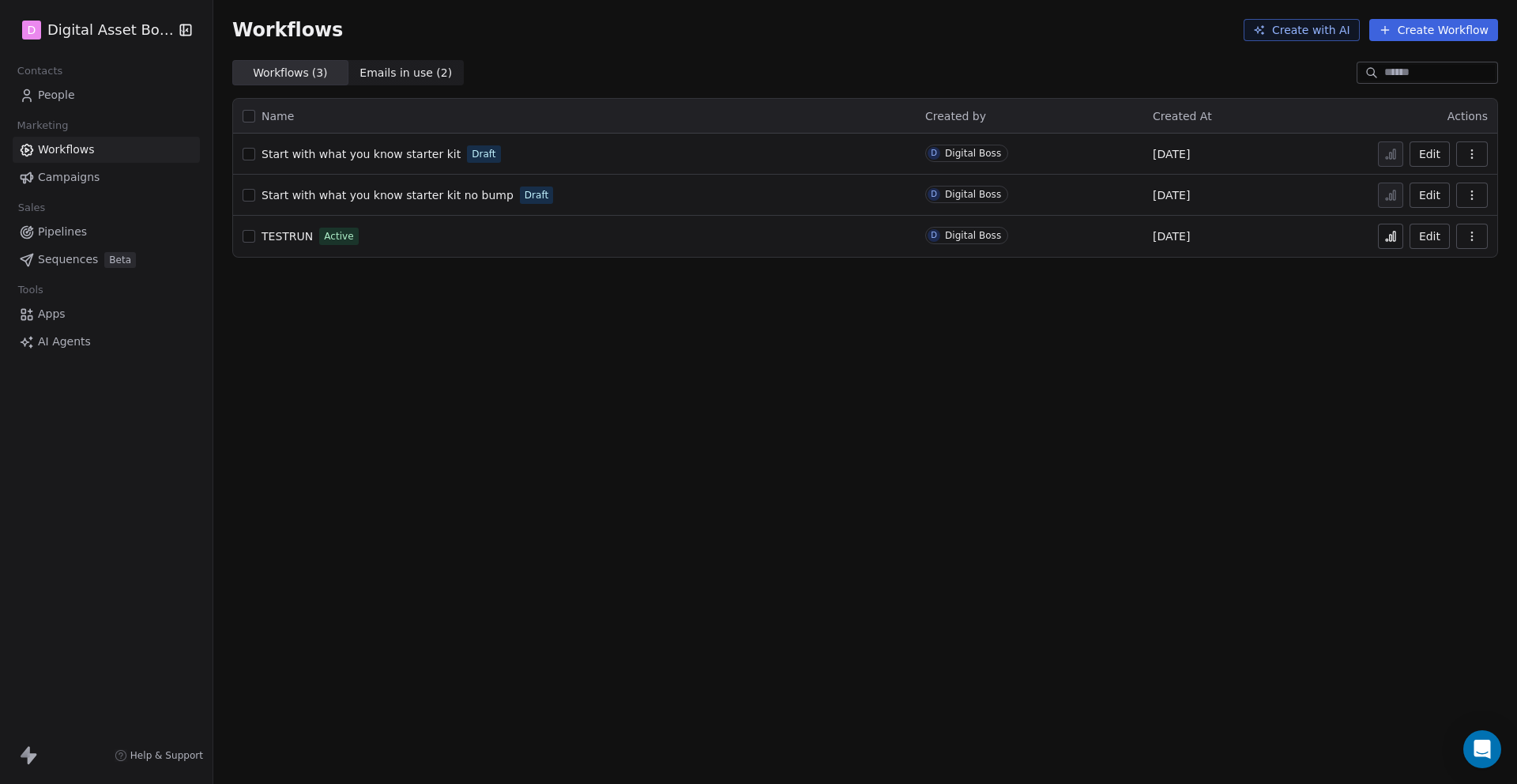
click at [246, 157] on button "button" at bounding box center [248, 154] width 12 height 12
click at [252, 201] on button "button" at bounding box center [248, 194] width 12 height 12
click at [1432, 147] on button "Edit" at bounding box center [1429, 154] width 41 height 26
click at [256, 155] on div "Start with what you know starter kit Draft" at bounding box center [574, 154] width 664 height 22
click at [251, 157] on button "button" at bounding box center [248, 154] width 12 height 12
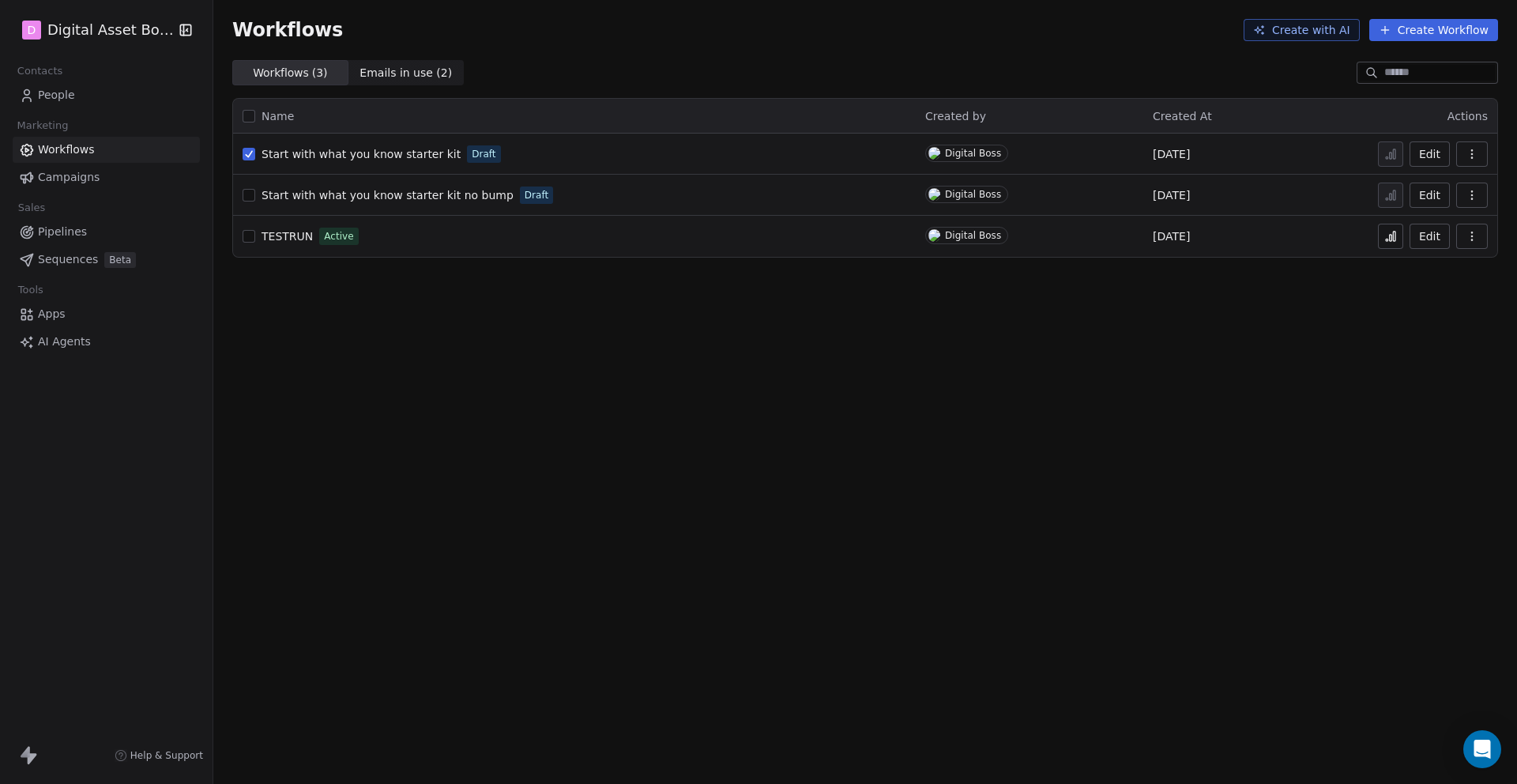
click at [249, 200] on button "button" at bounding box center [248, 194] width 12 height 12
click at [1473, 155] on icon "button" at bounding box center [1472, 154] width 12 height 12
click at [1419, 261] on span "Delete" at bounding box center [1424, 267] width 36 height 16
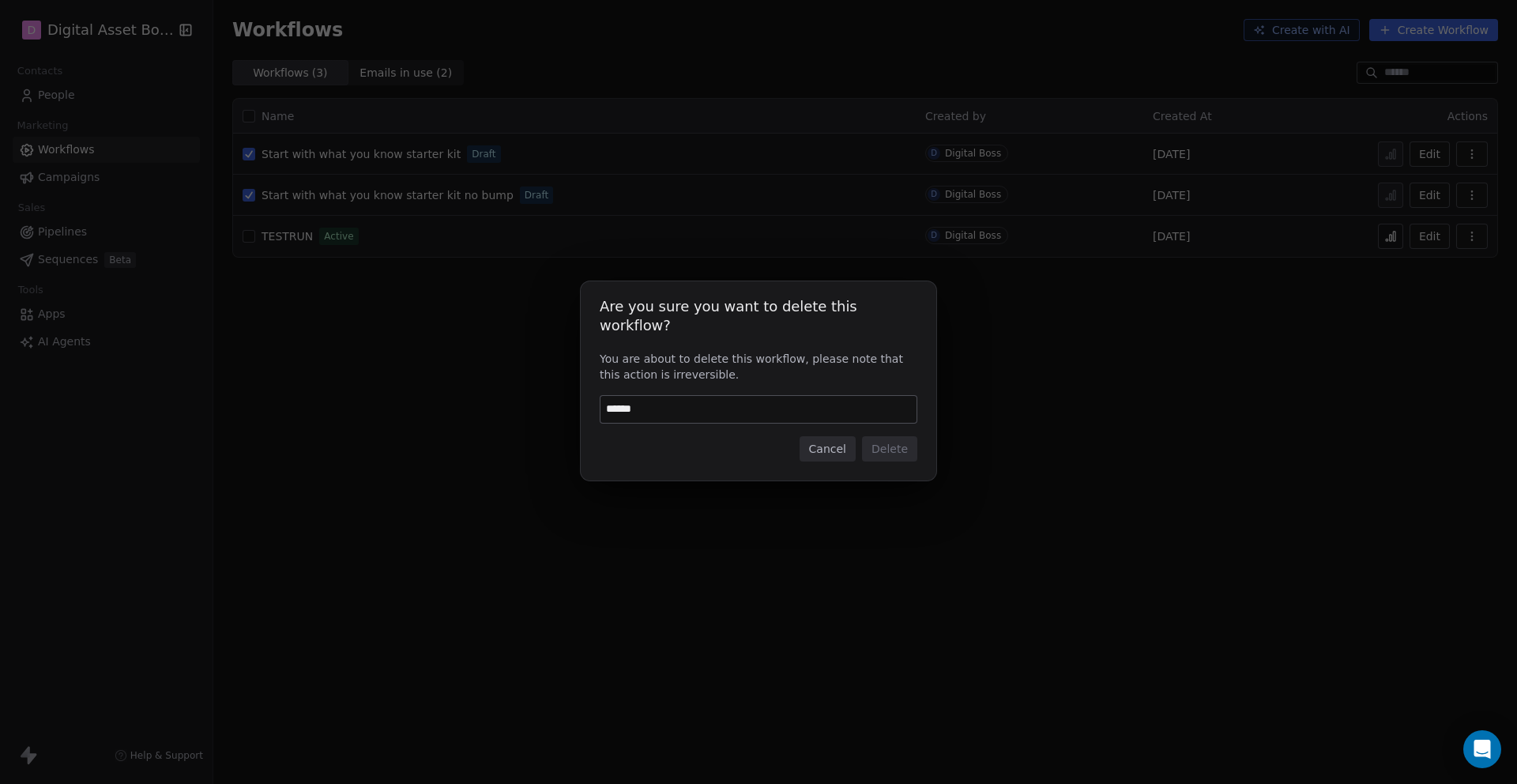
click at [742, 462] on div "Are you sure you want to delete this workflow? You are about to delete this wor…" at bounding box center [758, 380] width 356 height 199
click at [694, 408] on input "******" at bounding box center [758, 409] width 316 height 26
type input "*"
type input "******"
click at [902, 439] on button "Delete" at bounding box center [889, 448] width 55 height 26
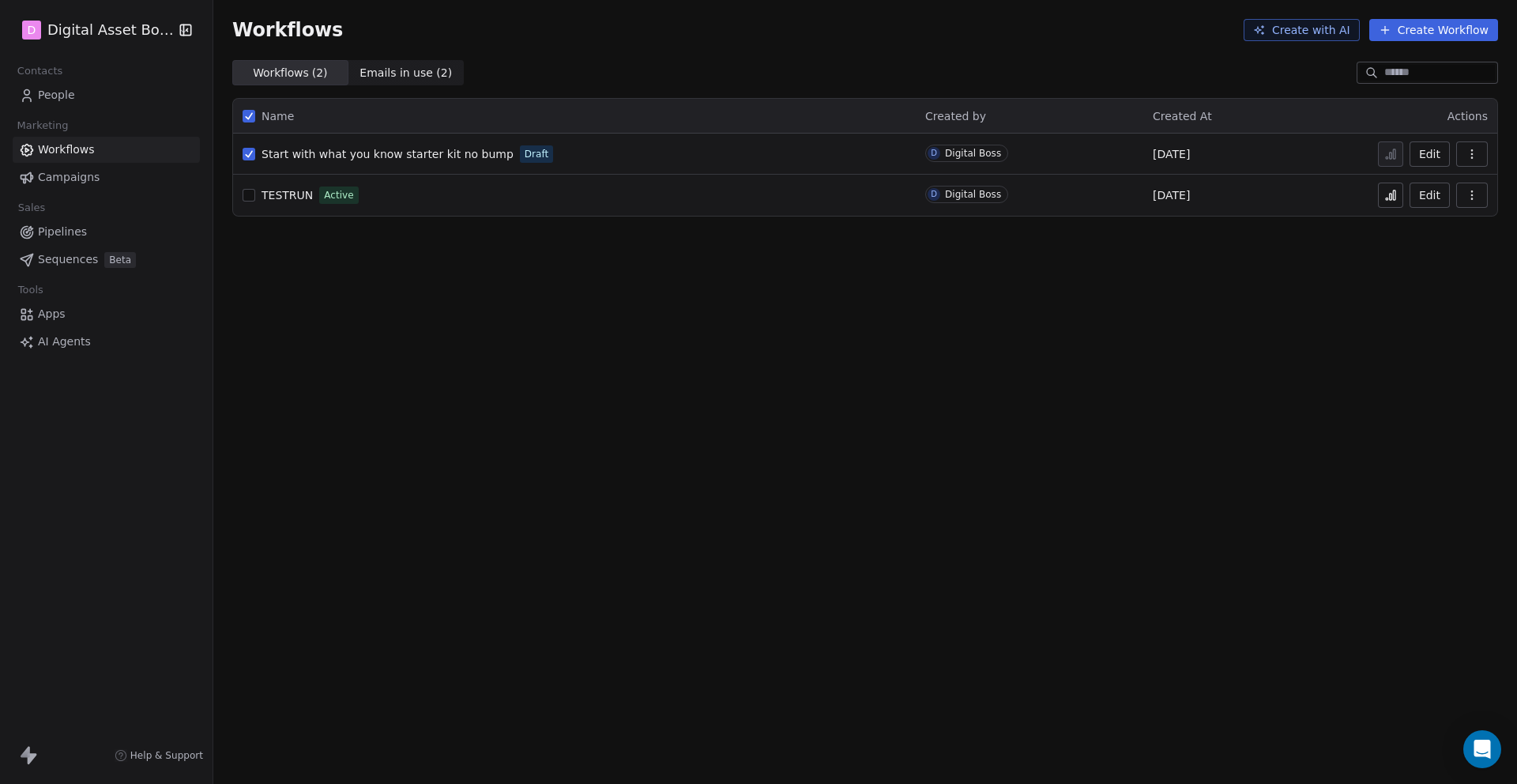
click at [1473, 152] on icon "button" at bounding box center [1472, 154] width 12 height 12
click at [1395, 263] on icon at bounding box center [1396, 264] width 3 height 2
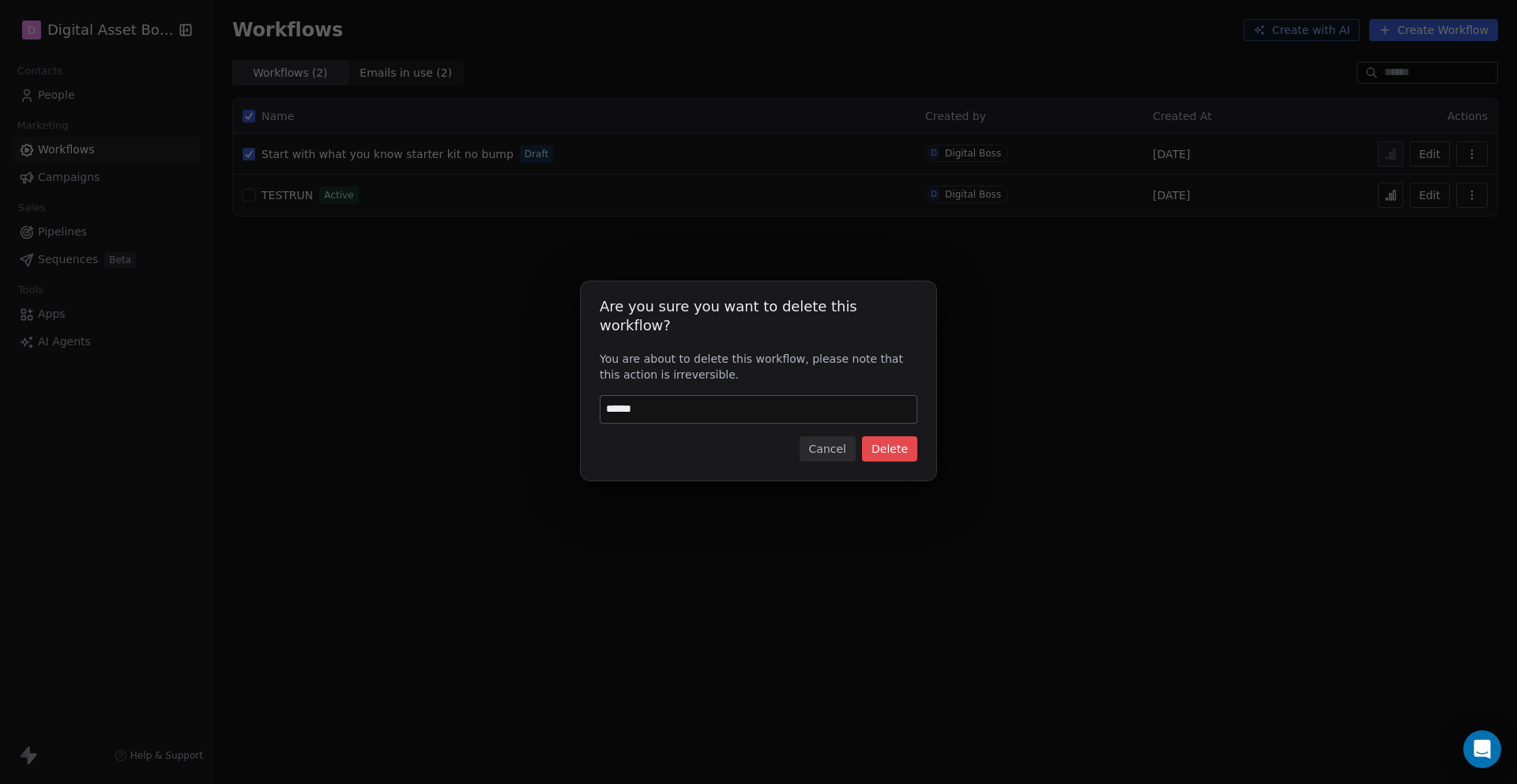
type input "******"
click at [890, 442] on button "Delete" at bounding box center [889, 448] width 55 height 26
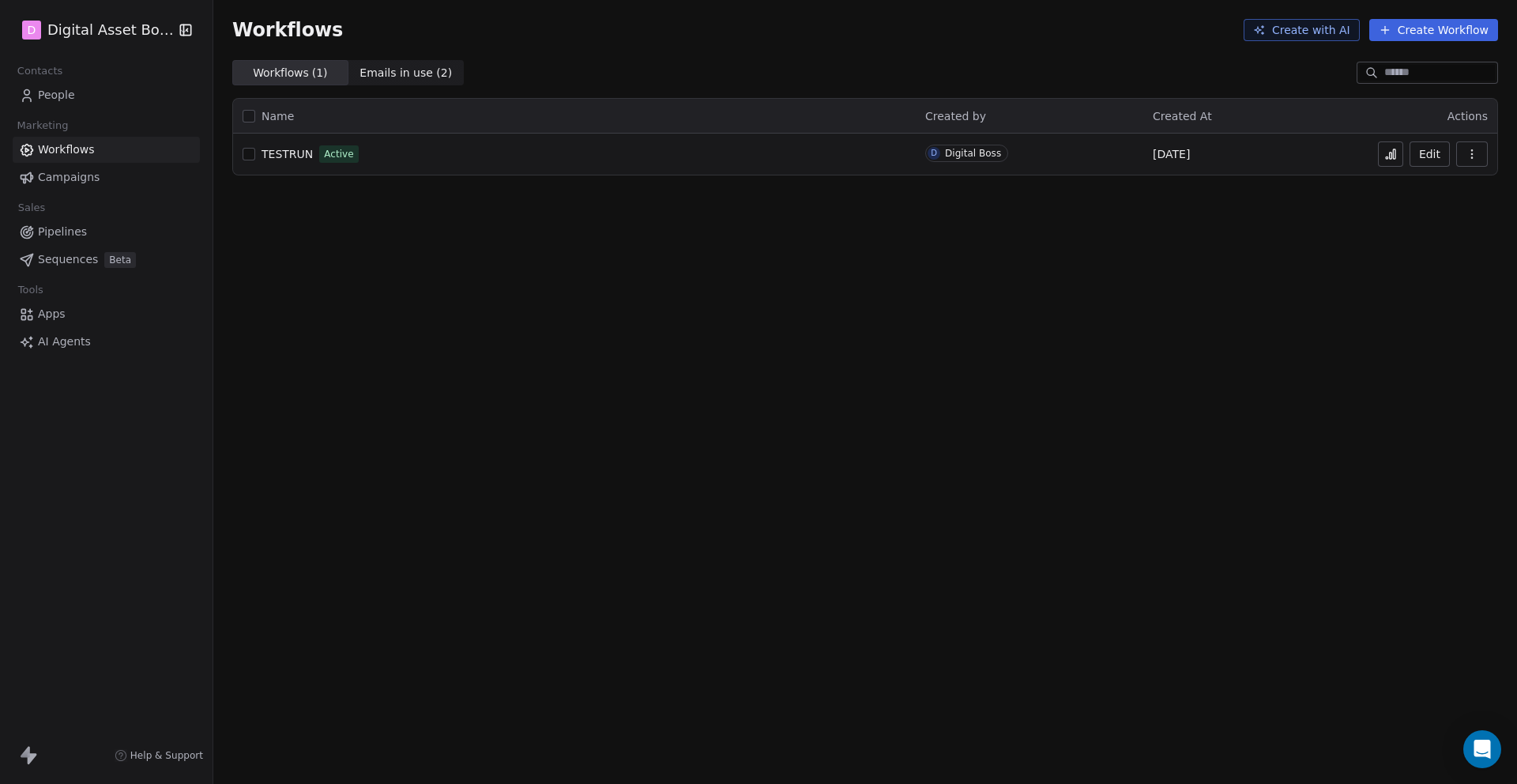
click at [1409, 38] on button "Create Workflow" at bounding box center [1434, 30] width 129 height 22
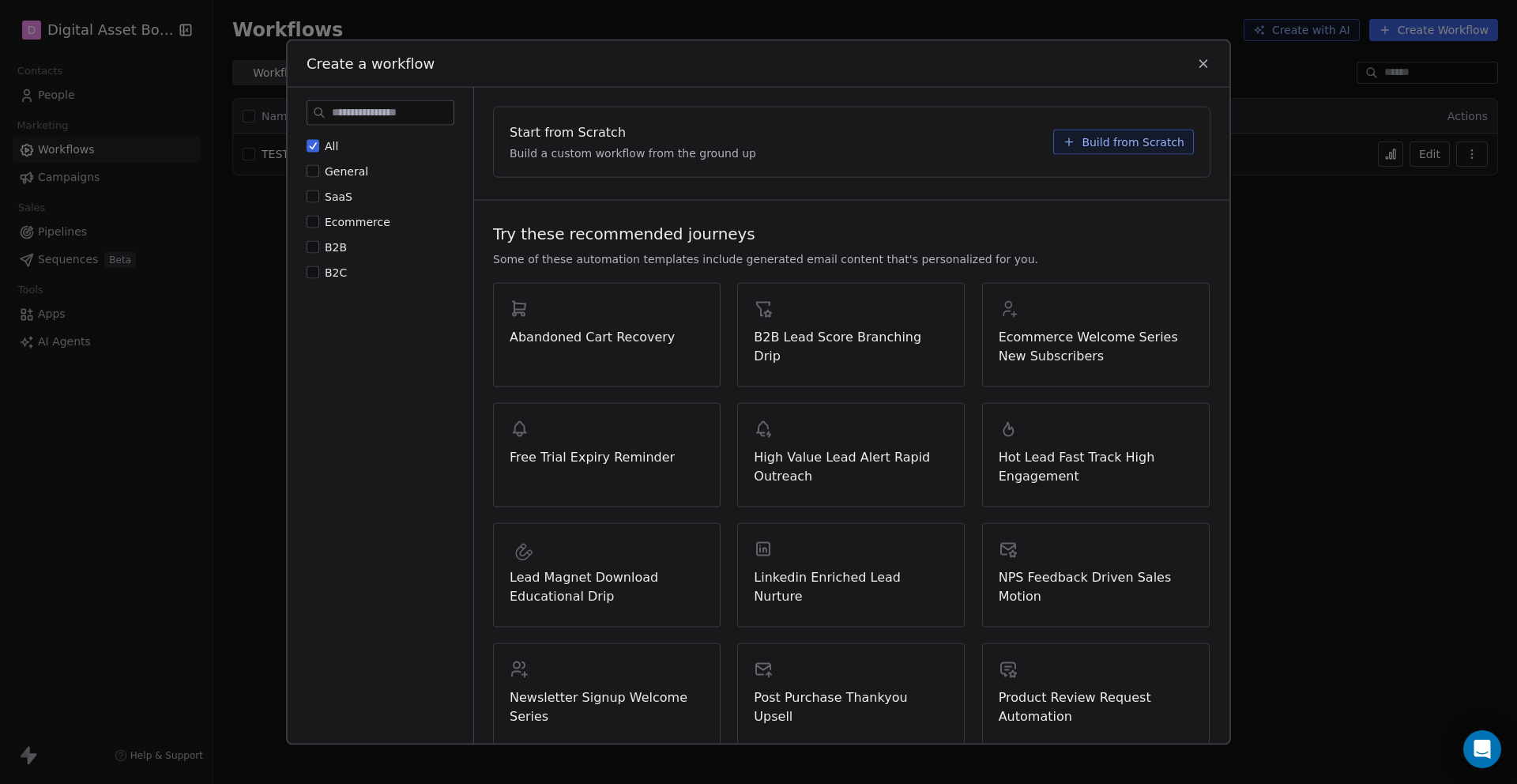
click at [1084, 140] on button "Build from Scratch" at bounding box center [1124, 142] width 141 height 26
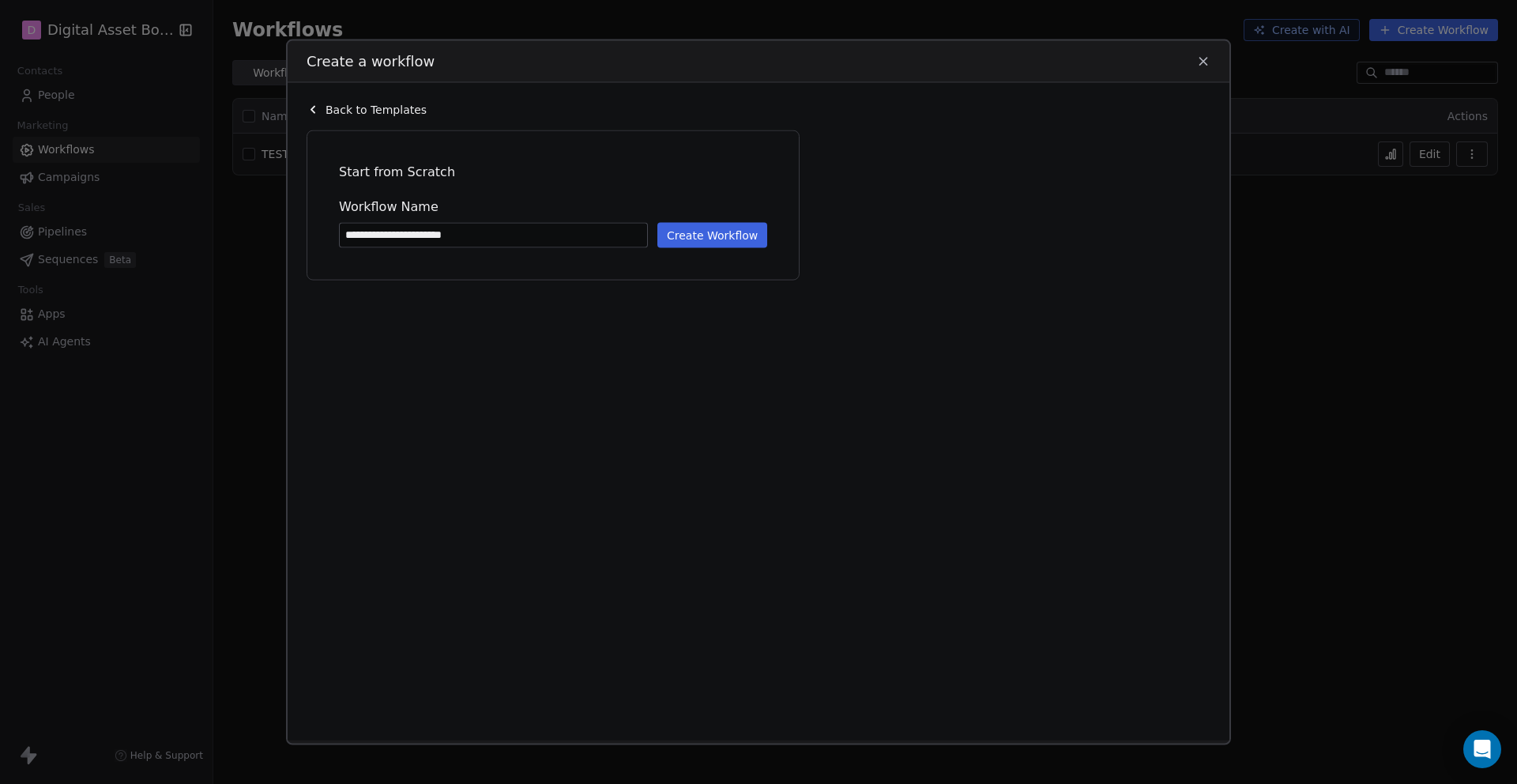
type input "**********"
click at [702, 236] on button "Create Workflow" at bounding box center [712, 235] width 110 height 26
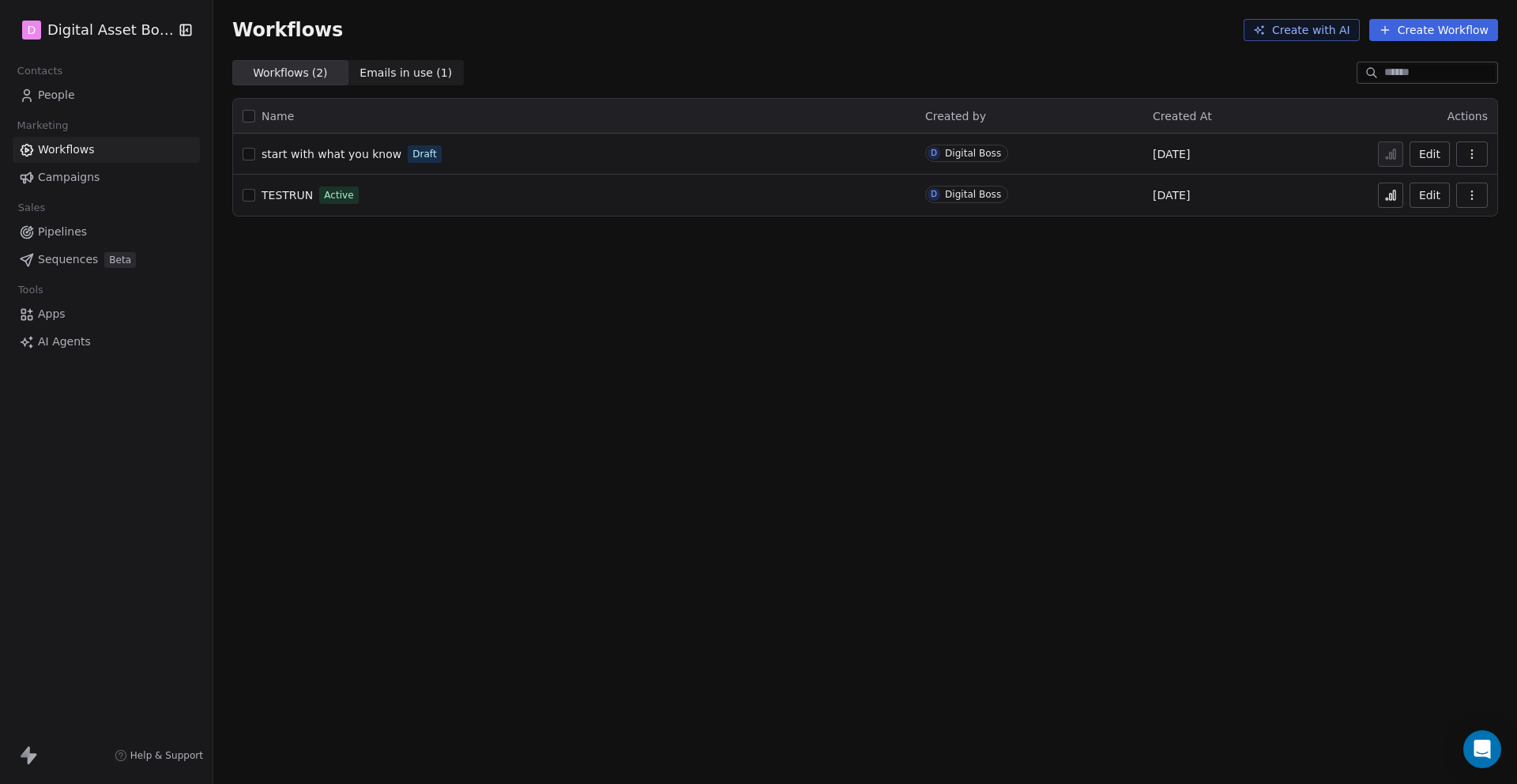
click at [142, 750] on span "Help & Support" at bounding box center [167, 755] width 73 height 12
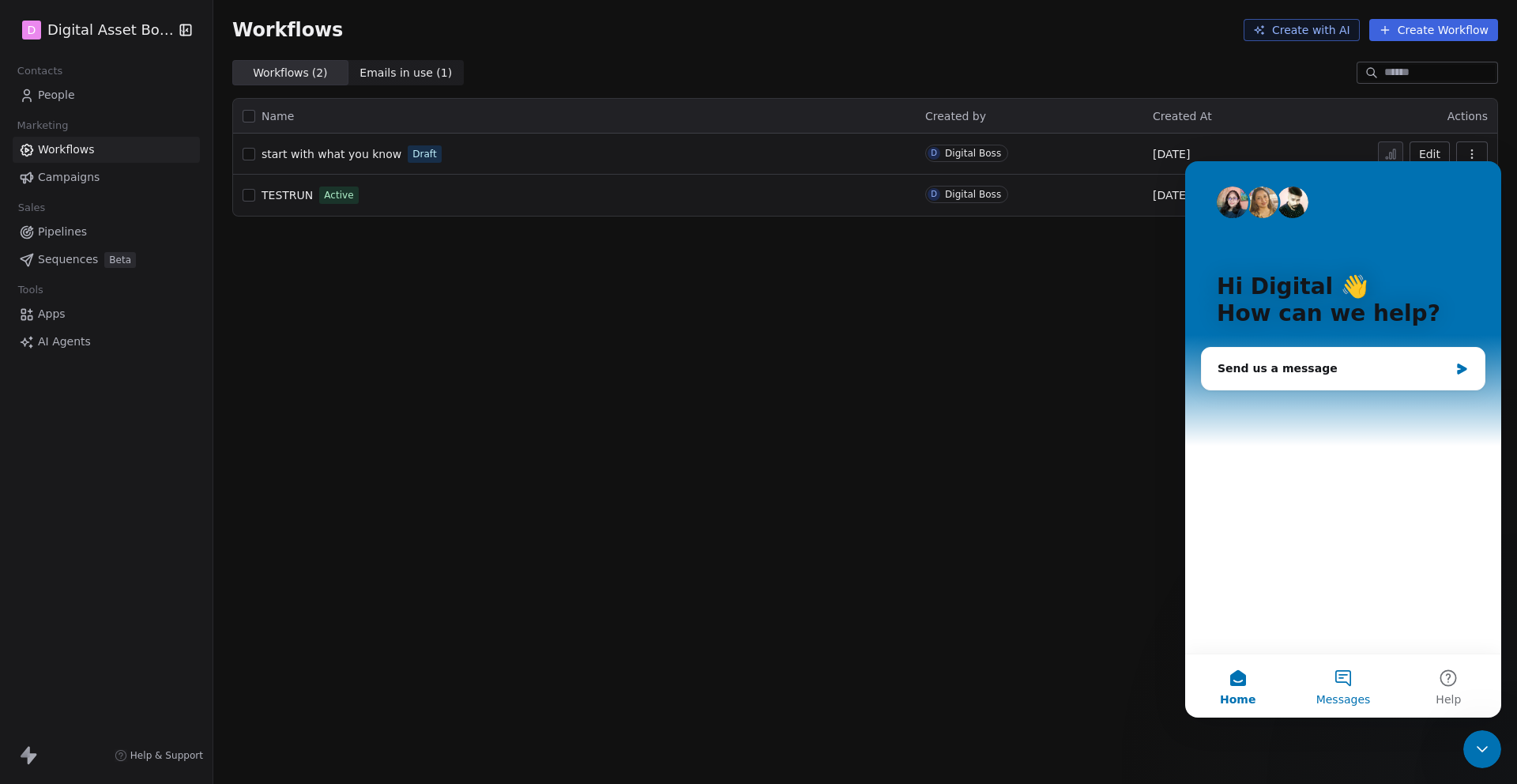
click at [1343, 676] on button "Messages" at bounding box center [1342, 686] width 105 height 63
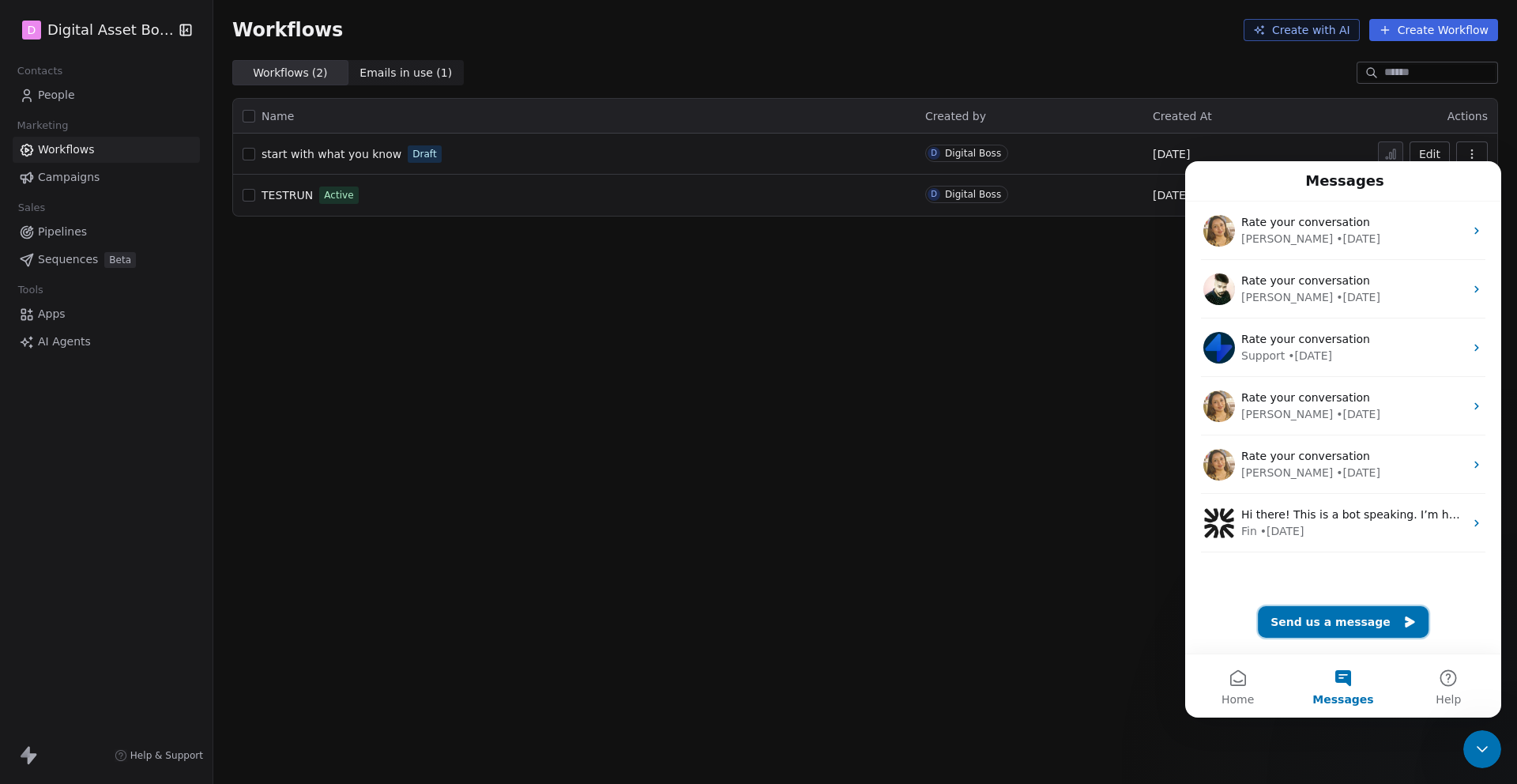
click at [1323, 626] on button "Send us a message" at bounding box center [1343, 622] width 170 height 31
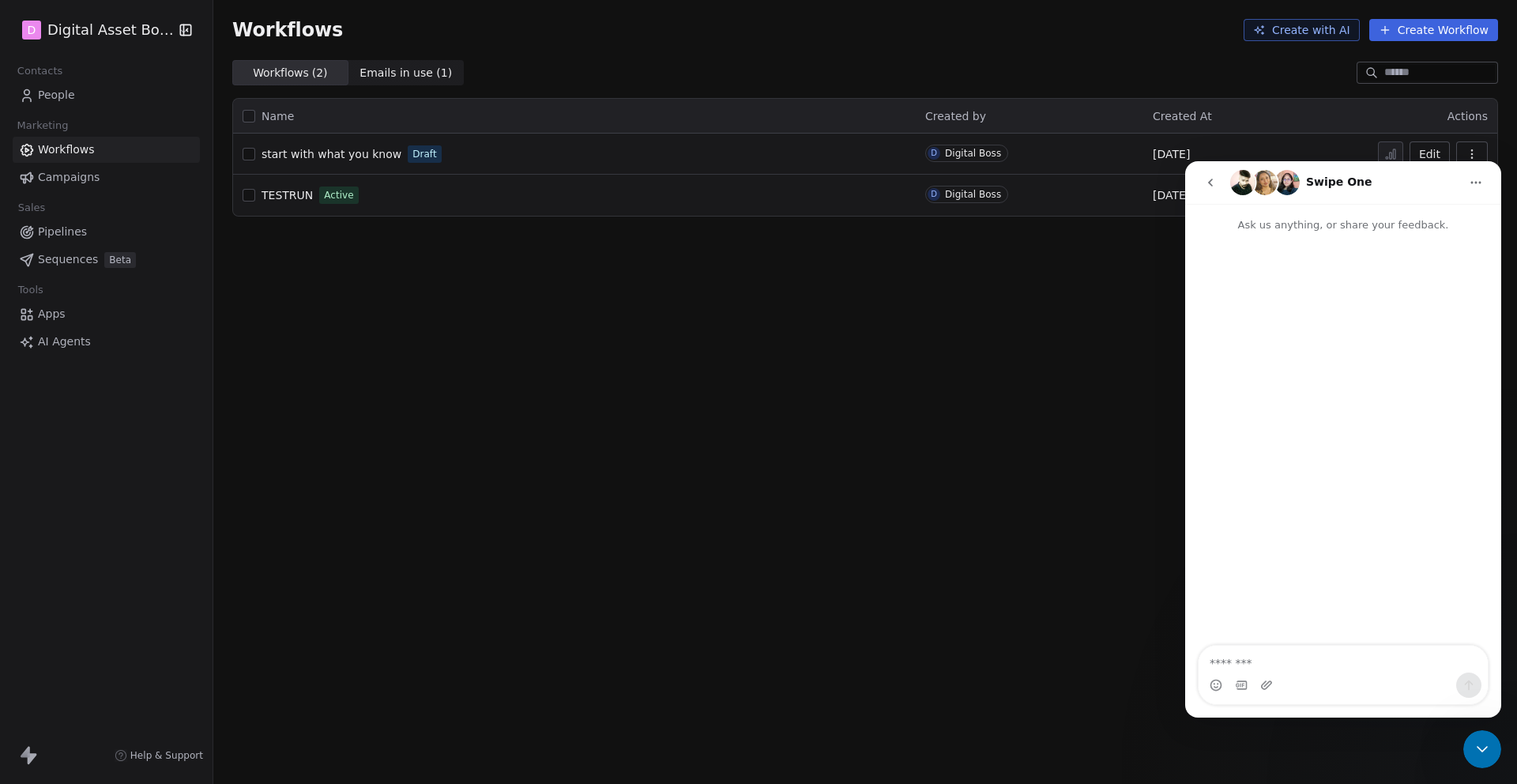
click at [1256, 664] on textarea "Message…" at bounding box center [1343, 659] width 290 height 26
type textarea "*"
type textarea "**********"
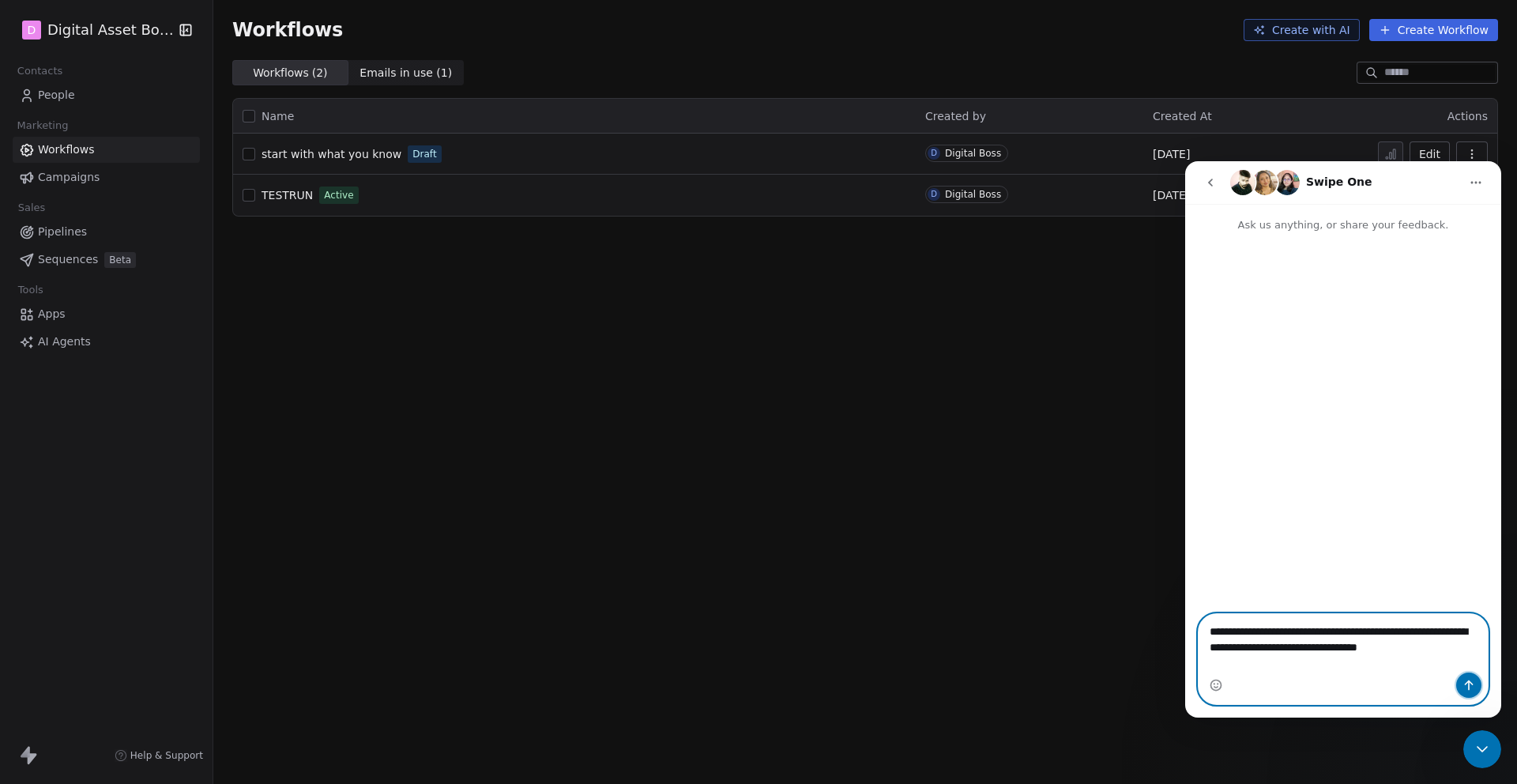
click at [1466, 685] on icon "Send a message…" at bounding box center [1468, 685] width 12 height 12
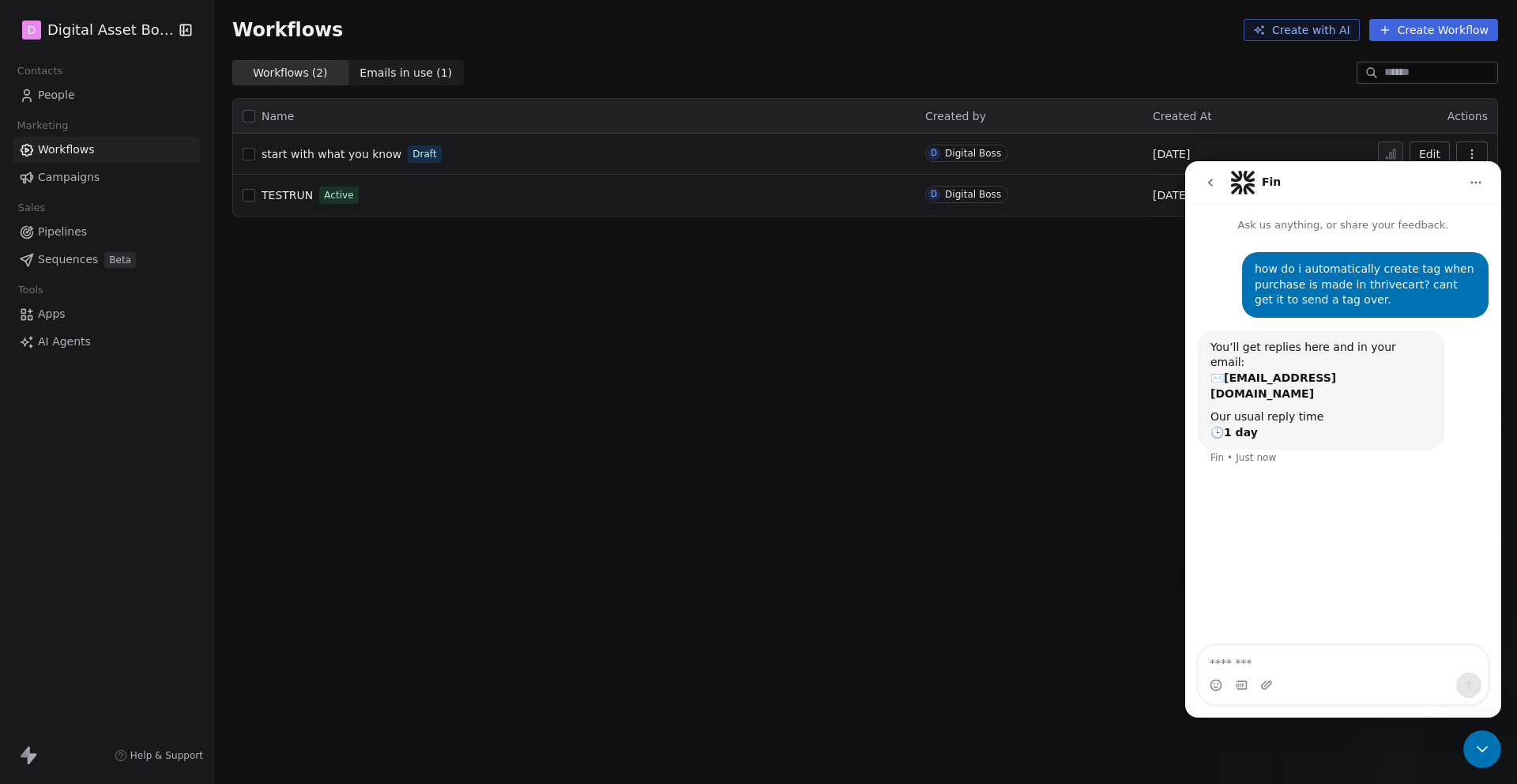
click at [1255, 662] on textarea "Message…" at bounding box center [1343, 659] width 290 height 26
type textarea "**********"
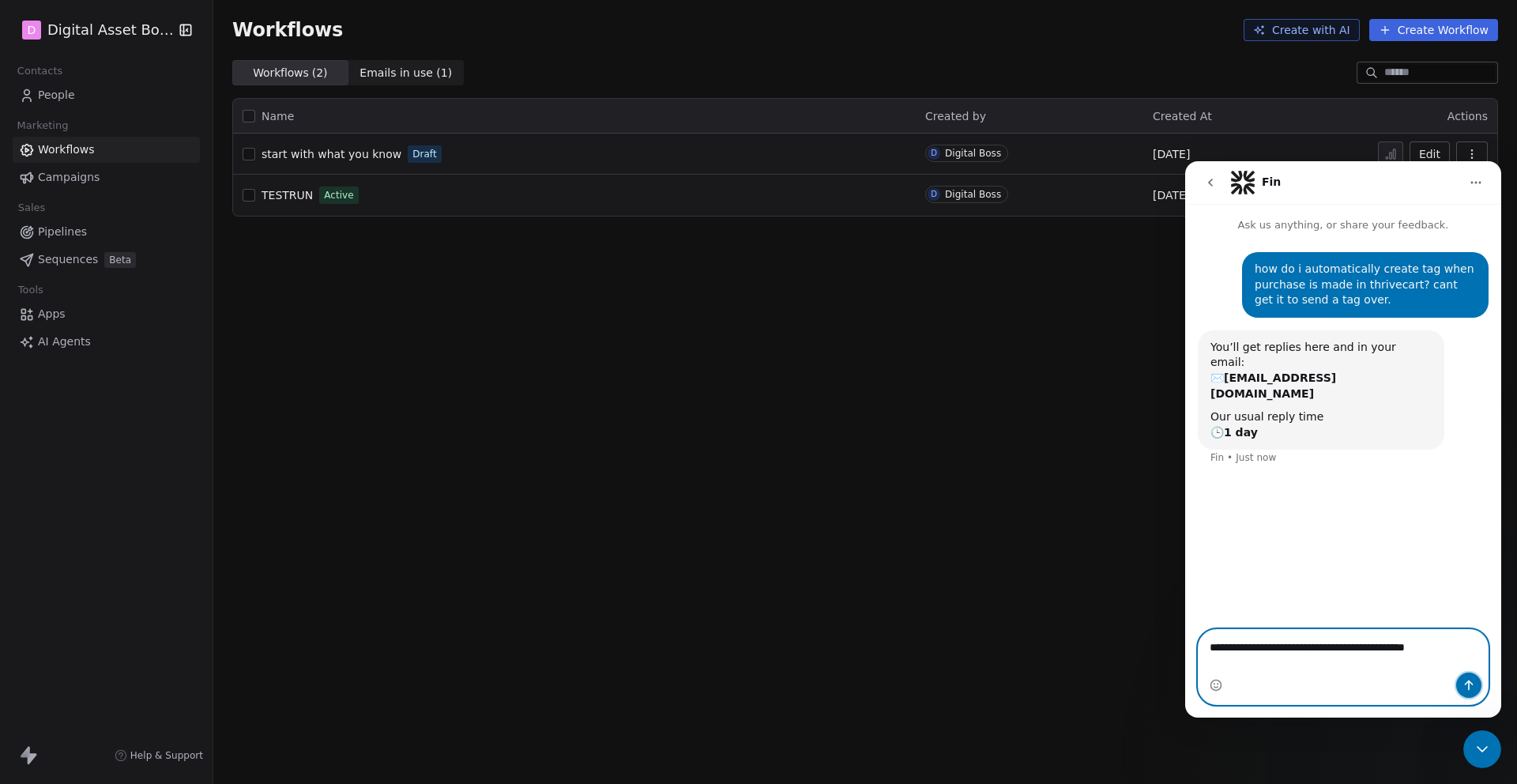
click at [1471, 680] on icon "Send a message…" at bounding box center [1468, 685] width 12 height 12
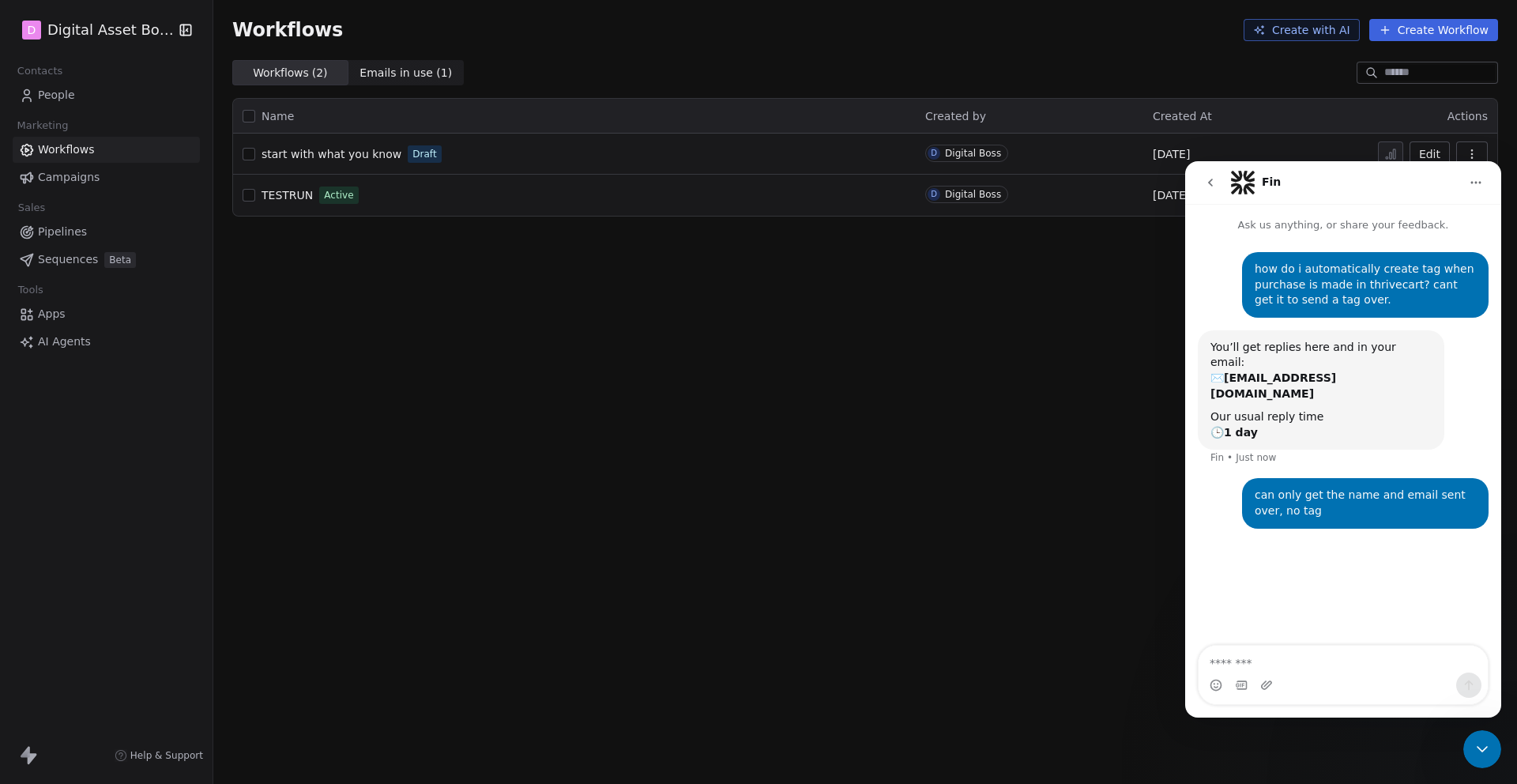
click at [1213, 182] on icon "go back" at bounding box center [1210, 182] width 12 height 12
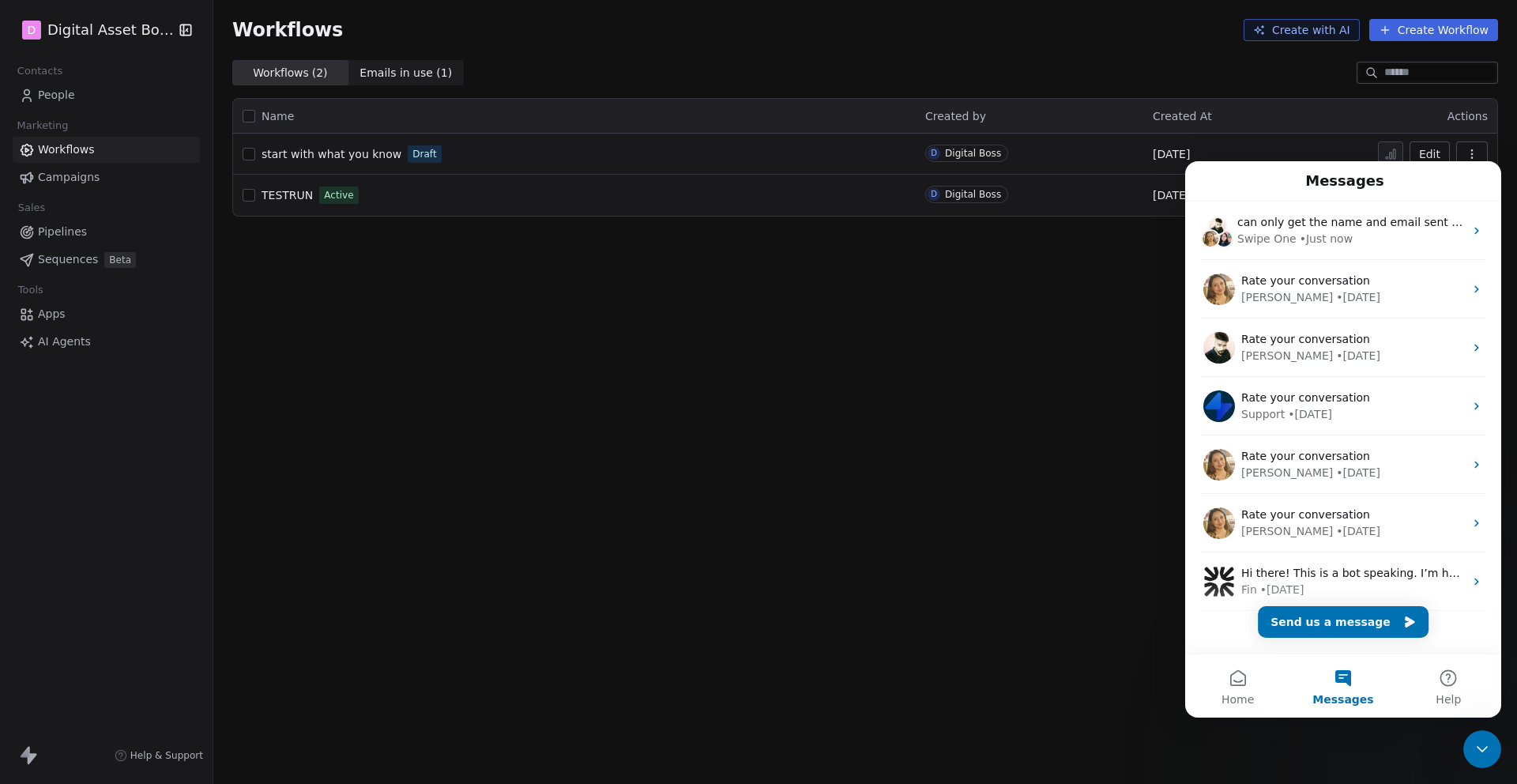
click at [323, 250] on div "Workflows Create with AI Create Workflow Workflows ( 2 ) Workflows ( 2 ) Emails…" at bounding box center [865, 392] width 1304 height 784
click at [980, 546] on div "Workflows Create with AI Create Workflow Workflows ( 2 ) Workflows ( 2 ) Emails…" at bounding box center [865, 392] width 1304 height 784
click at [1049, 394] on div "Workflows Create with AI Create Workflow Workflows ( 2 ) Workflows ( 2 ) Emails…" at bounding box center [865, 392] width 1304 height 784
click at [1064, 357] on div "Workflows Create with AI Create Workflow Workflows ( 2 ) Workflows ( 2 ) Emails…" at bounding box center [865, 392] width 1304 height 784
click at [1214, 187] on div "Messages" at bounding box center [1343, 181] width 295 height 26
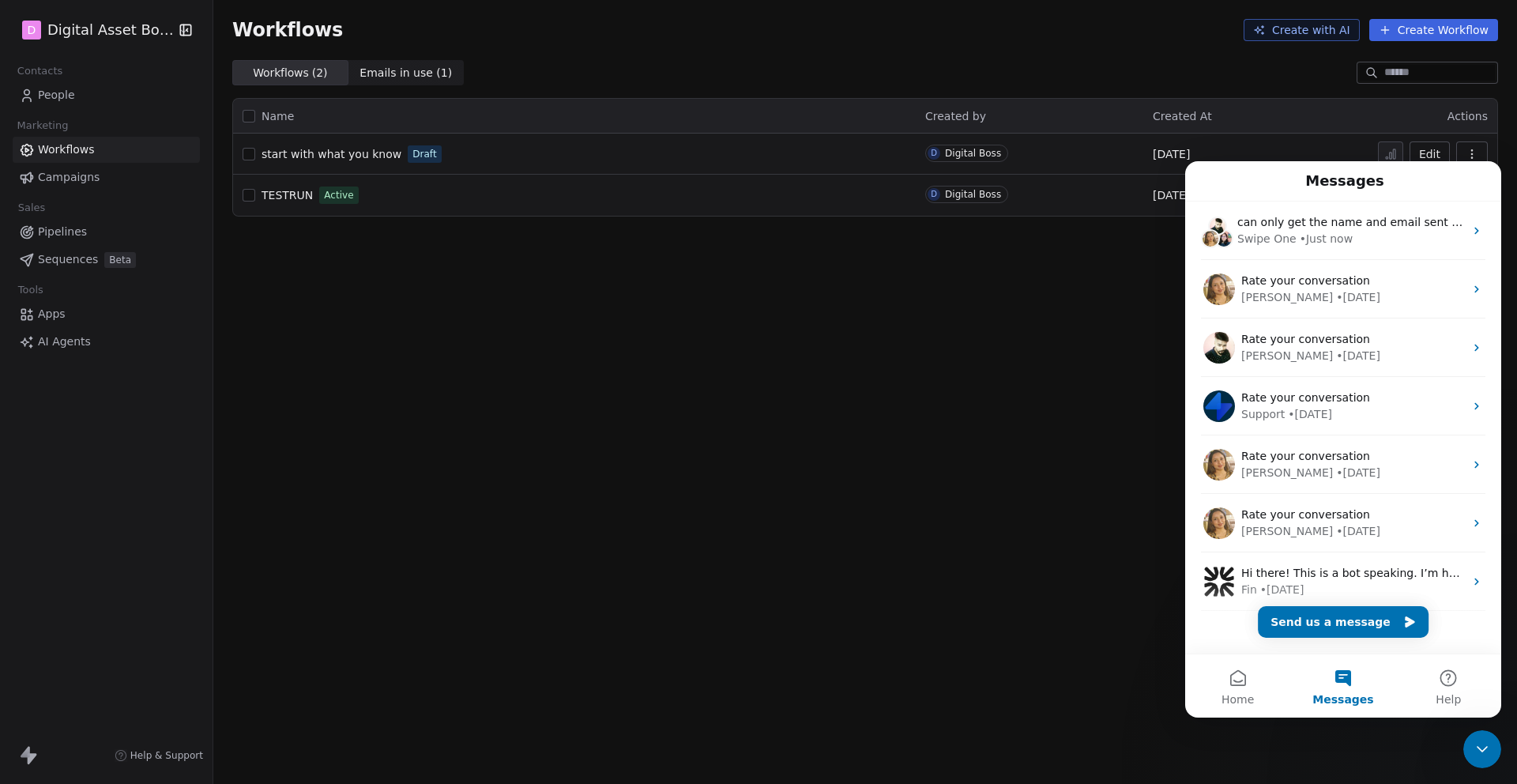
click at [1473, 751] on icon "Close Intercom Messenger" at bounding box center [1482, 748] width 19 height 19
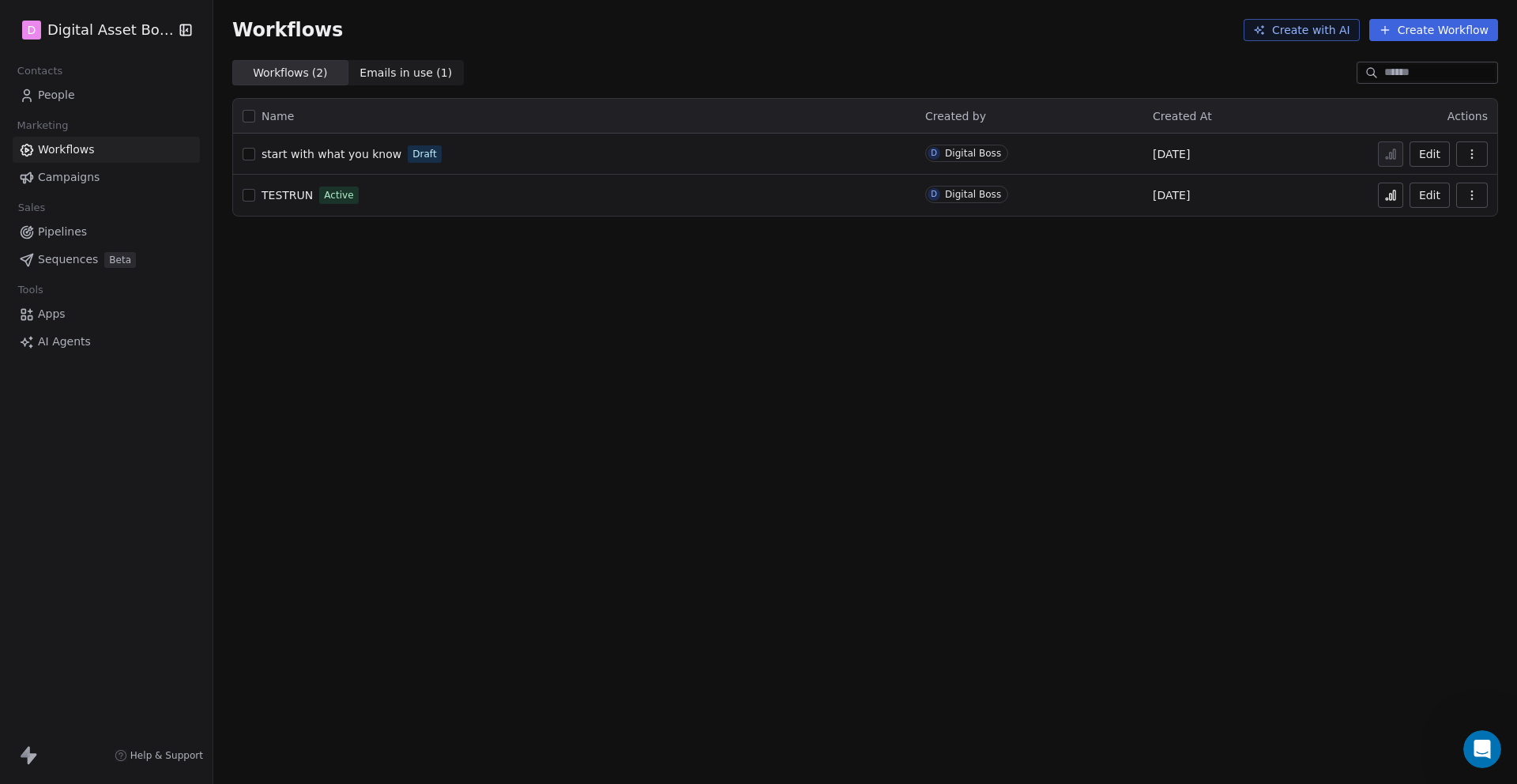
click at [60, 96] on span "People" at bounding box center [56, 95] width 37 height 17
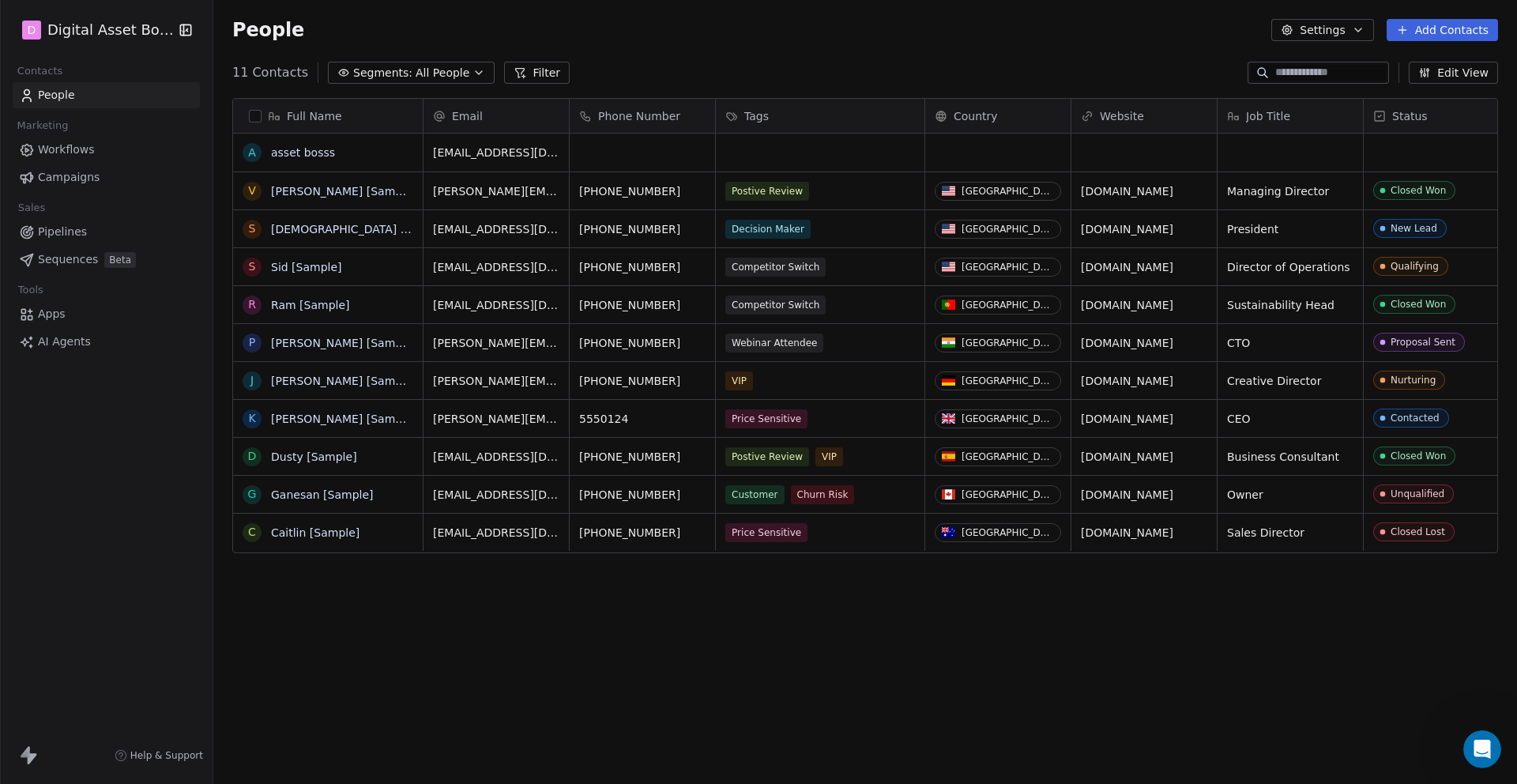
click at [740, 115] on div "Tags" at bounding box center [818, 116] width 186 height 16
click at [737, 151] on icon "Suggestions" at bounding box center [732, 149] width 12 height 12
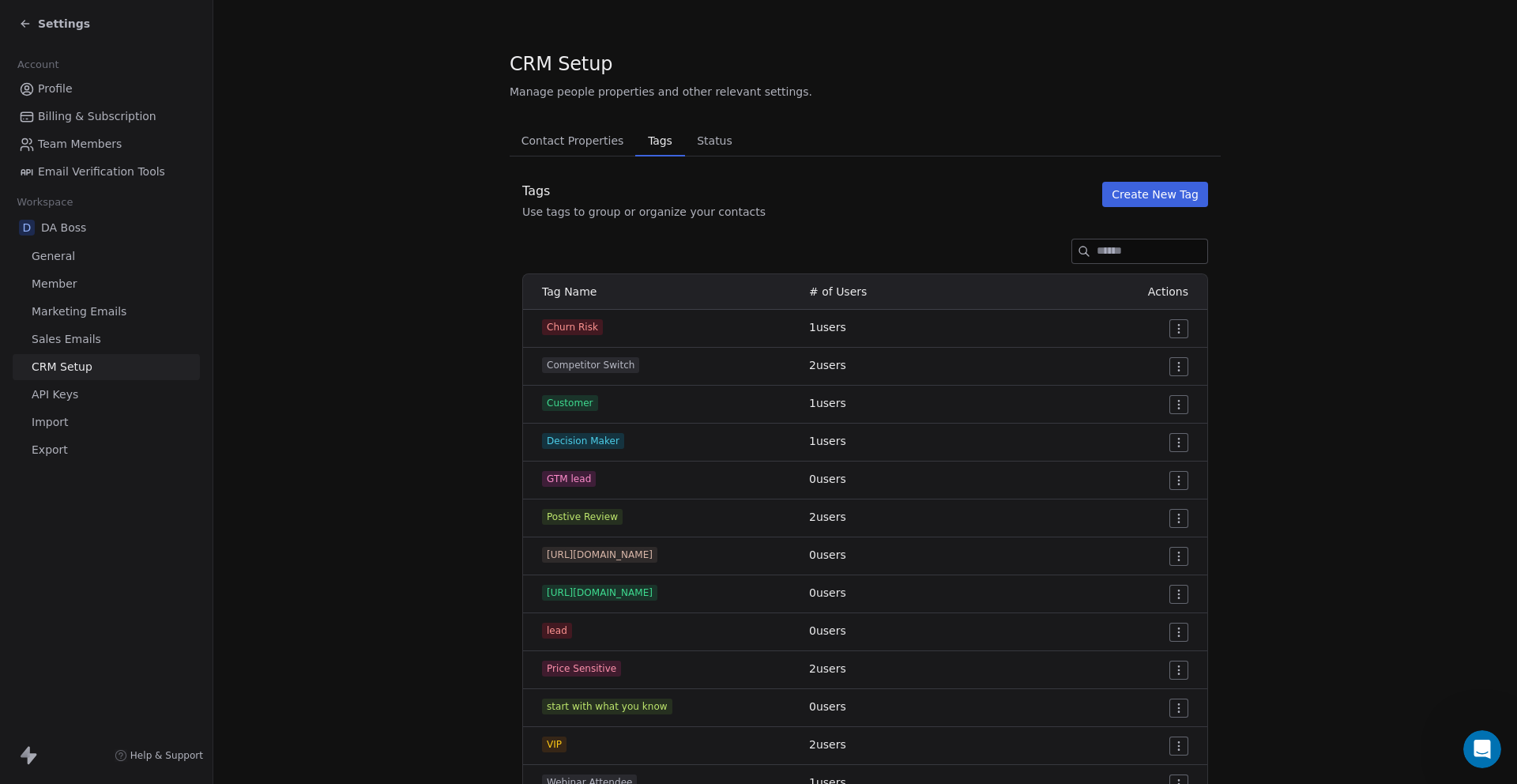
scroll to position [70, 0]
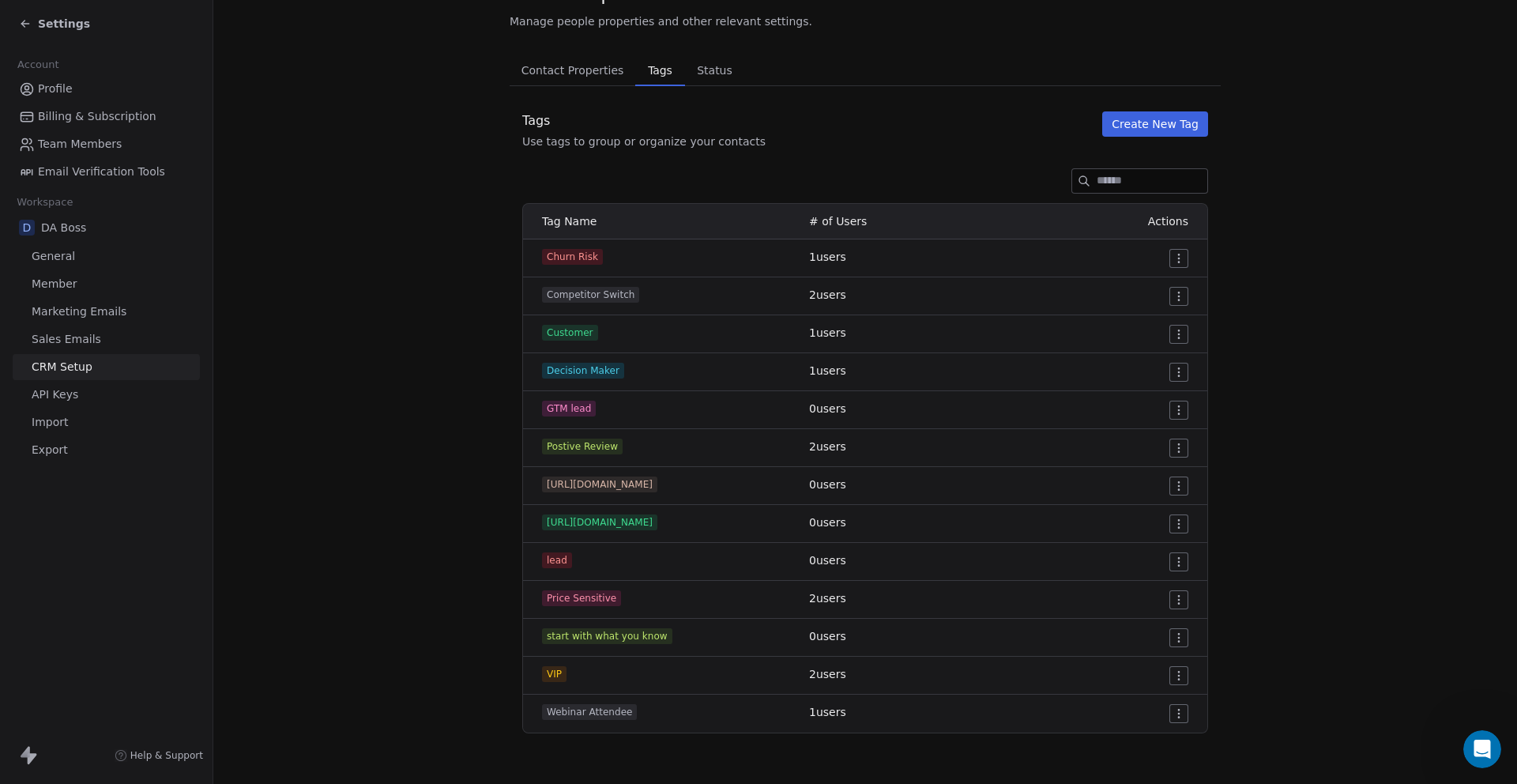
click at [644, 643] on span "start with what you know" at bounding box center [607, 636] width 131 height 16
click at [644, 641] on span "start with what you know" at bounding box center [607, 636] width 131 height 16
click at [624, 645] on td "start with what you know" at bounding box center [661, 638] width 276 height 38
click at [624, 643] on span "start with what you know" at bounding box center [607, 636] width 131 height 16
click at [1171, 636] on html "Settings Account Profile Billing & Subscription Team Members Email Verification…" at bounding box center [758, 451] width 1517 height 902
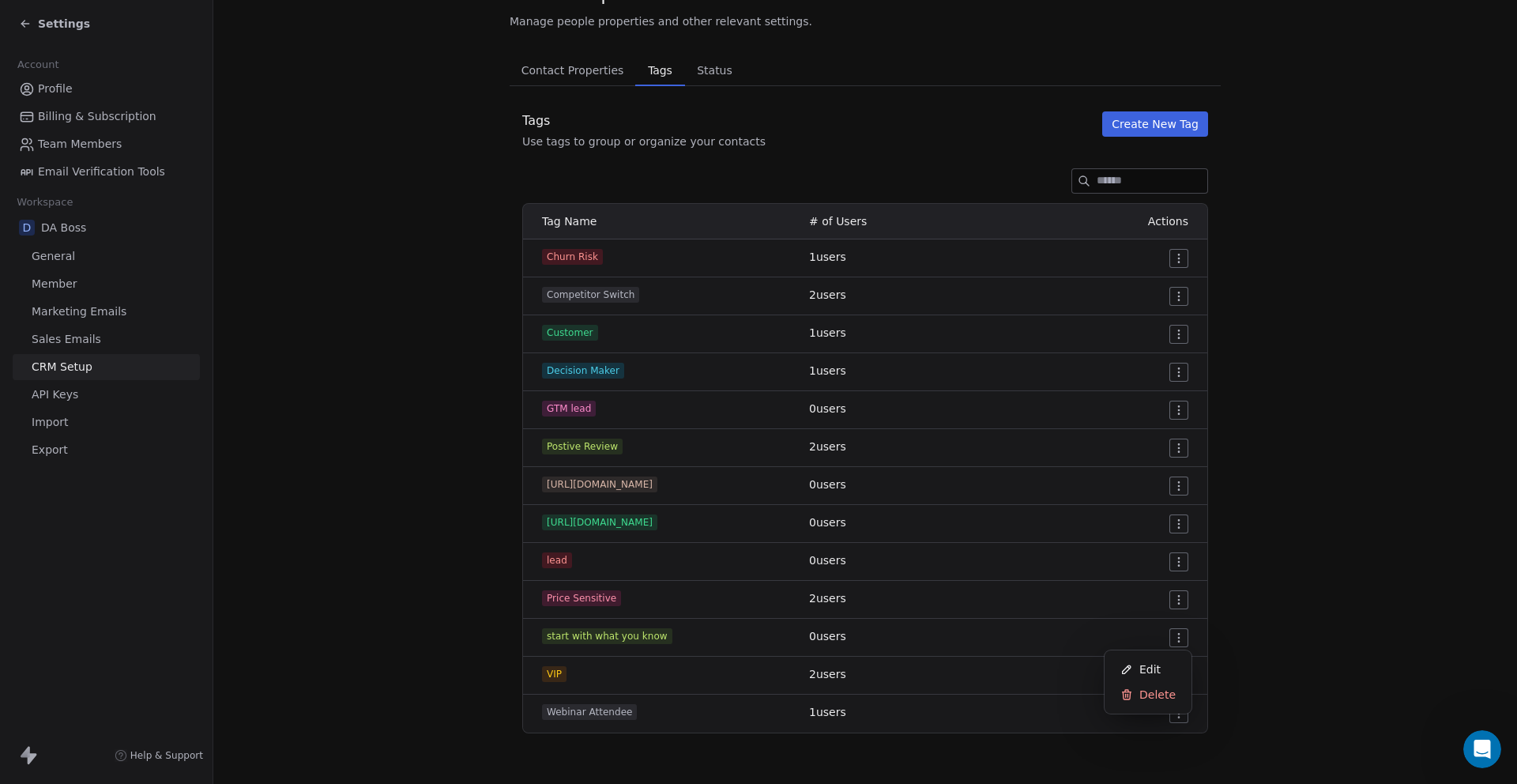
click at [735, 651] on html "Settings Account Profile Billing & Subscription Team Members Email Verification…" at bounding box center [758, 451] width 1517 height 902
click at [317, 667] on section "CRM Setup Manage people properties and other relevant settings. Contact Propert…" at bounding box center [865, 356] width 1304 height 854
click at [549, 70] on span "Contact Properties" at bounding box center [572, 70] width 115 height 22
click at [558, 97] on div "Contact Properties Contact Properties Tags Tags Status Status Tags Use tags to …" at bounding box center [865, 394] width 711 height 679
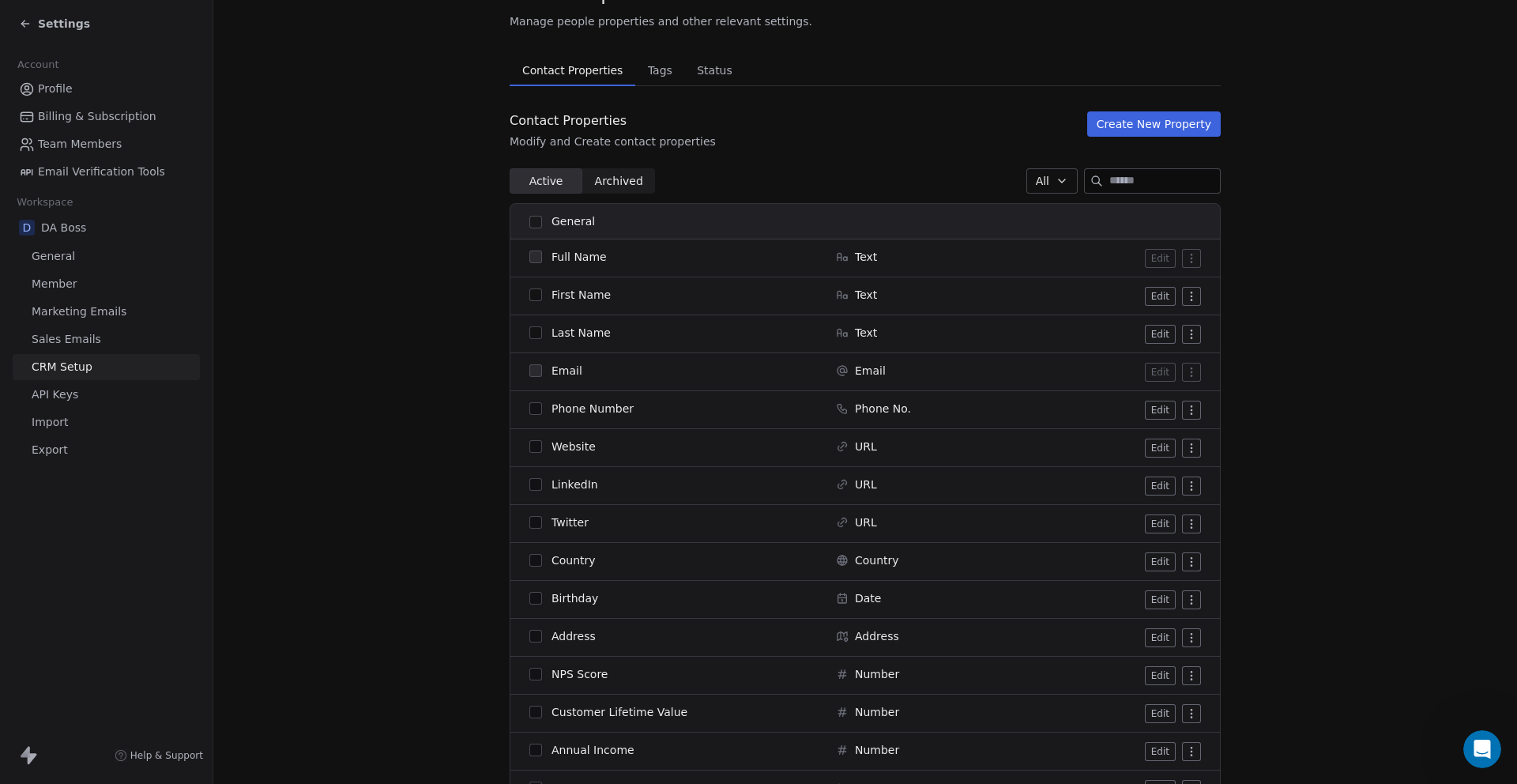
click at [558, 69] on span "Contact Properties" at bounding box center [572, 70] width 113 height 22
click at [42, 82] on span "Profile" at bounding box center [55, 88] width 35 height 17
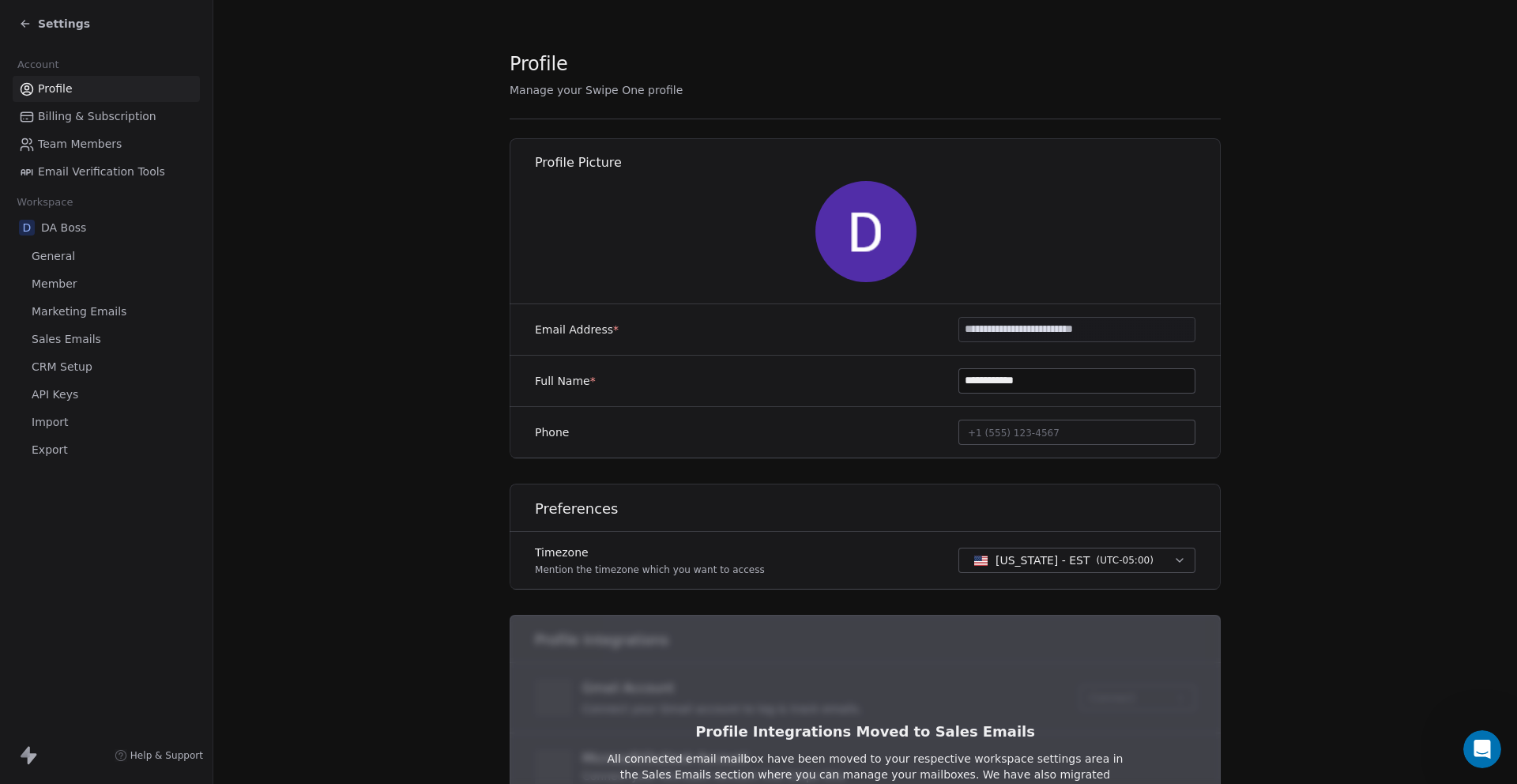
click at [33, 25] on div "Settings" at bounding box center [55, 23] width 71 height 16
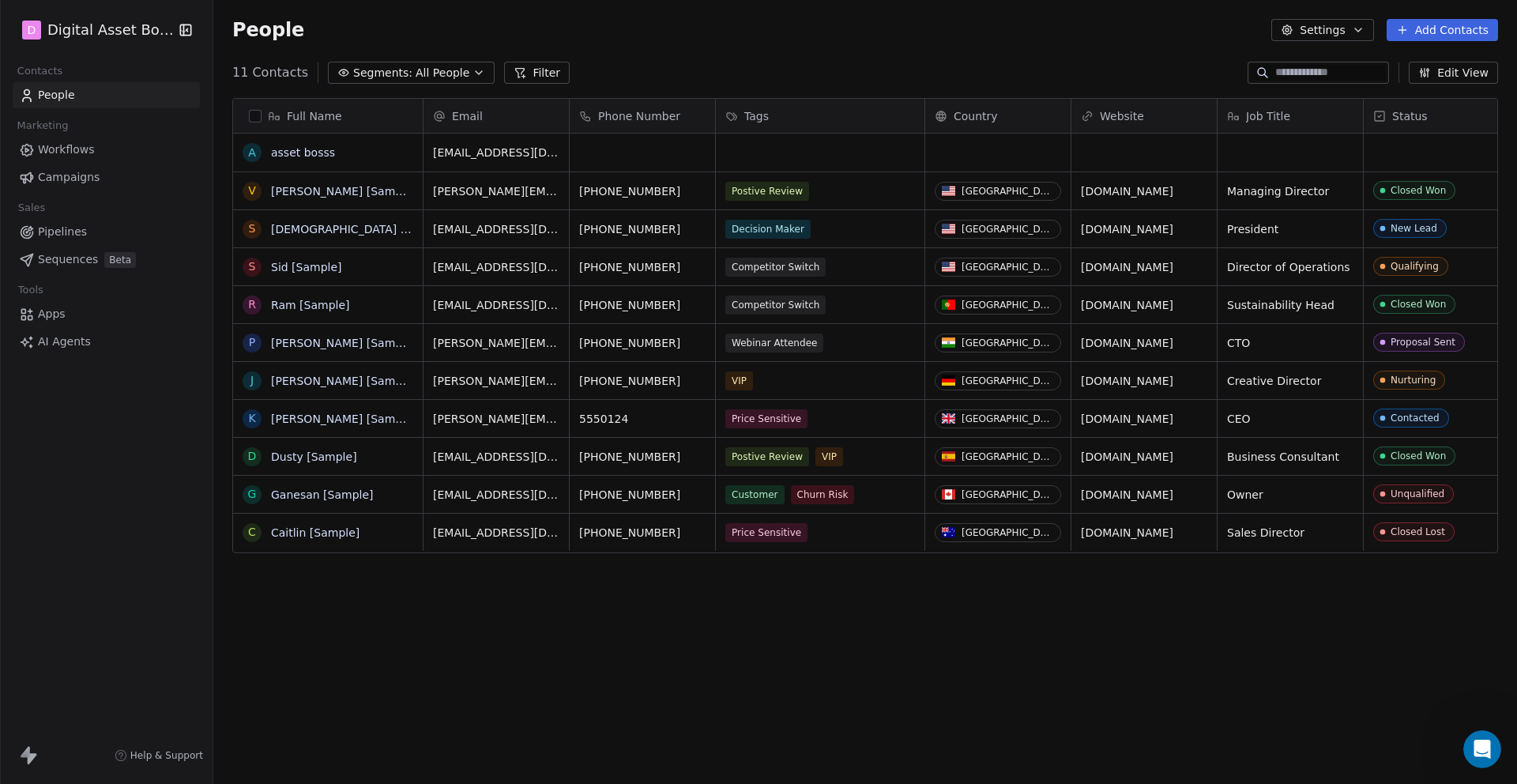
scroll to position [690, 1304]
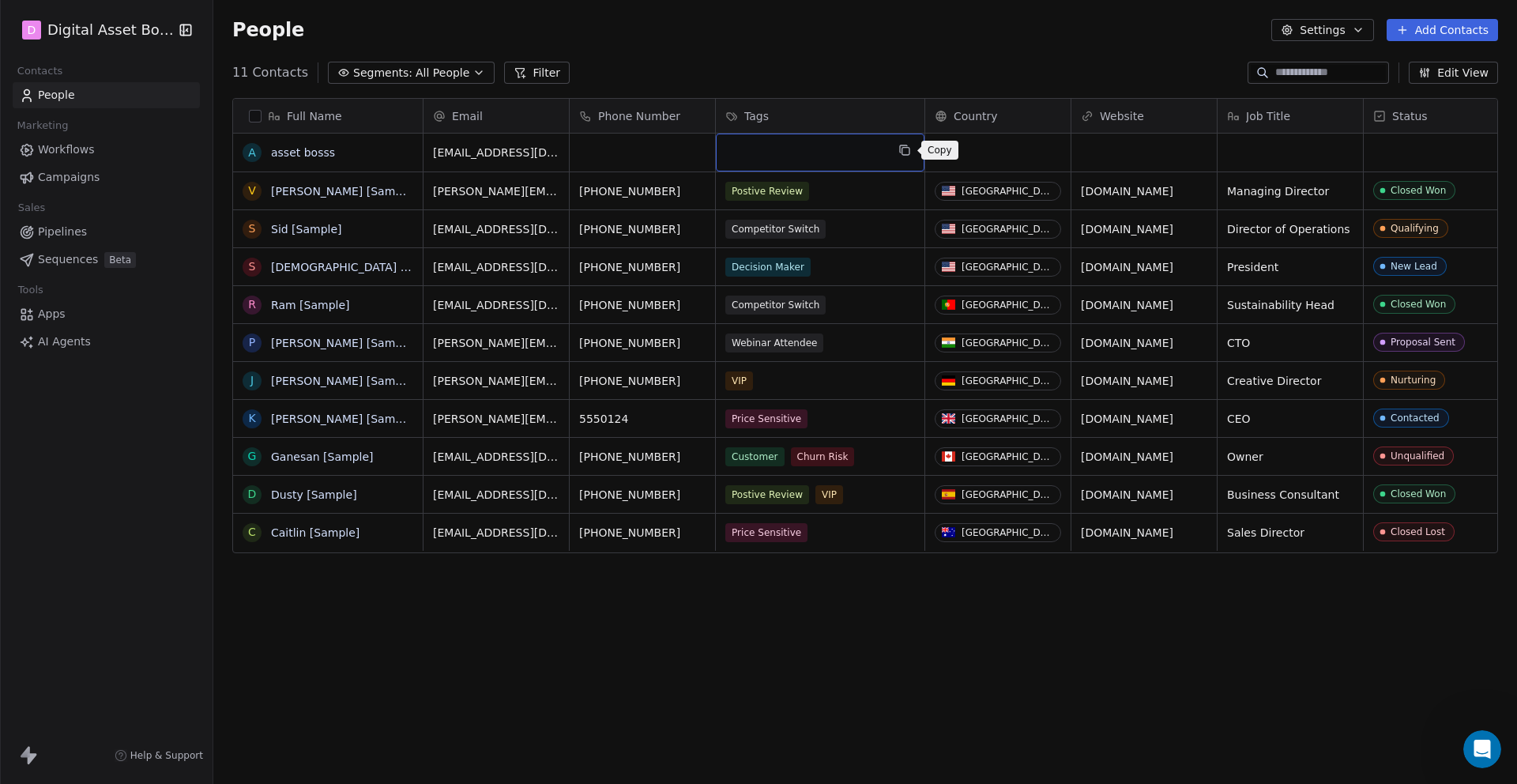
click at [906, 146] on icon "grid" at bounding box center [903, 149] width 7 height 7
click at [764, 143] on div "grid" at bounding box center [821, 152] width 208 height 38
click at [749, 122] on span "Tags" at bounding box center [757, 116] width 25 height 16
click at [749, 115] on html "D Digital Asset Boss Contacts People Marketing Workflows Campaigns Sales Pipeli…" at bounding box center [758, 451] width 1517 height 902
click at [749, 115] on span "Tags" at bounding box center [757, 116] width 25 height 16
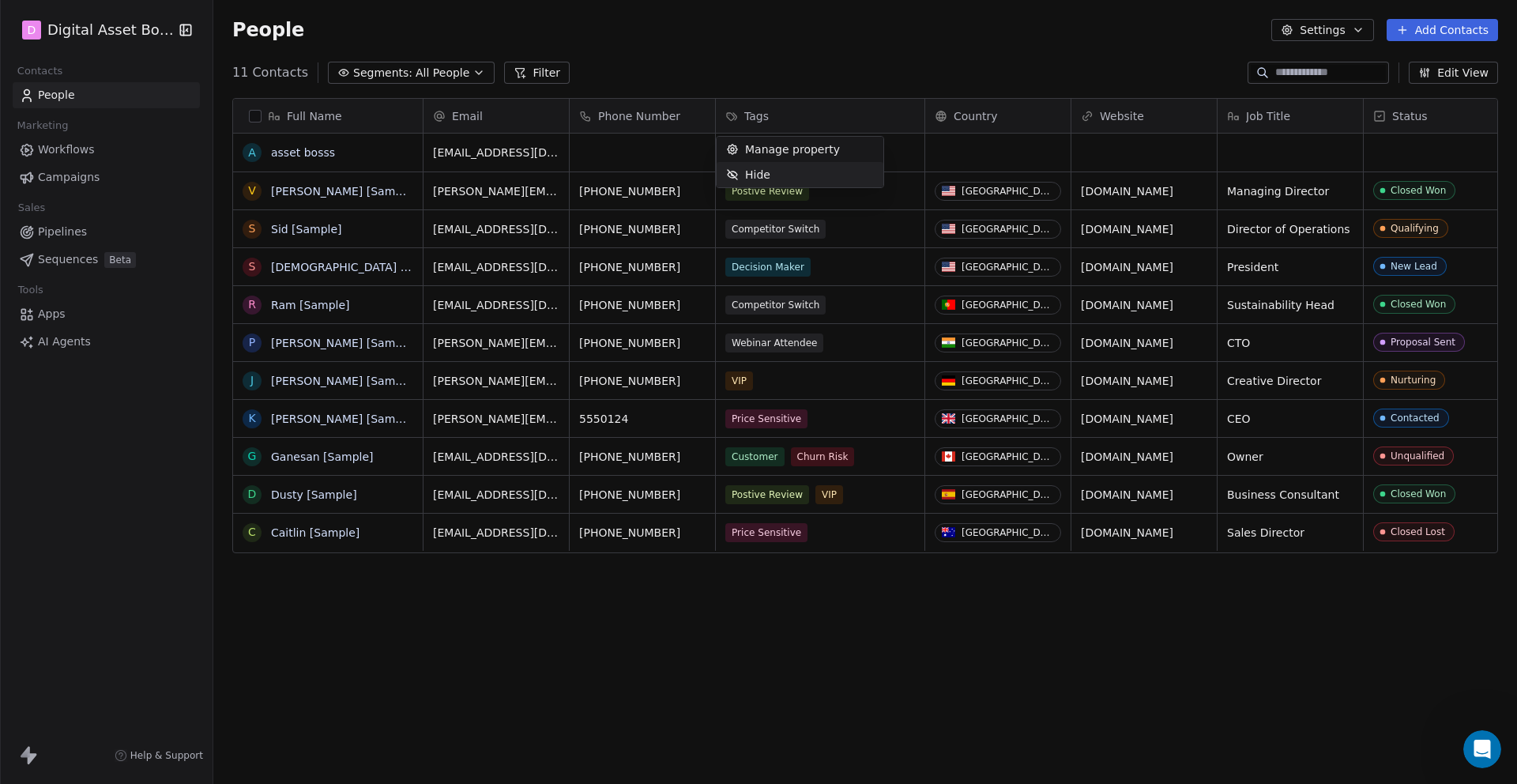
click at [658, 189] on html "D Digital Asset Boss Contacts People Marketing Workflows Campaigns Sales Pipeli…" at bounding box center [758, 451] width 1517 height 902
click at [79, 177] on span "Campaigns" at bounding box center [69, 177] width 62 height 17
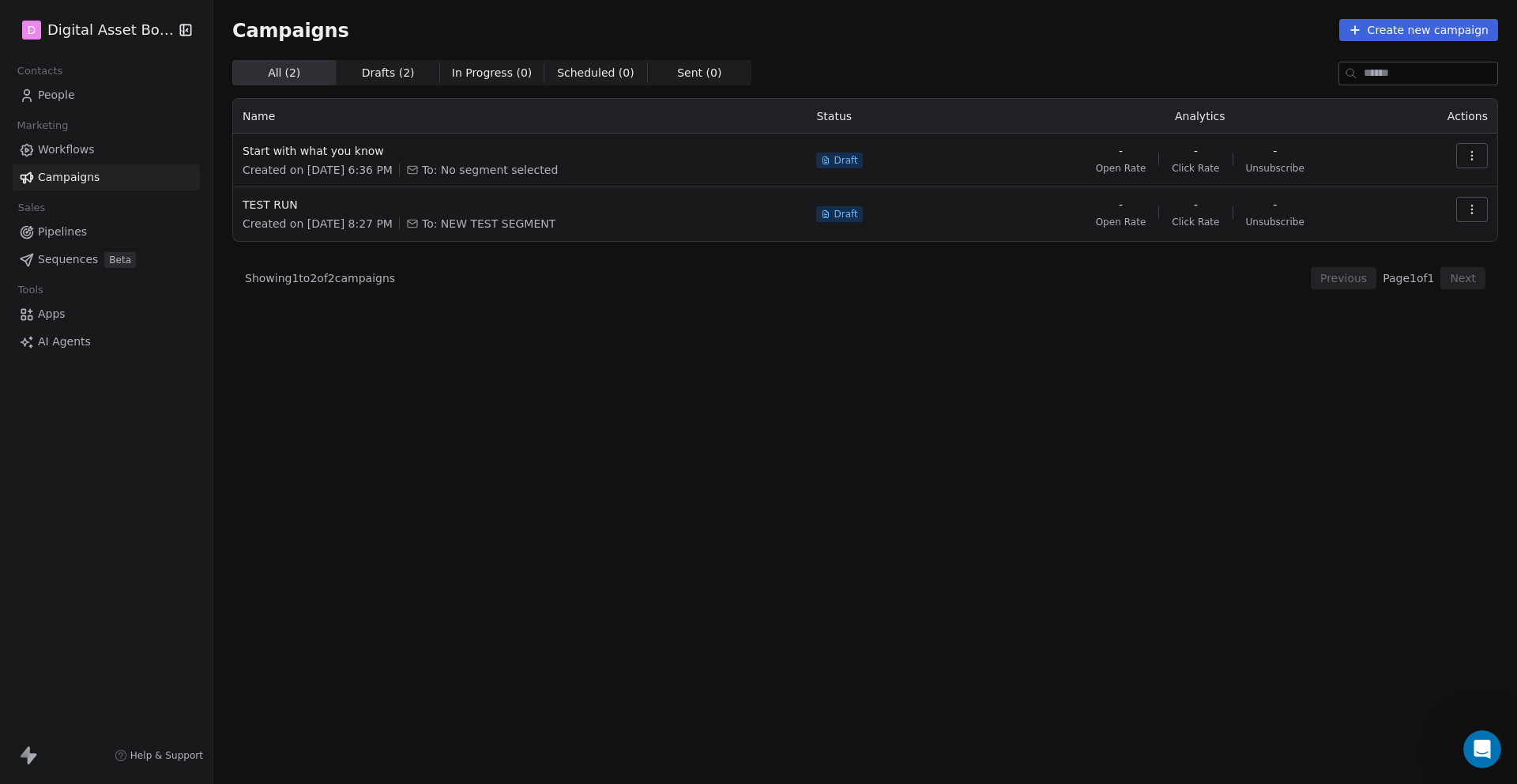
click at [270, 169] on span "Created on [DATE] 6:36 PM" at bounding box center [318, 170] width 151 height 16
click at [277, 157] on span "Start with what you know" at bounding box center [519, 151] width 555 height 16
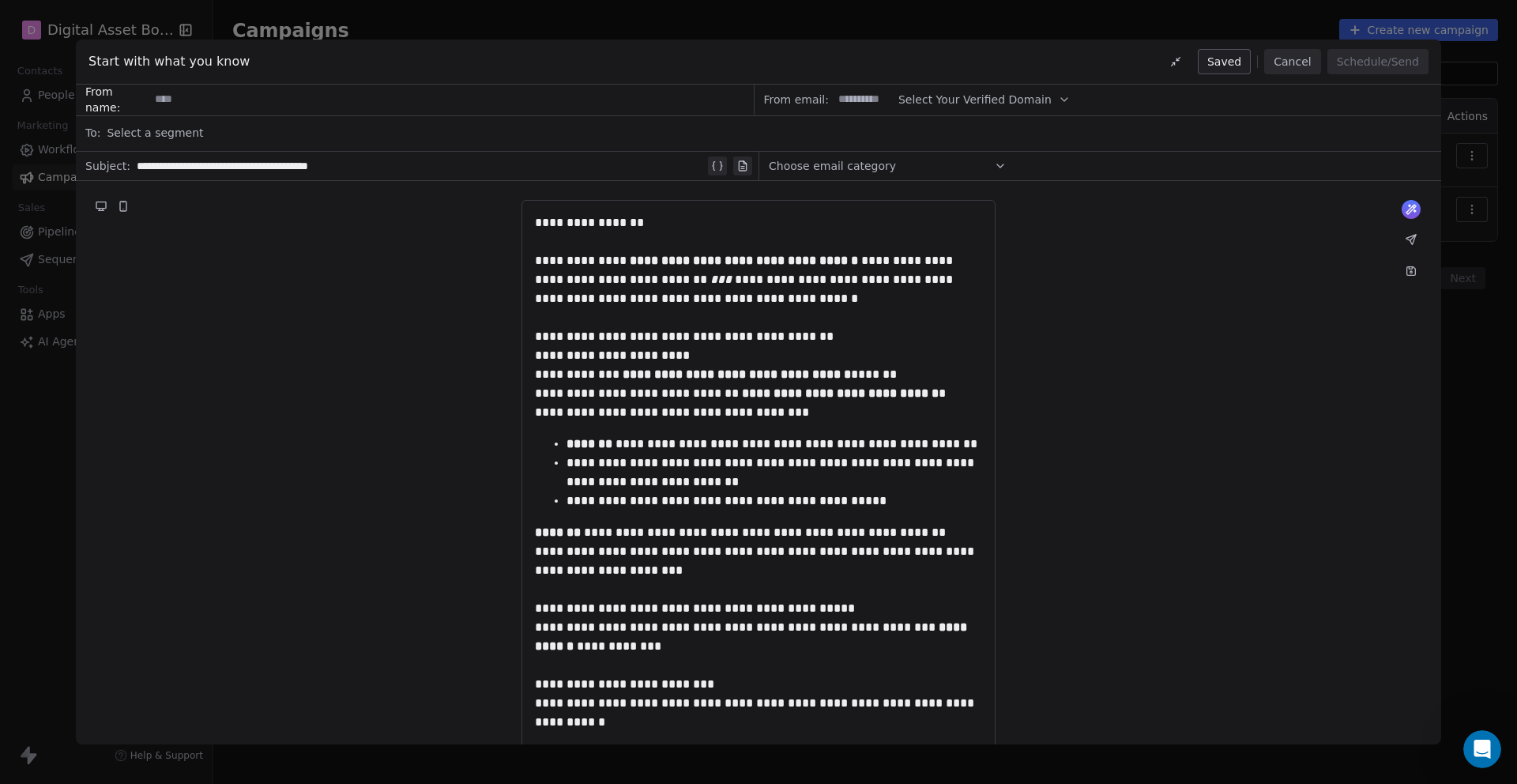
click at [48, 100] on div "**********" at bounding box center [758, 392] width 1517 height 784
click at [1299, 57] on button "Cancel" at bounding box center [1293, 61] width 56 height 26
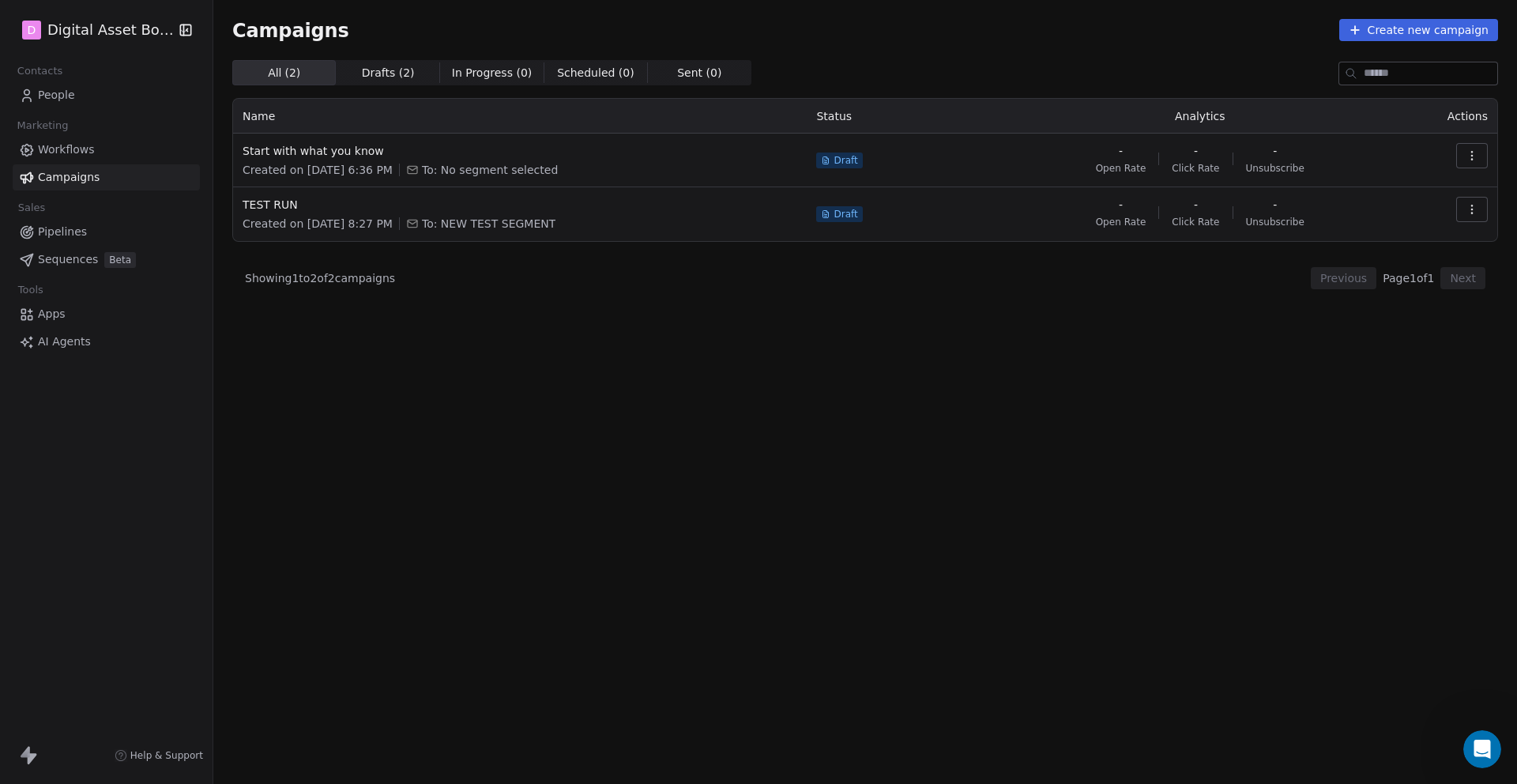
click at [32, 96] on icon at bounding box center [26, 95] width 16 height 16
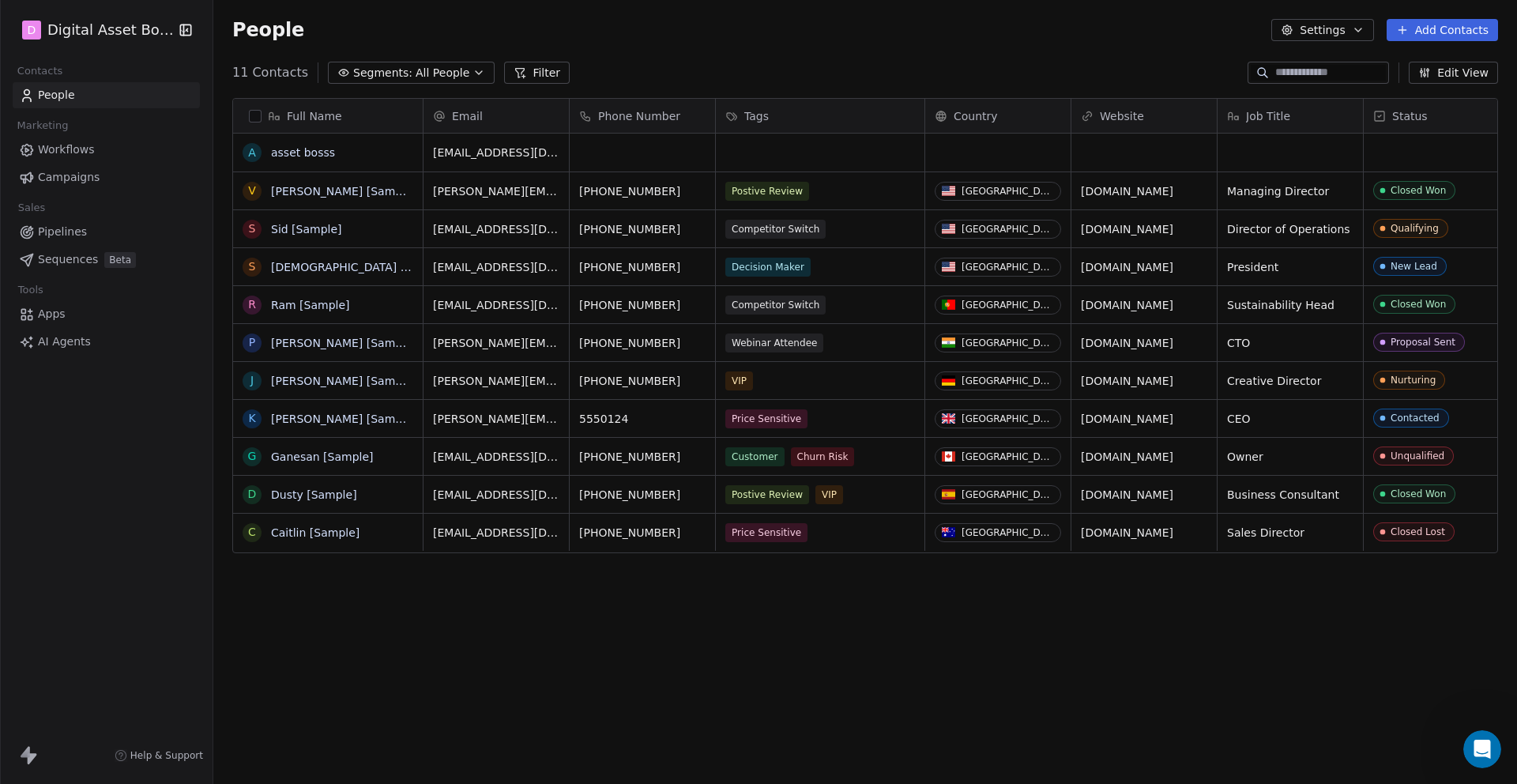
scroll to position [690, 1304]
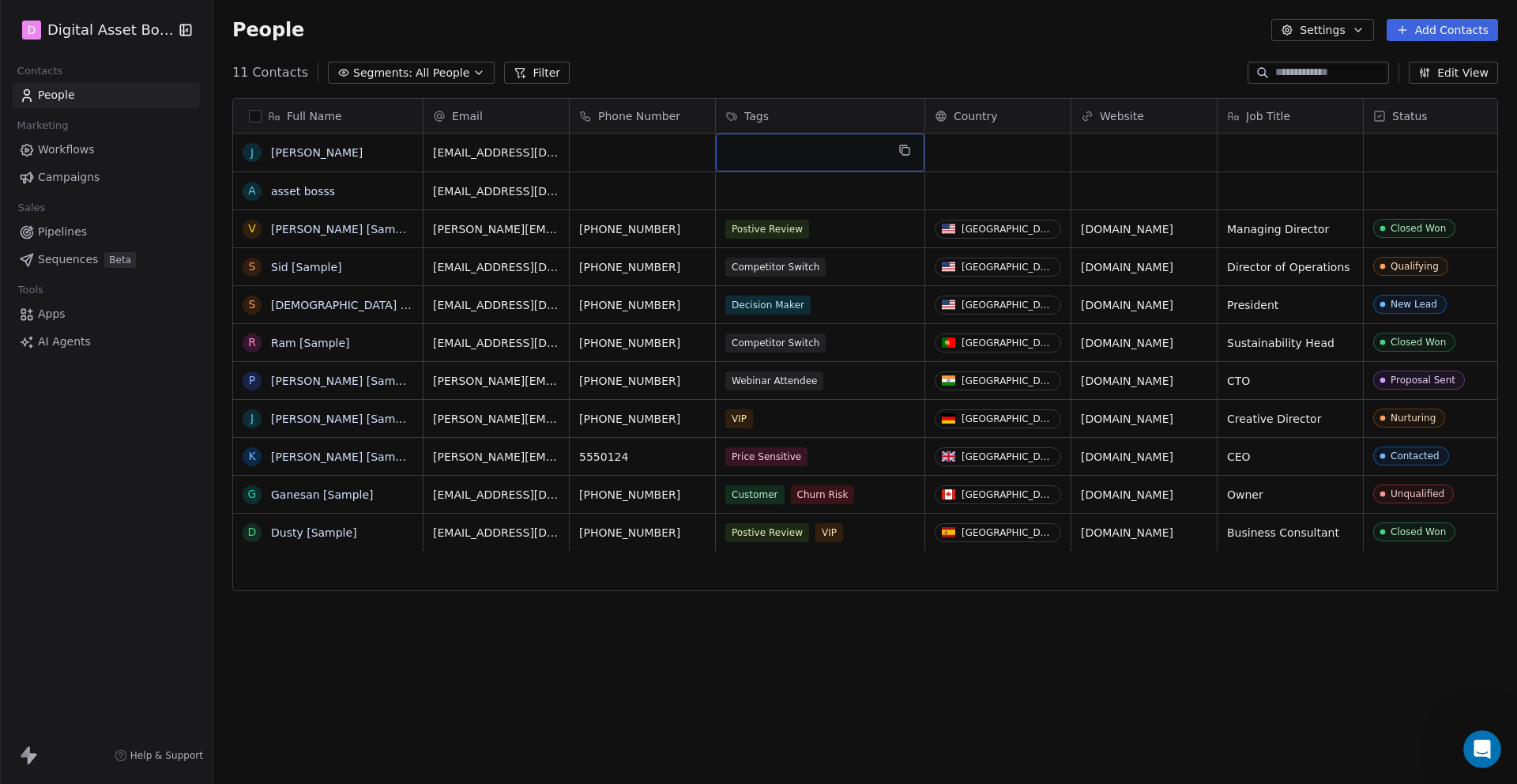
click at [758, 150] on div "grid" at bounding box center [821, 152] width 208 height 38
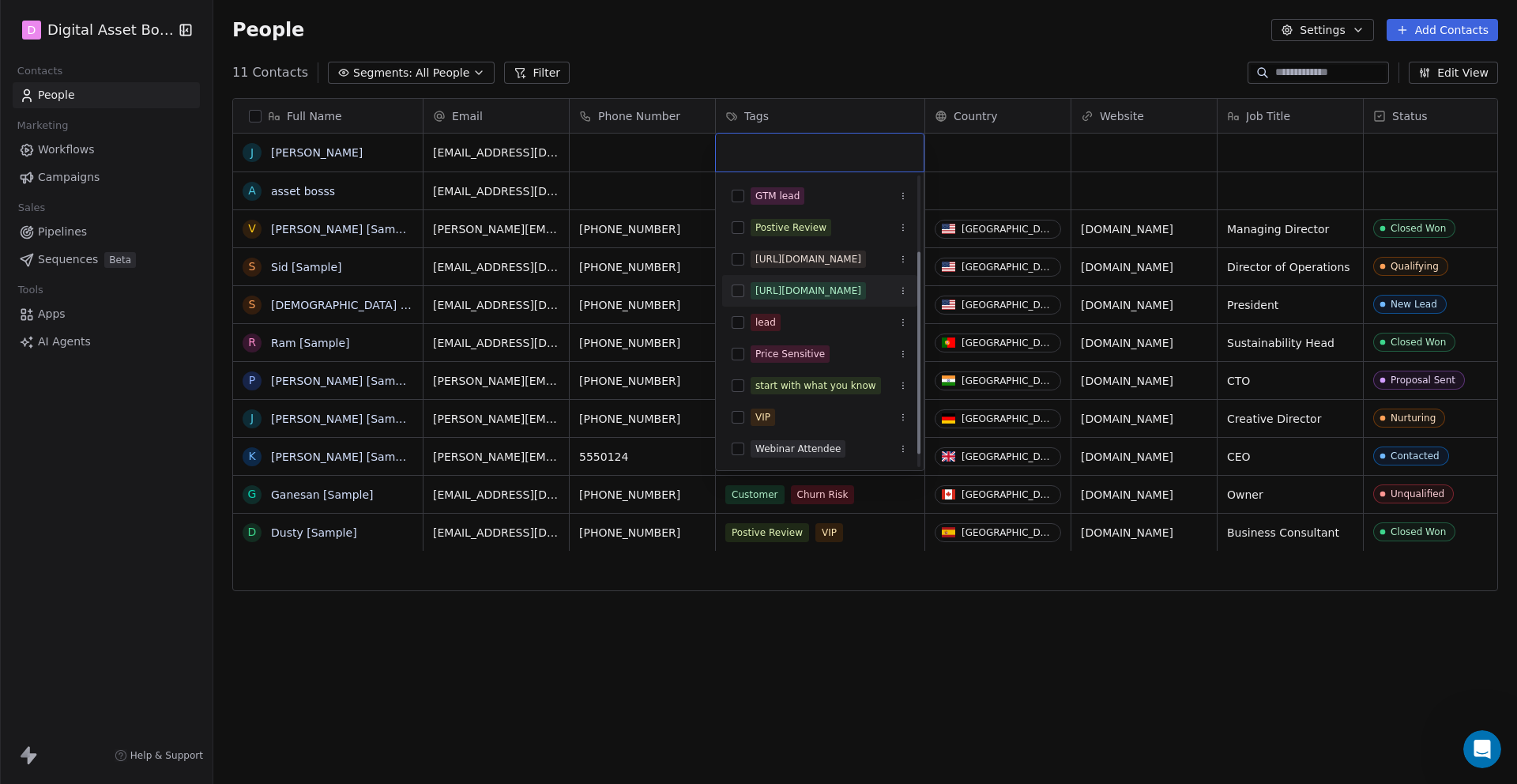
scroll to position [126, 0]
click at [738, 382] on button "Suggestions" at bounding box center [738, 385] width 12 height 12
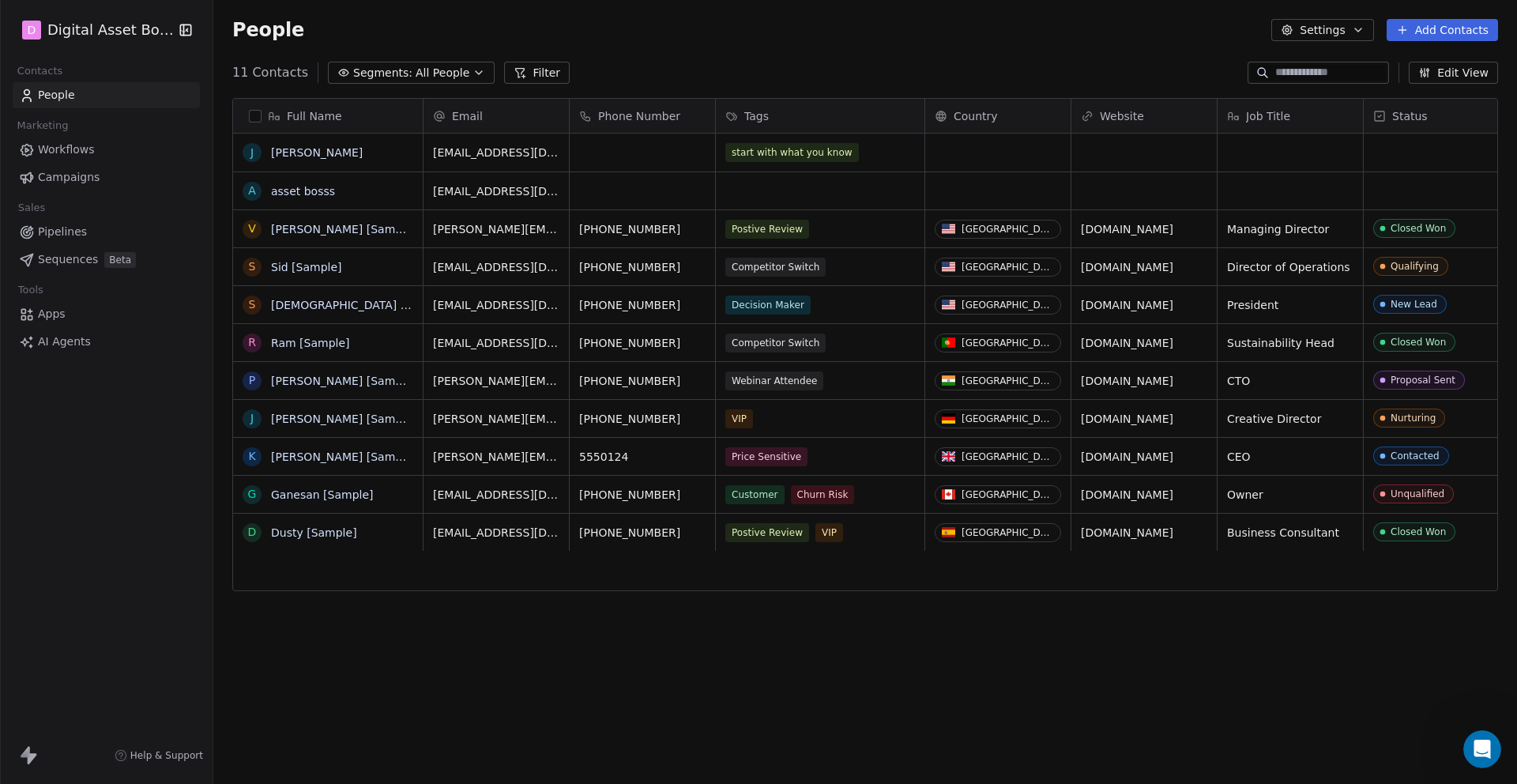
click at [652, 361] on html "D Digital Asset Boss Contacts People Marketing Workflows Campaigns Sales Pipeli…" at bounding box center [758, 451] width 1517 height 902
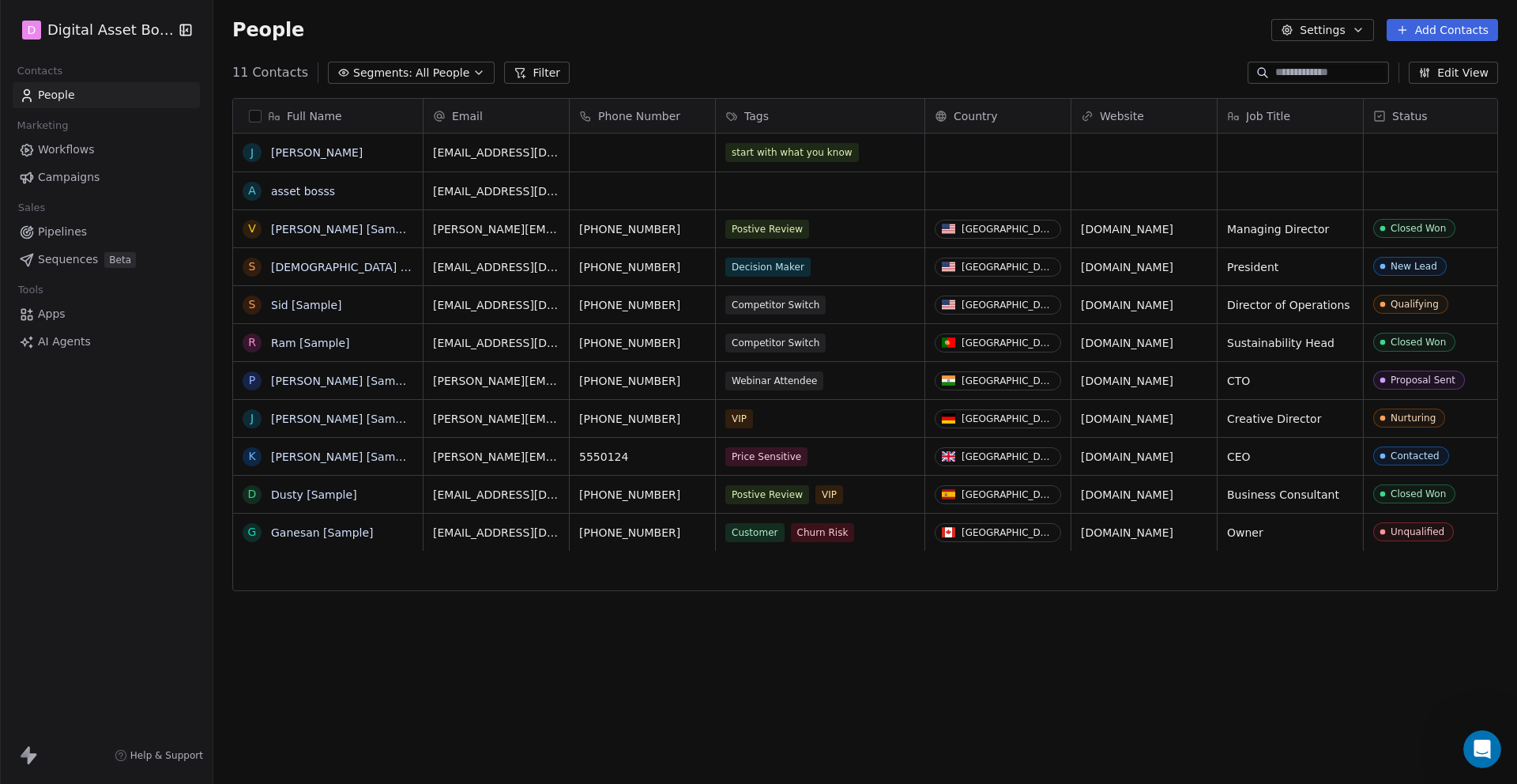
click at [32, 174] on icon at bounding box center [31, 176] width 2 height 4
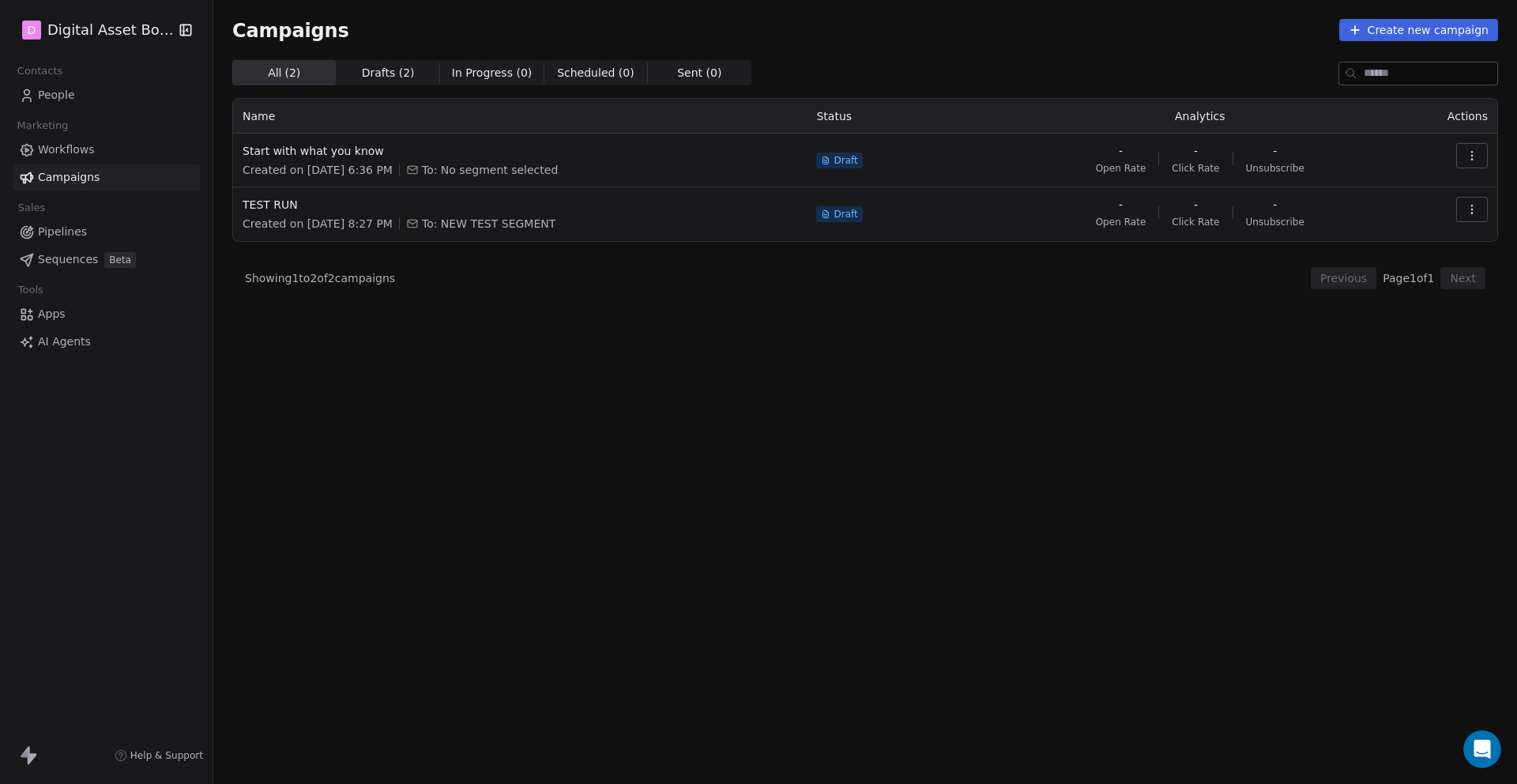
click at [535, 160] on div "Start with what you know Created on [DATE] 6:36 PM To: No segment selected" at bounding box center [519, 160] width 555 height 35
click at [1472, 160] on icon "button" at bounding box center [1472, 155] width 12 height 12
click at [1344, 190] on div "Edit" at bounding box center [1351, 191] width 60 height 26
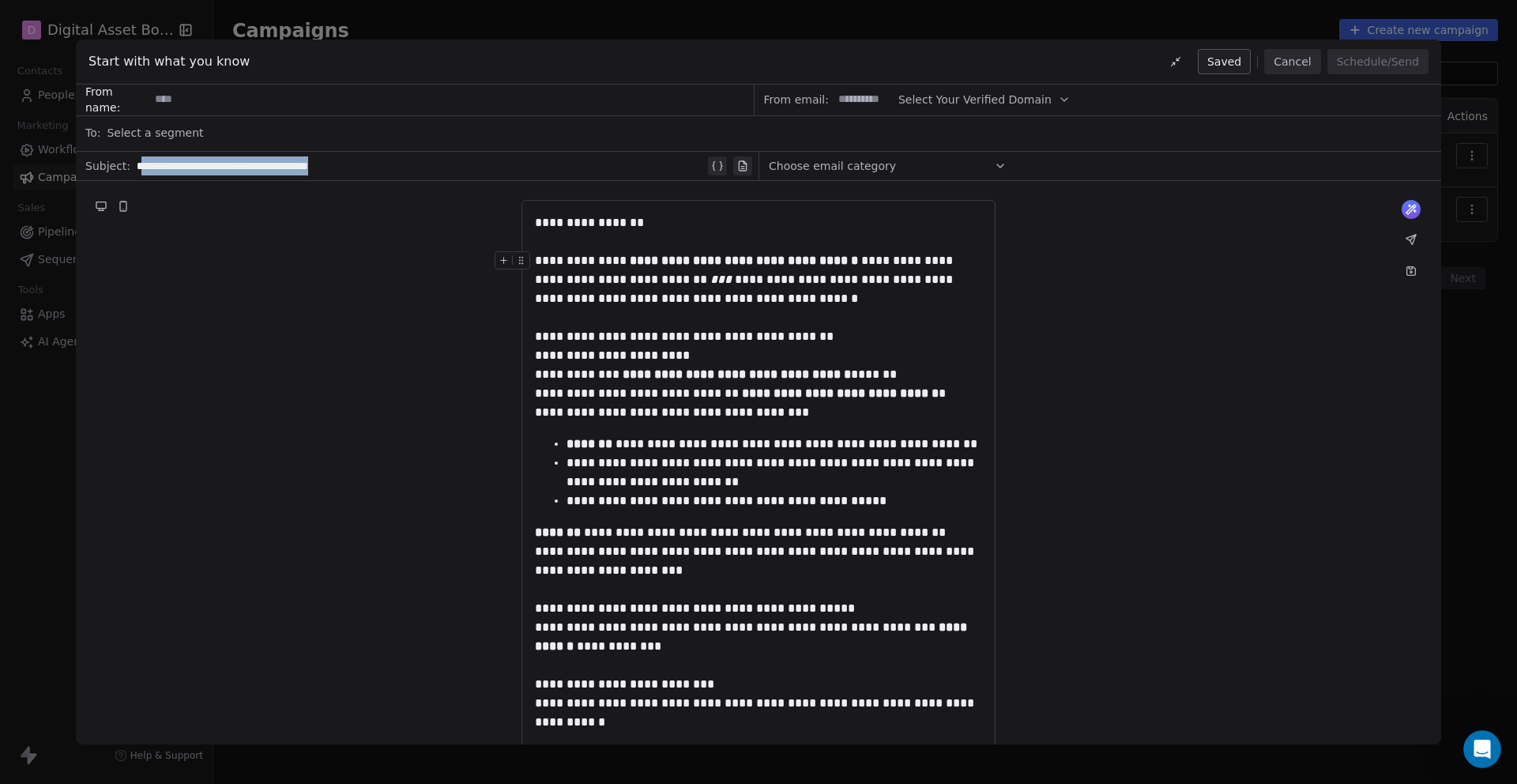
drag, startPoint x: 381, startPoint y: 166, endPoint x: 142, endPoint y: 160, distance: 239.1
click at [142, 160] on div "**********" at bounding box center [420, 165] width 568 height 19
click at [1025, 105] on span "Select Your Verified Domain" at bounding box center [974, 100] width 153 height 17
click at [987, 136] on span "@[DOMAIN_NAME]" at bounding box center [973, 138] width 128 height 16
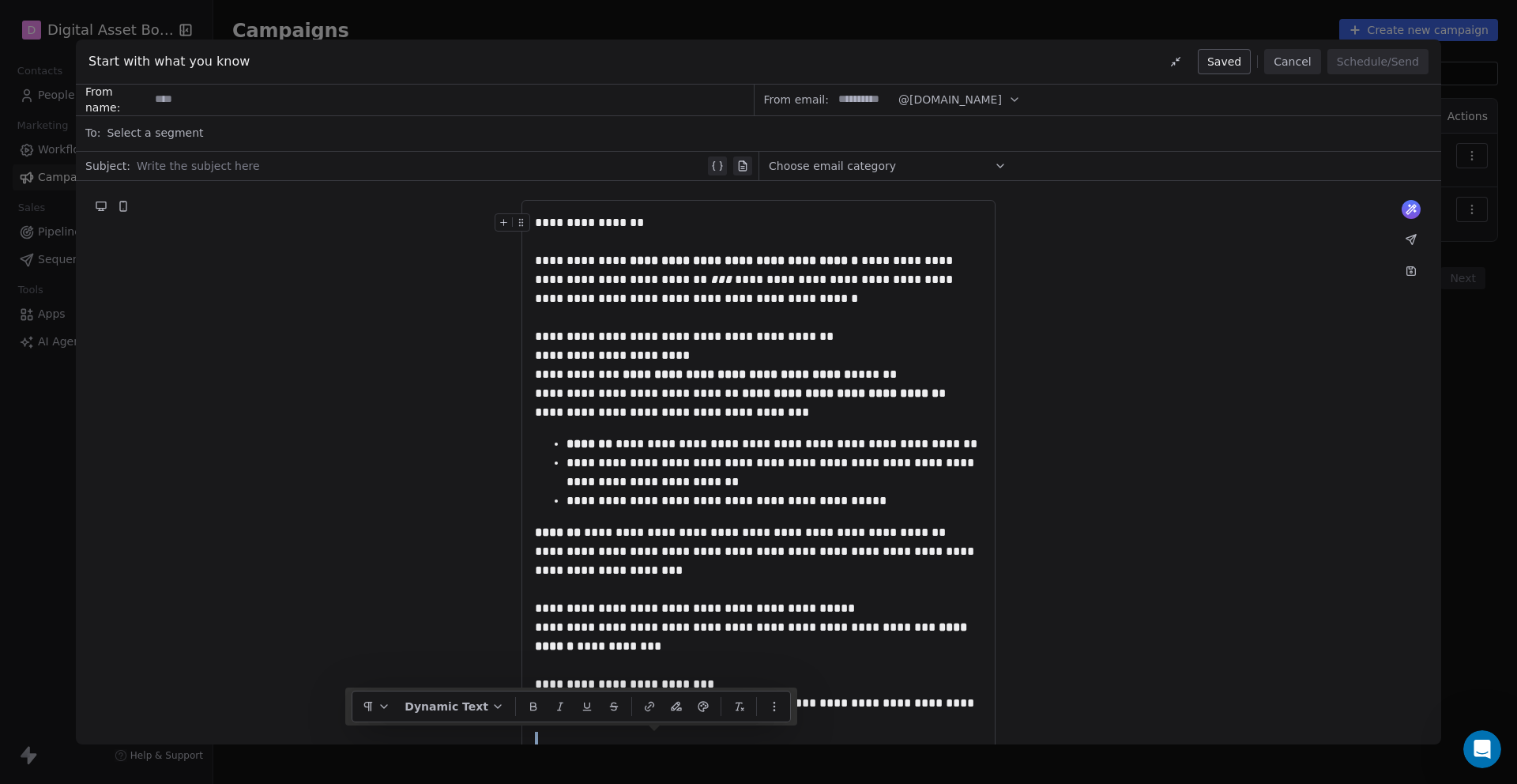
drag, startPoint x: 816, startPoint y: 580, endPoint x: 436, endPoint y: 207, distance: 532.5
click at [535, 213] on div "**********" at bounding box center [758, 518] width 447 height 609
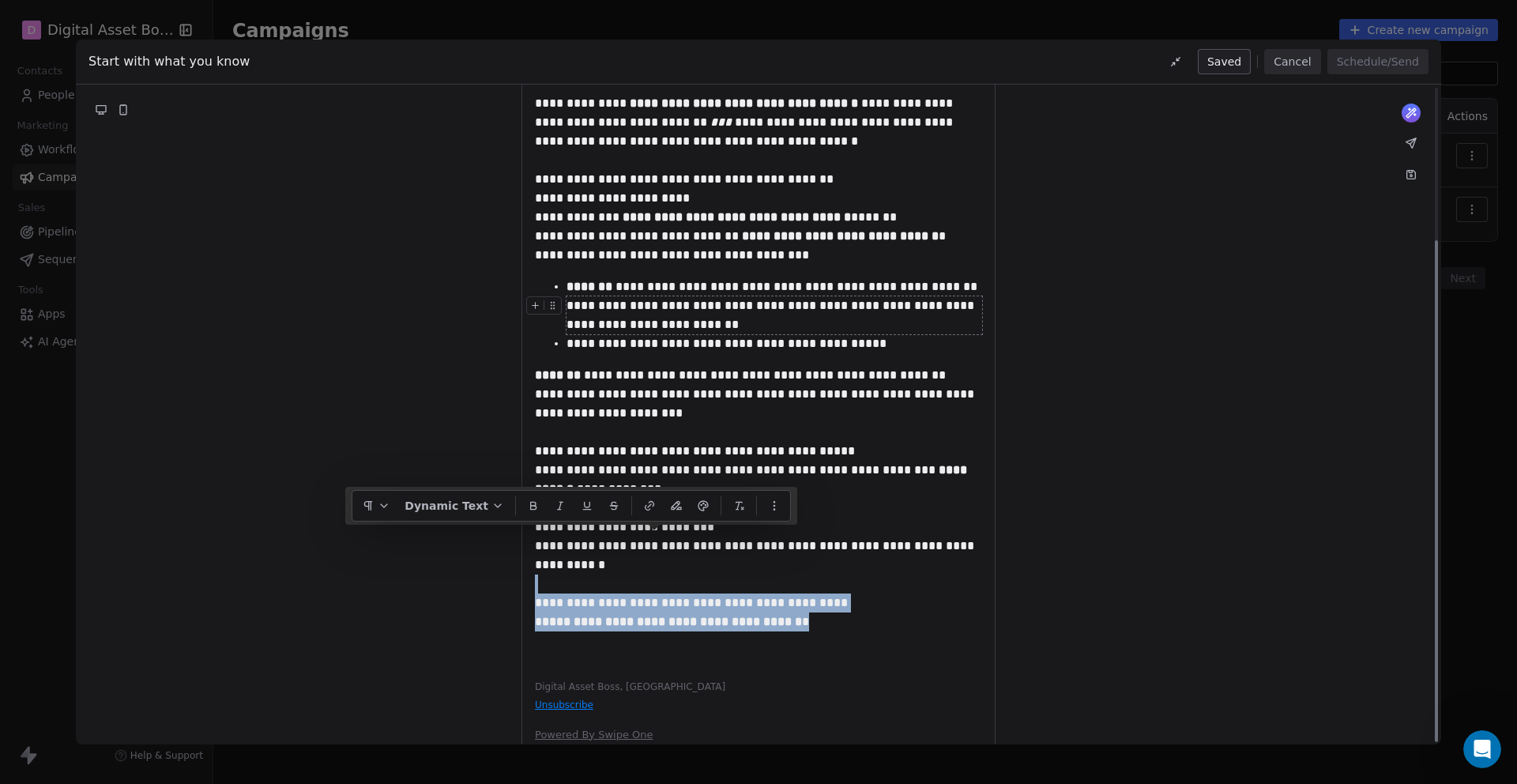
scroll to position [201, 0]
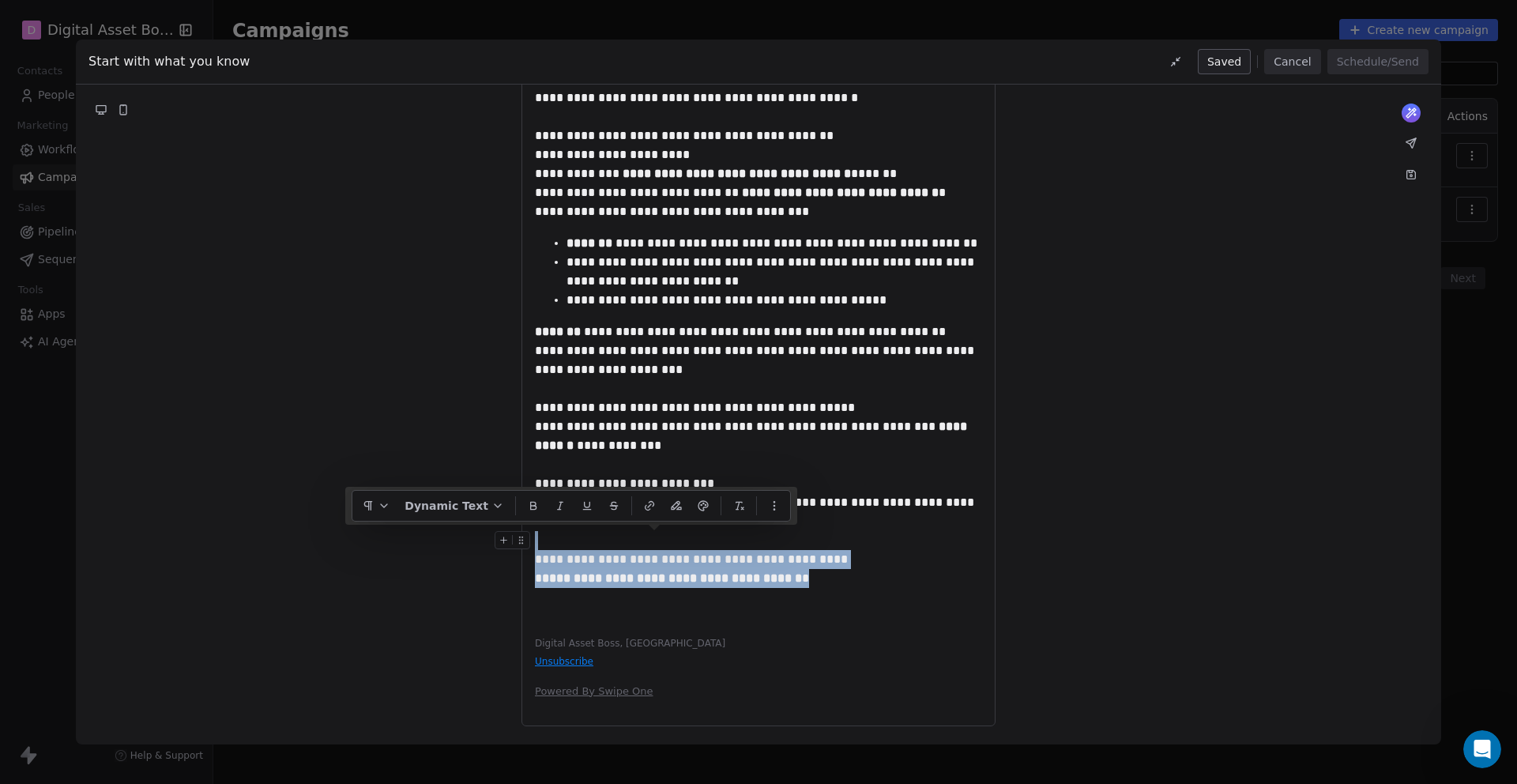
click at [856, 544] on div at bounding box center [758, 540] width 447 height 19
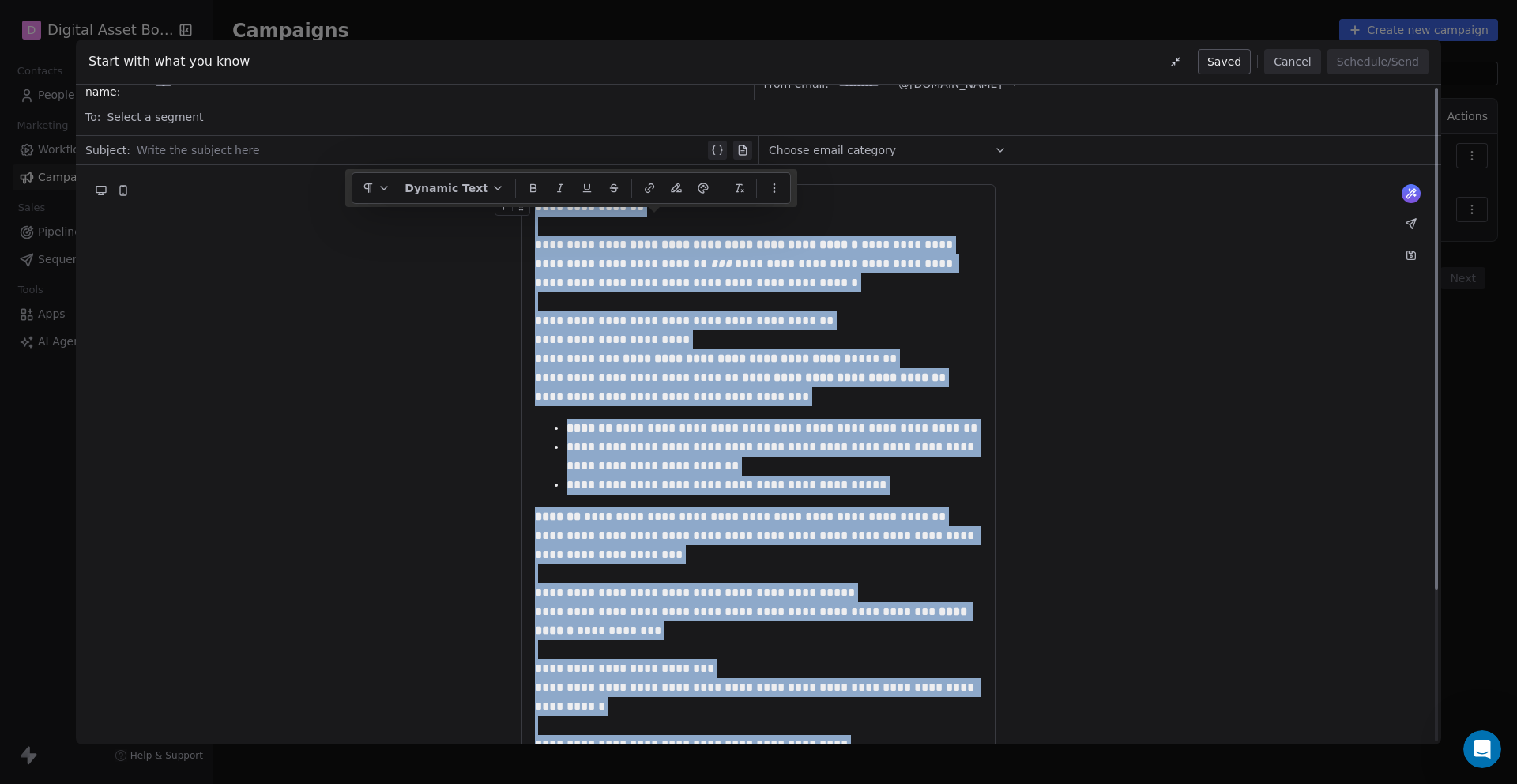
scroll to position [0, 0]
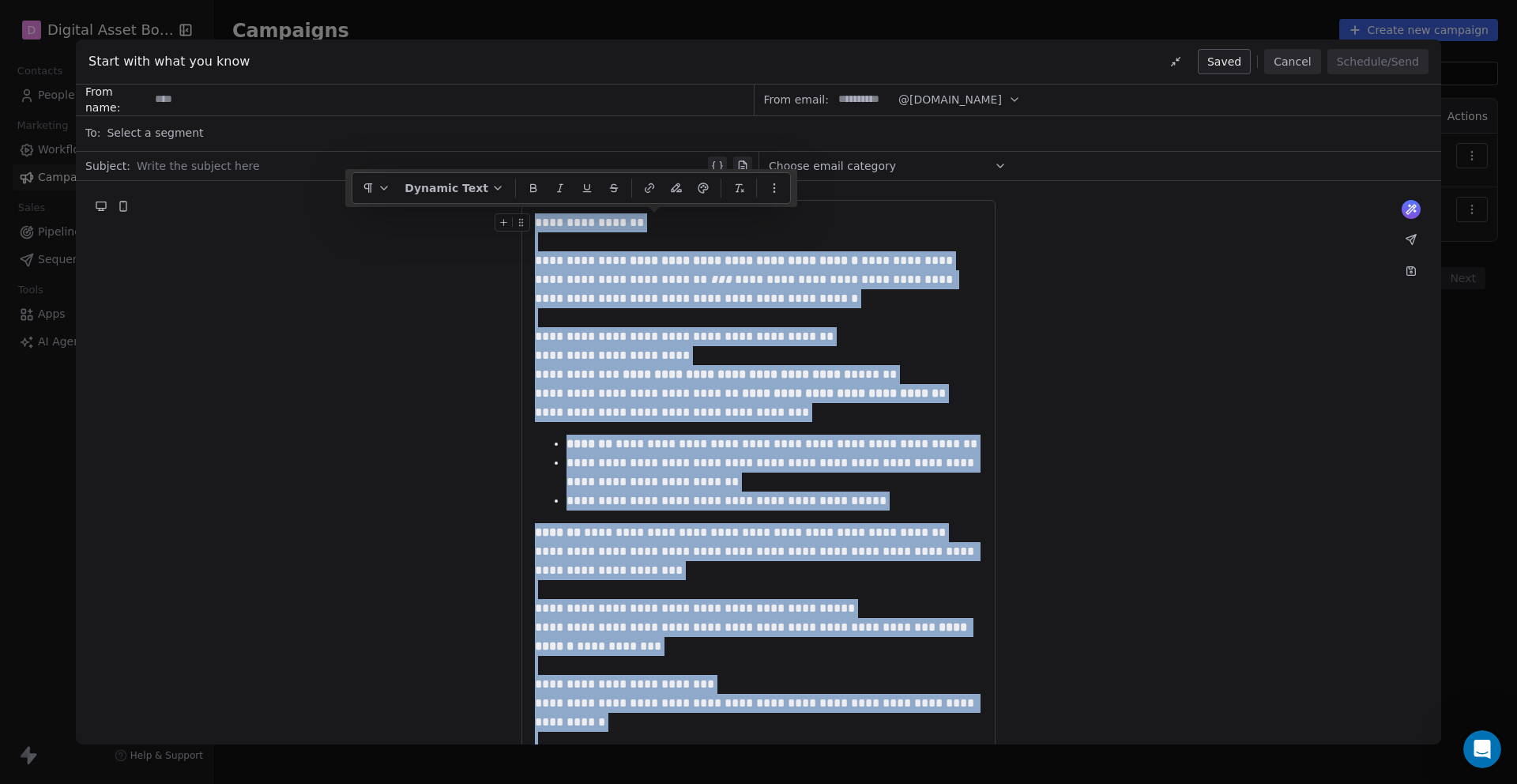
drag, startPoint x: 840, startPoint y: 596, endPoint x: 532, endPoint y: 211, distance: 493.0
click at [532, 211] on div "**********" at bounding box center [758, 563] width 474 height 727
